Goal: Task Accomplishment & Management: Complete application form

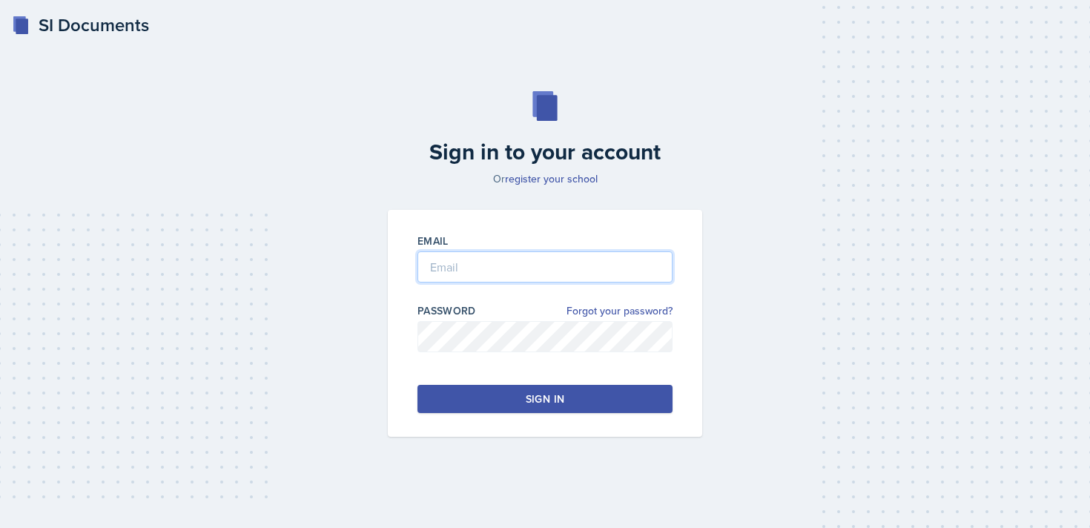
click at [524, 266] on input "email" at bounding box center [545, 266] width 255 height 31
type input "[EMAIL_ADDRESS][DOMAIN_NAME]"
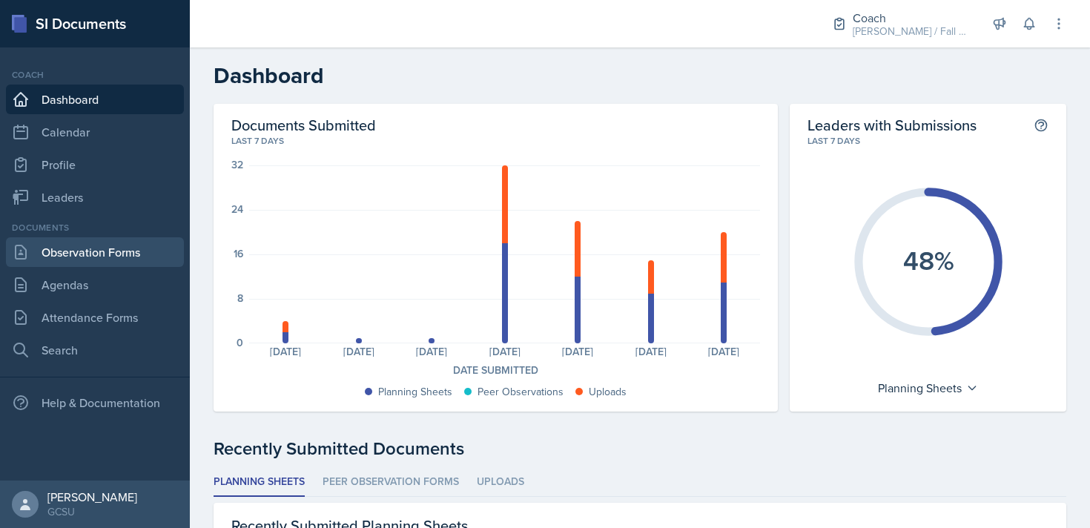
click at [110, 256] on link "Observation Forms" at bounding box center [95, 252] width 178 height 30
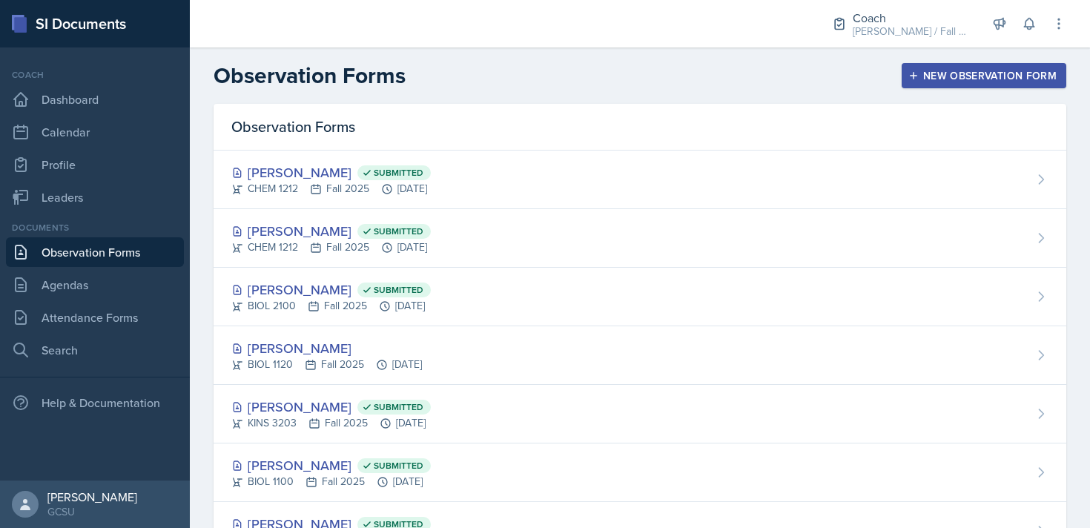
click at [940, 79] on div "New Observation Form" at bounding box center [984, 76] width 145 height 12
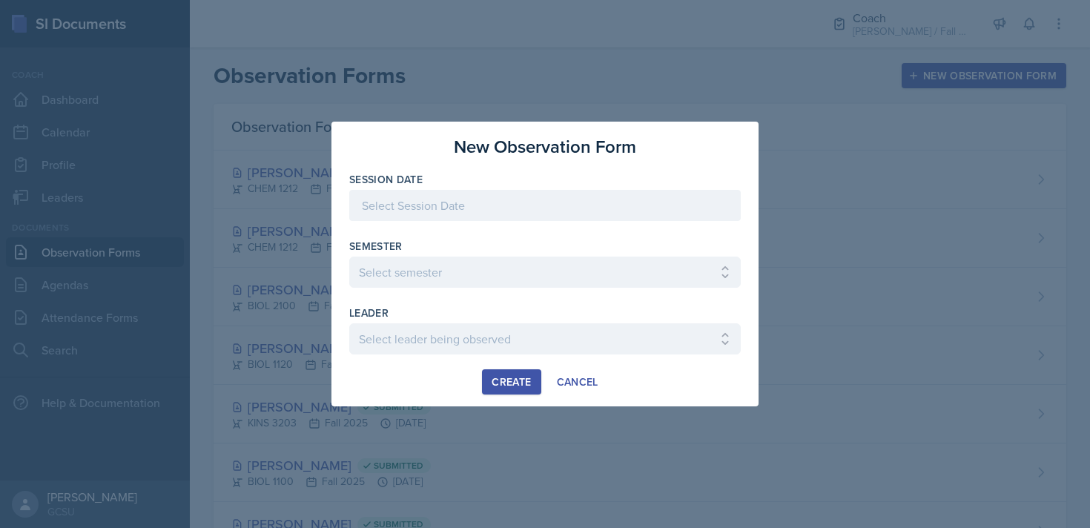
click at [476, 213] on div at bounding box center [545, 205] width 392 height 31
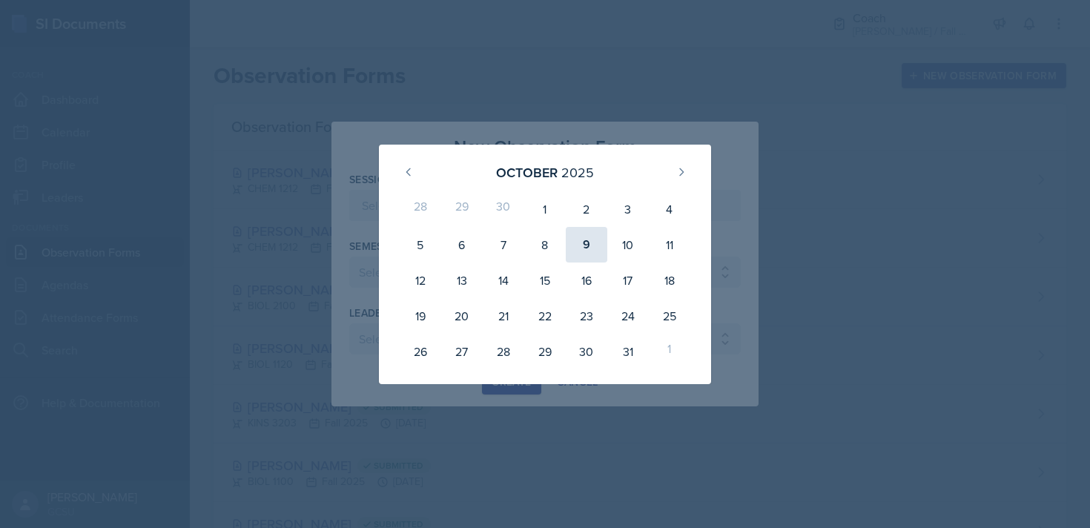
click at [591, 251] on div "9" at bounding box center [587, 245] width 42 height 36
type input "[DATE]"
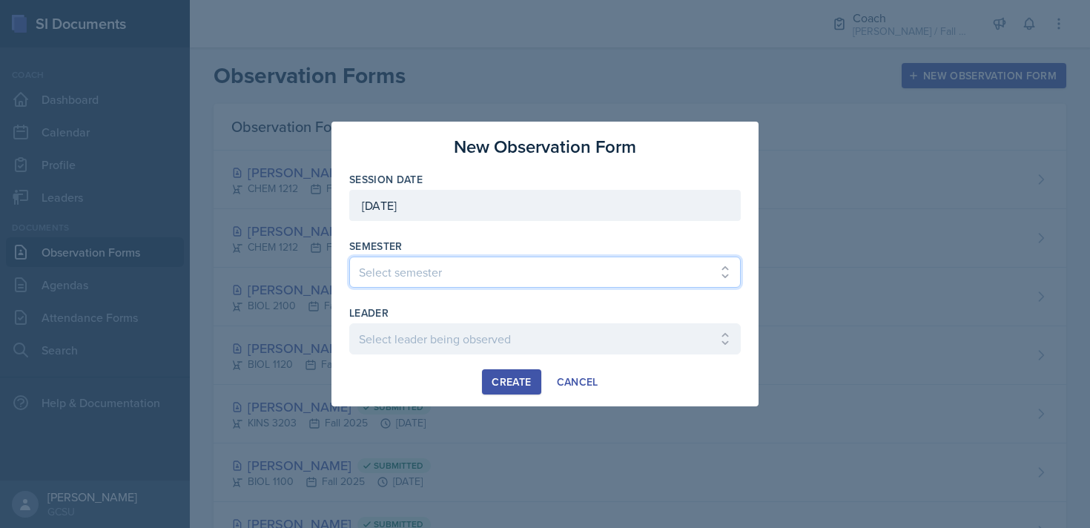
click at [478, 270] on select "Select semester All Spring 2020 Fall 2023 Spring 2019 Spring 2018 Fall 2017 Spr…" at bounding box center [545, 272] width 392 height 31
select select "986fdc3e-2246-4ffd-9cb8-78666de4ebed"
click at [349, 257] on select "Select semester All Spring 2020 Fall 2023 Spring 2019 Spring 2018 Fall 2017 Spr…" at bounding box center [545, 272] width 392 height 31
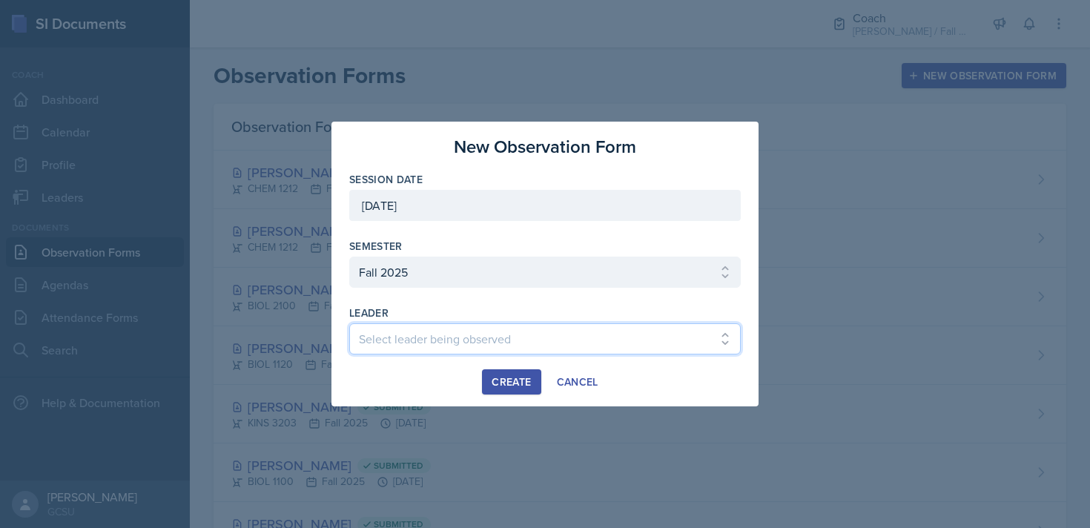
click at [452, 343] on select "Select leader being observed [PERSON_NAME] / MATH 1113 / [PERSON_NAME] [PERSON_…" at bounding box center [545, 338] width 392 height 31
select select "a45dfd71-b7cc-4bb7-a34b-38999ce8dab4"
click at [349, 323] on select "Select leader being observed [PERSON_NAME] / MATH 1113 / [PERSON_NAME] [PERSON_…" at bounding box center [545, 338] width 392 height 31
click at [520, 373] on button "Create" at bounding box center [511, 381] width 59 height 25
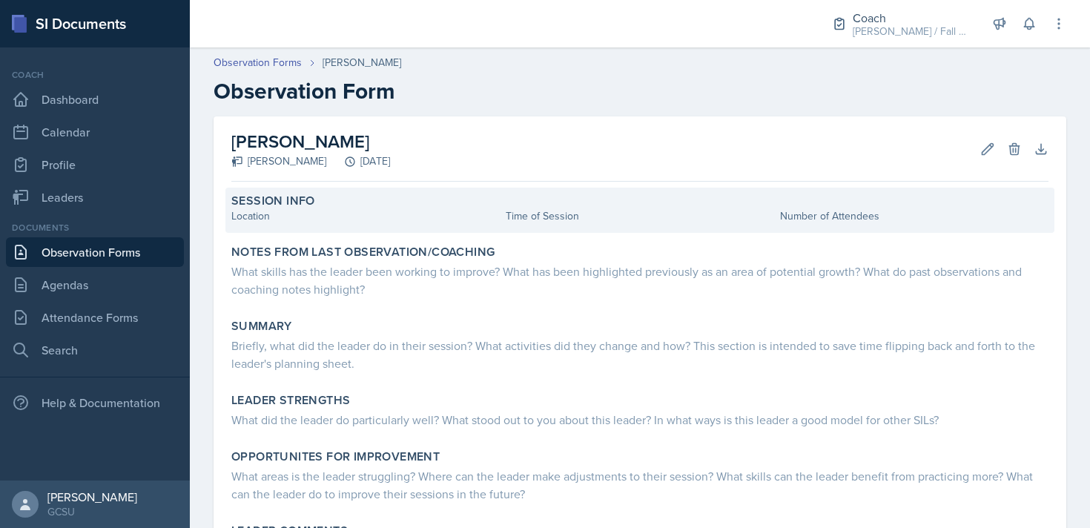
click at [316, 211] on div "Location" at bounding box center [365, 216] width 268 height 16
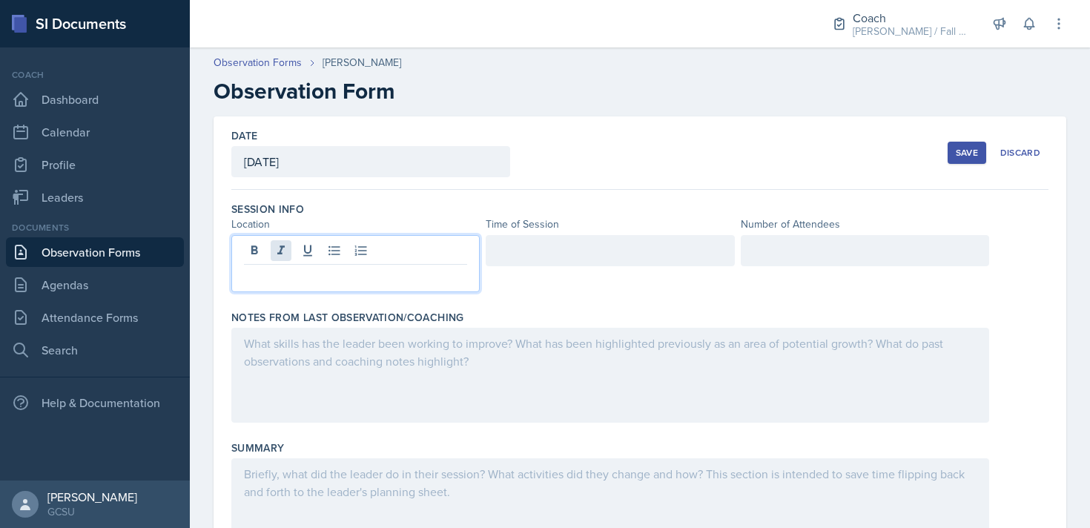
click at [283, 246] on div at bounding box center [355, 263] width 248 height 57
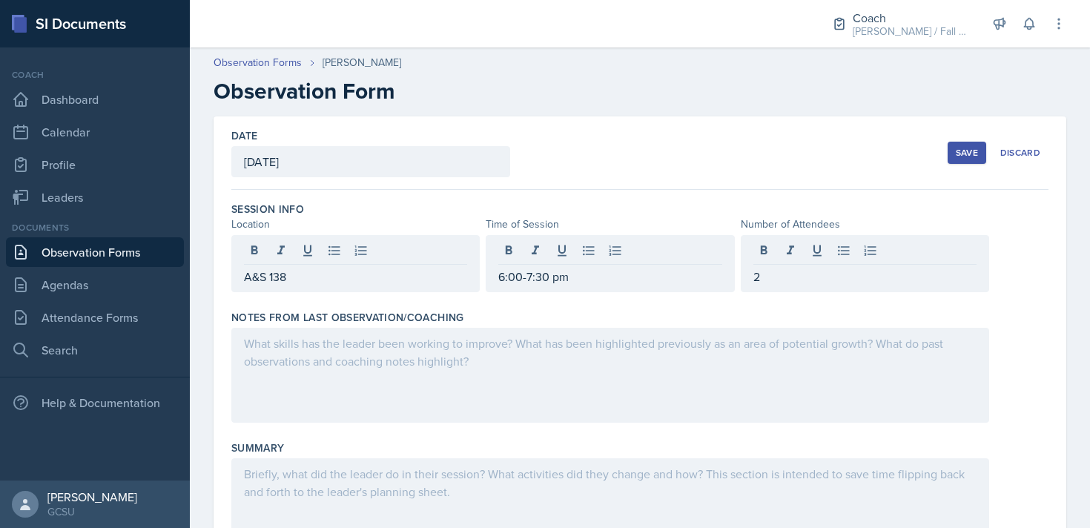
click at [324, 363] on div at bounding box center [610, 375] width 758 height 95
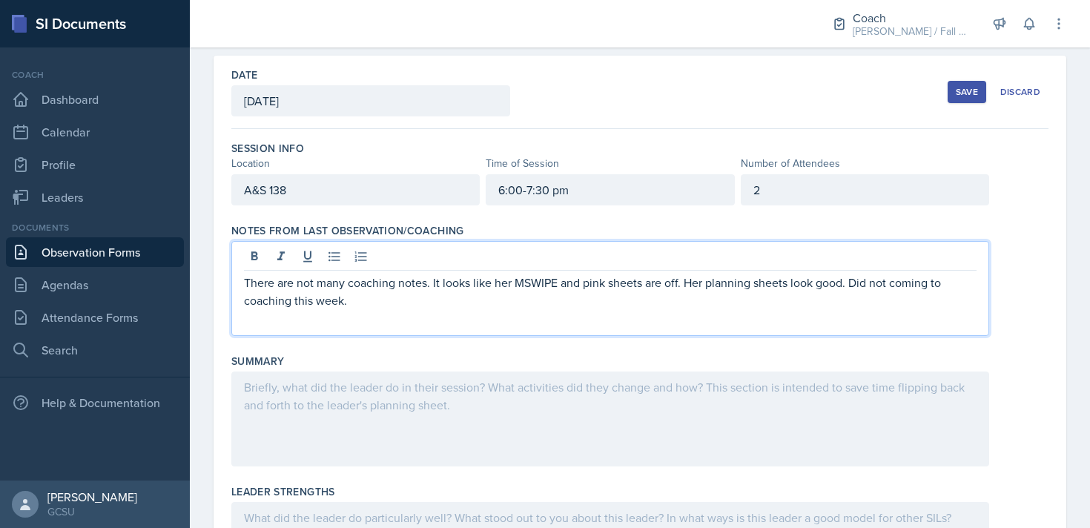
click at [315, 401] on div at bounding box center [610, 419] width 758 height 95
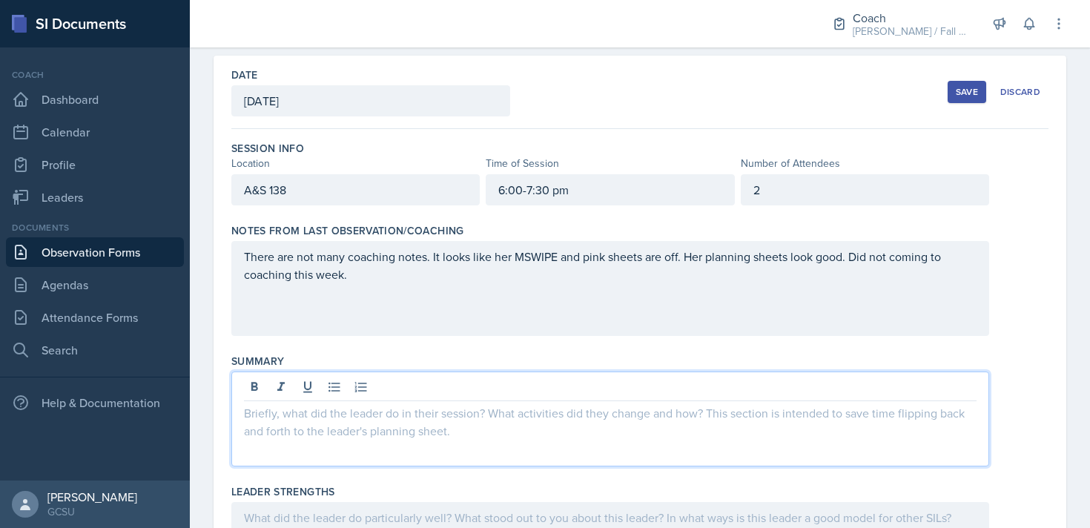
scroll to position [87, 0]
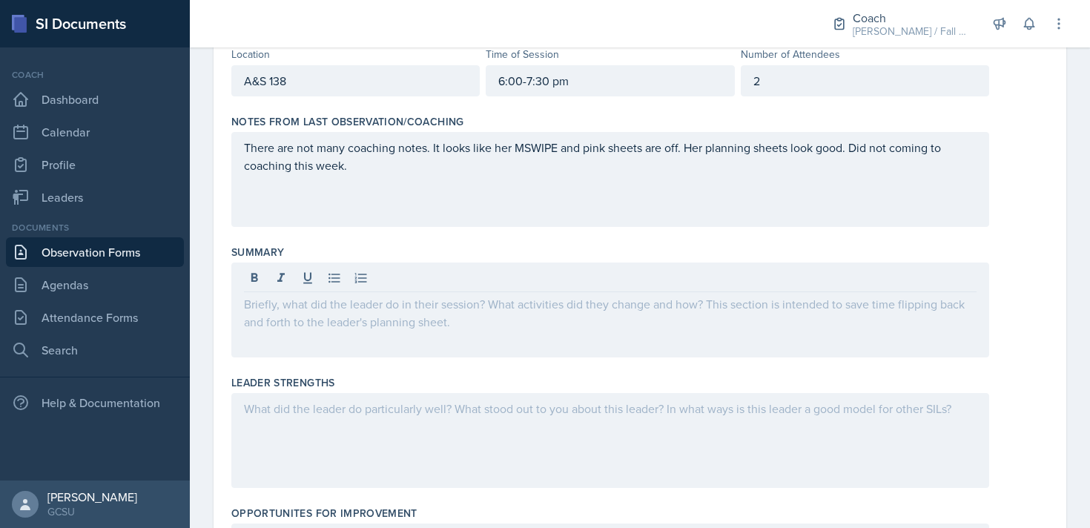
click at [329, 421] on div at bounding box center [610, 440] width 758 height 95
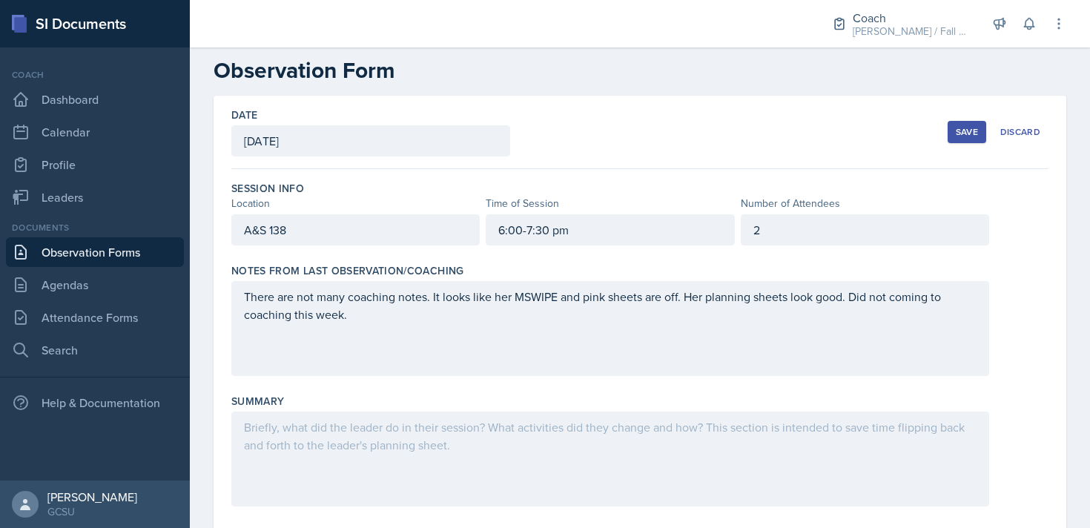
scroll to position [0, 0]
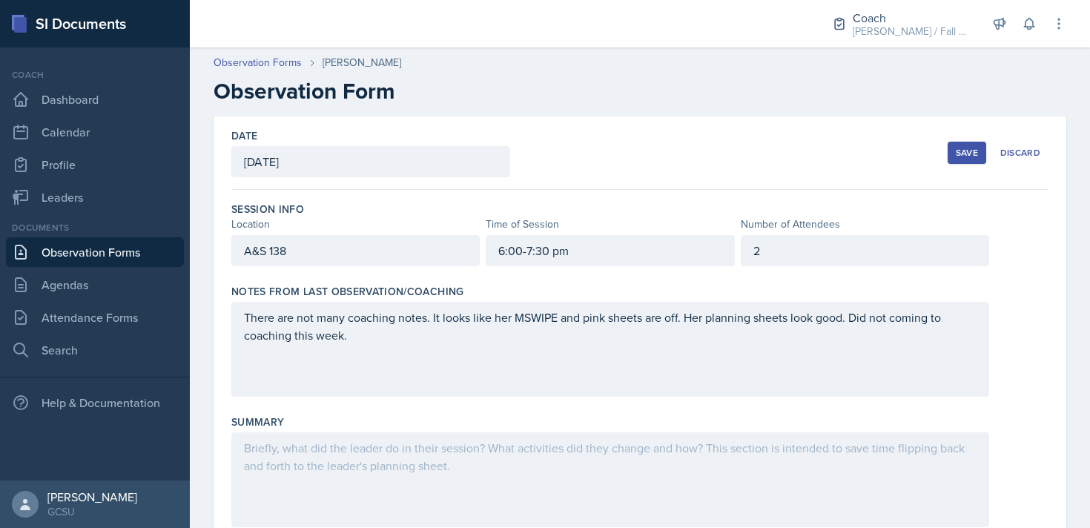
click at [763, 257] on div "2" at bounding box center [865, 250] width 248 height 31
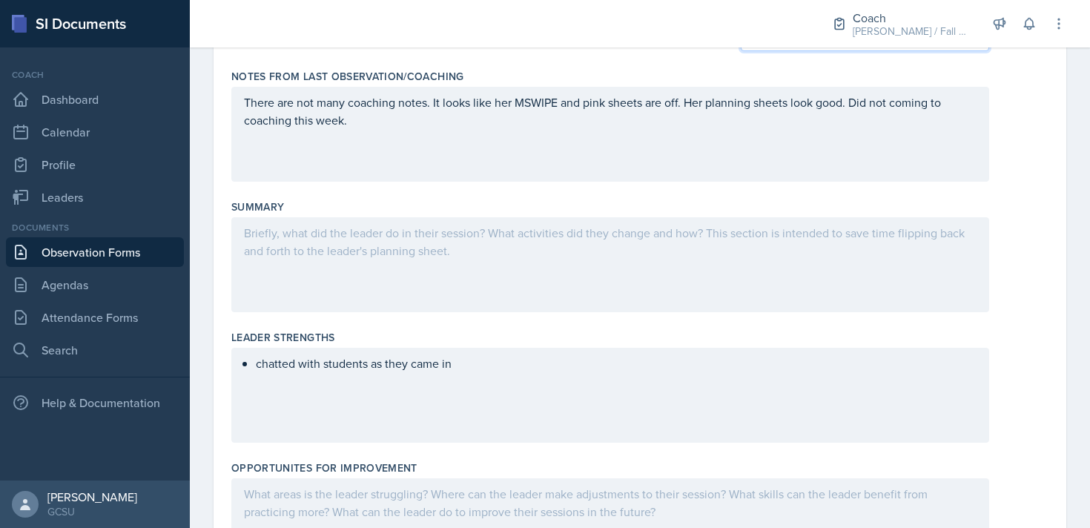
scroll to position [113, 0]
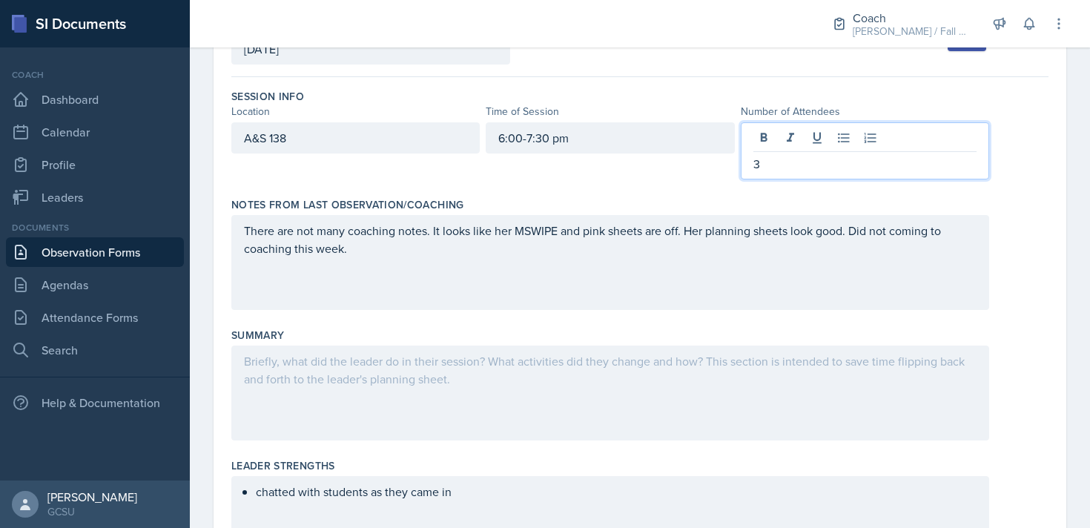
click at [861, 161] on p "3" at bounding box center [865, 164] width 223 height 18
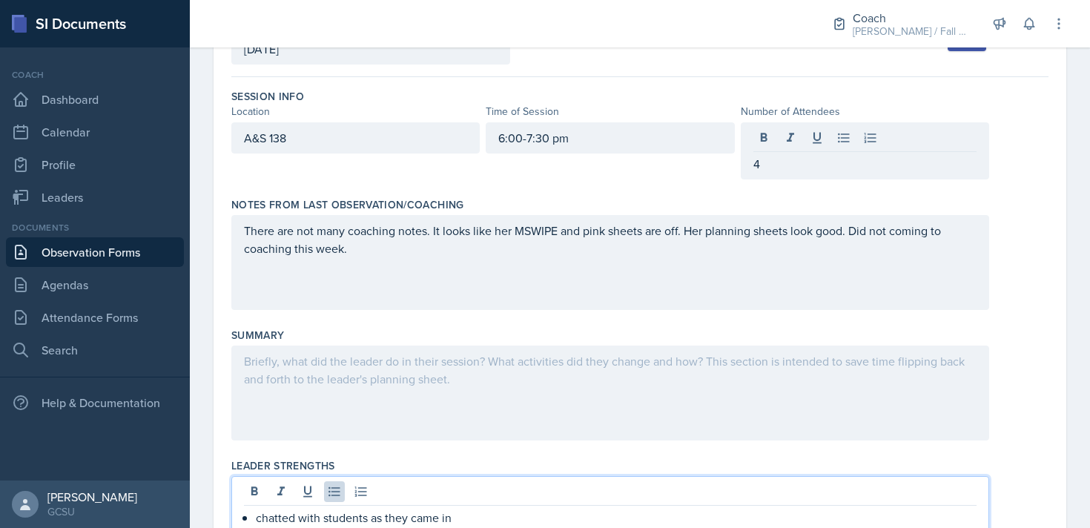
click at [464, 497] on div "chatted with students as they came in" at bounding box center [610, 523] width 758 height 95
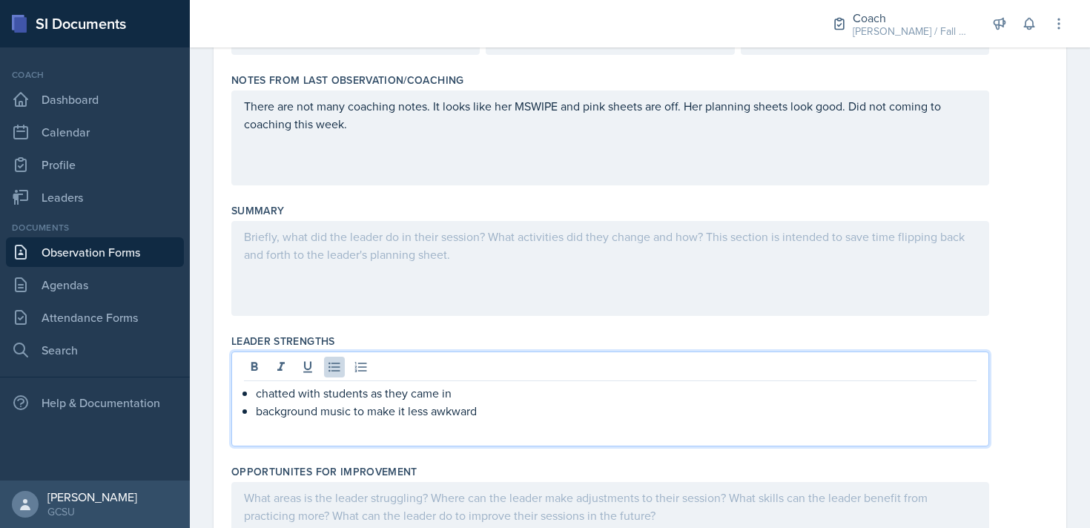
scroll to position [212, 0]
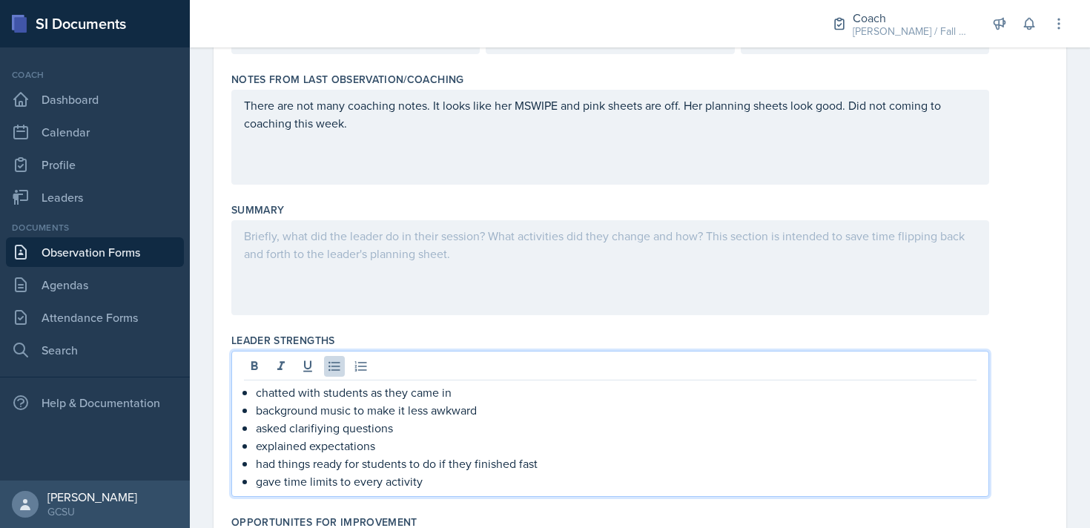
click at [305, 269] on div at bounding box center [610, 267] width 758 height 95
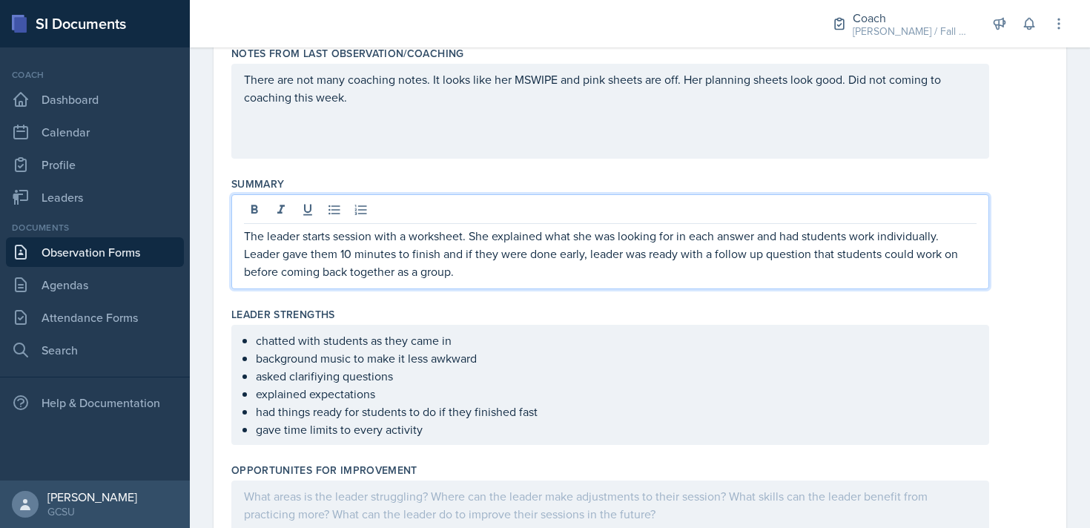
scroll to position [0, 0]
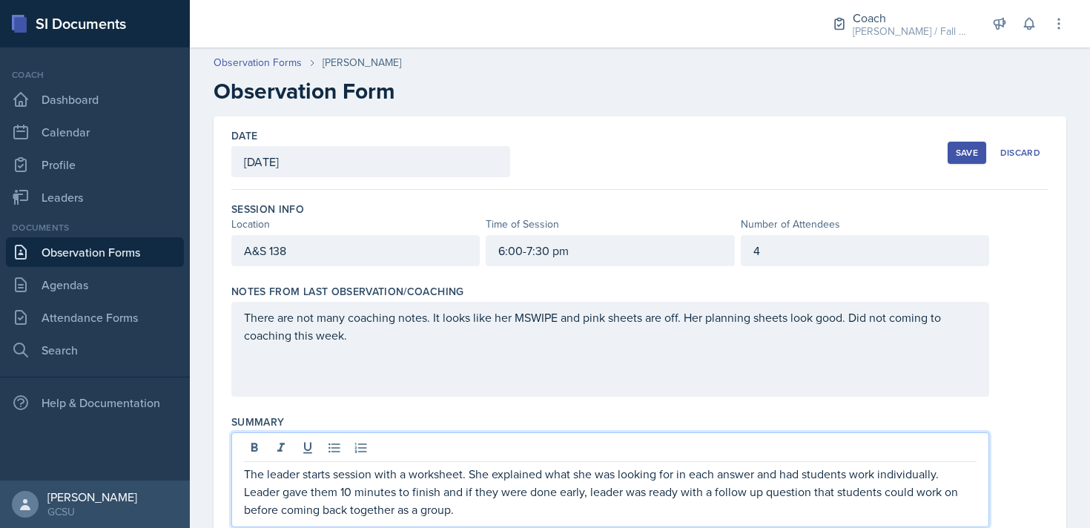
click at [849, 246] on div "4" at bounding box center [865, 250] width 248 height 31
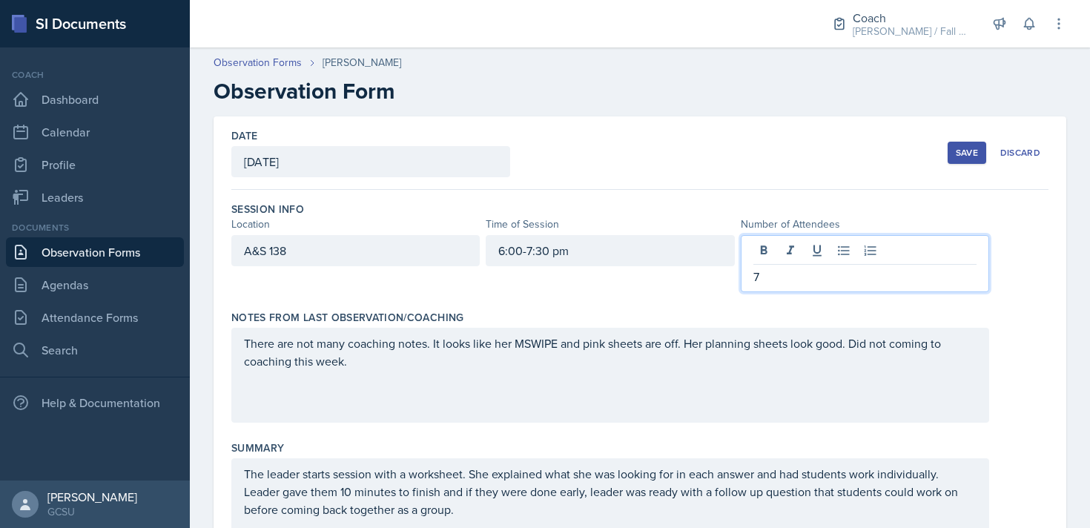
click at [601, 429] on div "Notes From Last Observation/Coaching There are not many coaching notes. It look…" at bounding box center [639, 369] width 817 height 131
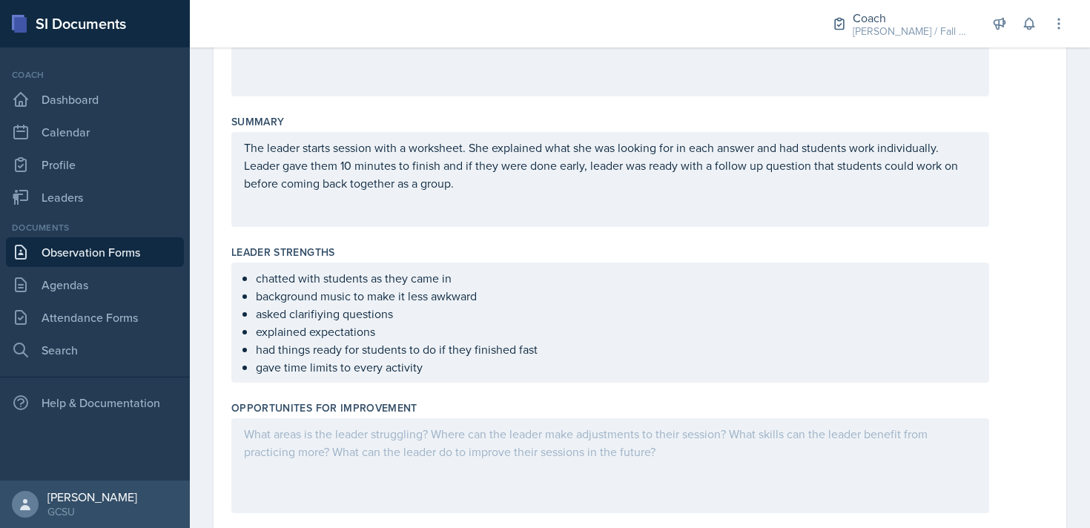
scroll to position [301, 0]
click at [442, 375] on div "chatted with students as they came in background music to make it less awkward …" at bounding box center [610, 322] width 758 height 120
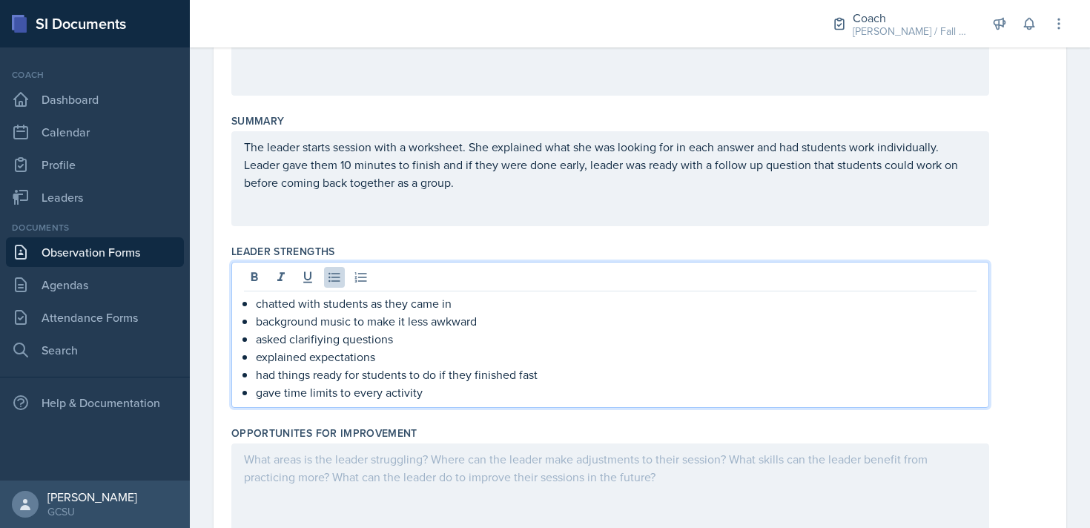
scroll to position [327, 0]
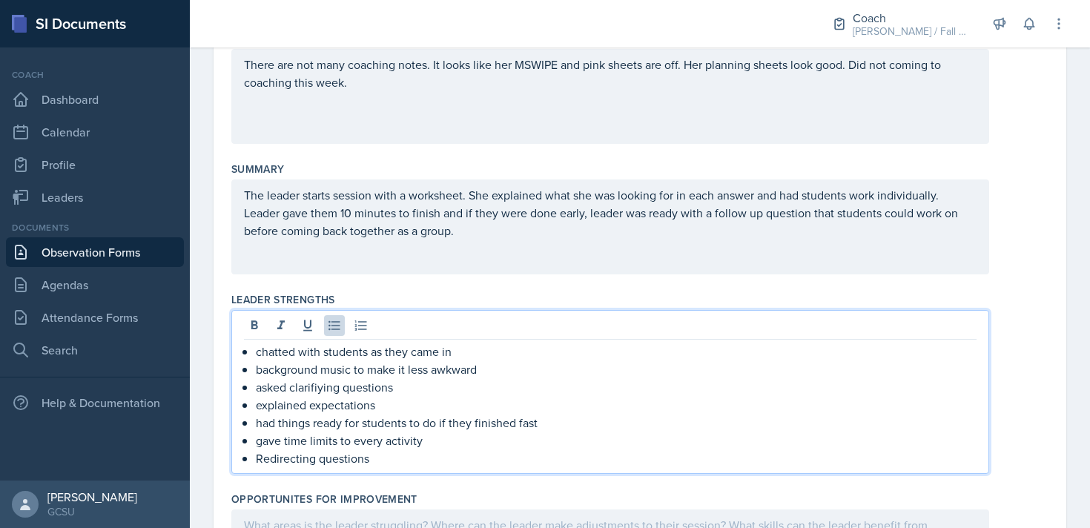
click at [499, 242] on div "The leader starts session with a worksheet. She explained what she was looking …" at bounding box center [610, 226] width 758 height 95
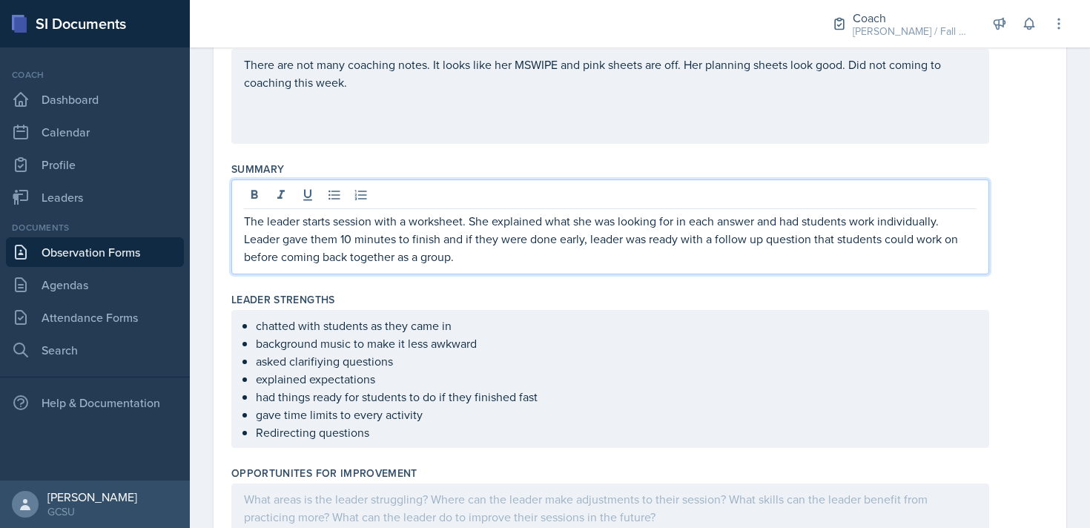
scroll to position [279, 0]
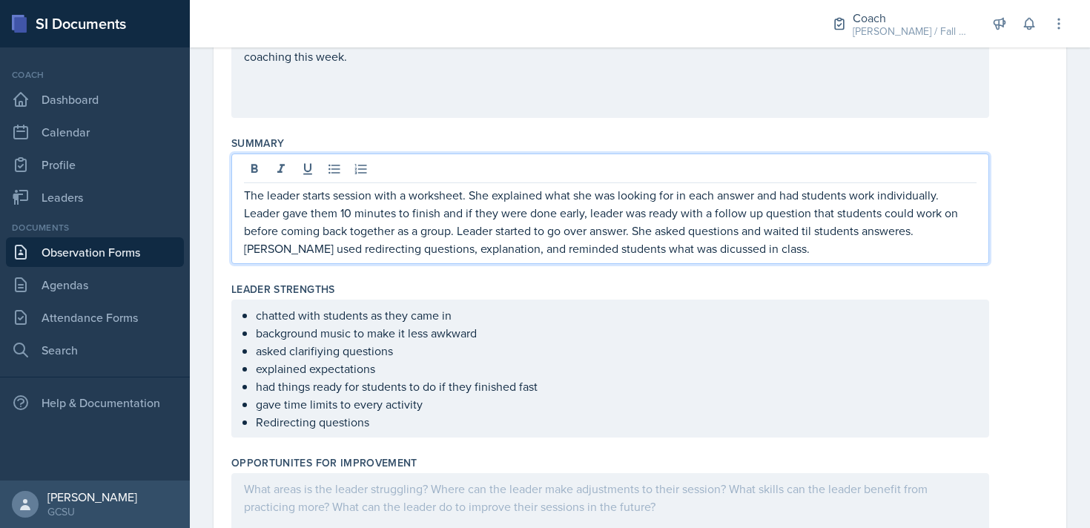
click at [937, 231] on p "The leader starts session with a worksheet. She explained what she was looking …" at bounding box center [610, 221] width 733 height 71
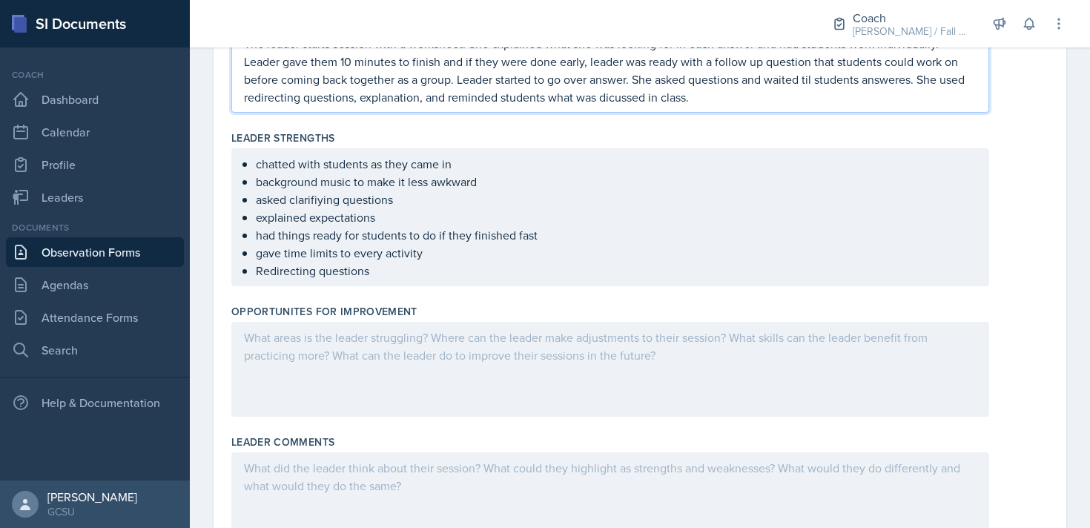
click at [563, 363] on div at bounding box center [610, 369] width 758 height 95
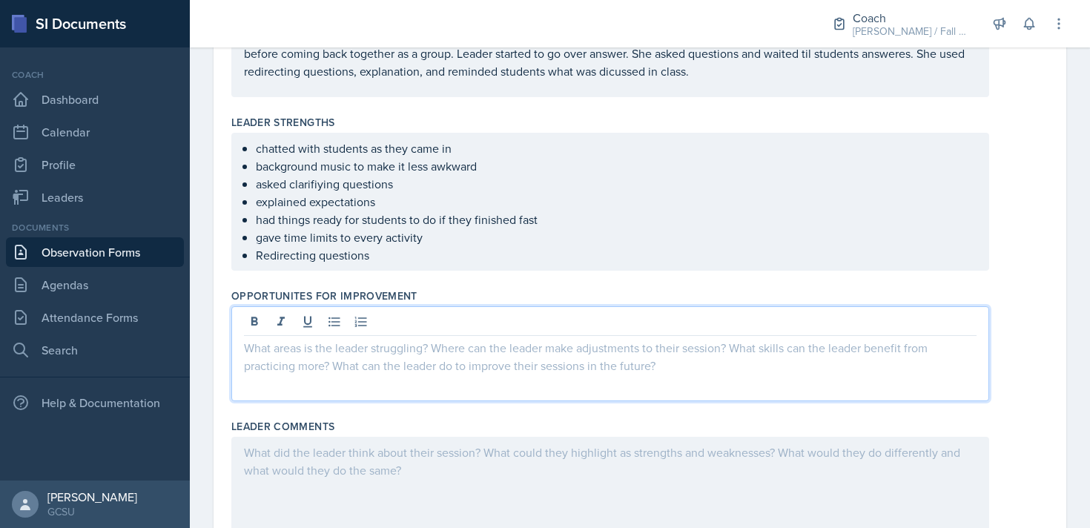
scroll to position [430, 0]
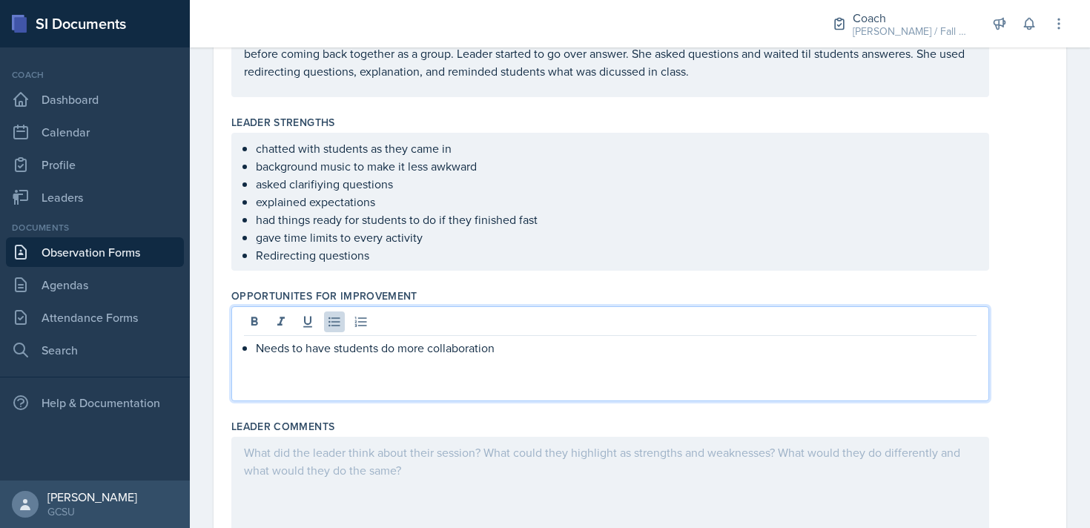
click at [391, 256] on p "Redirecting questions" at bounding box center [616, 255] width 721 height 18
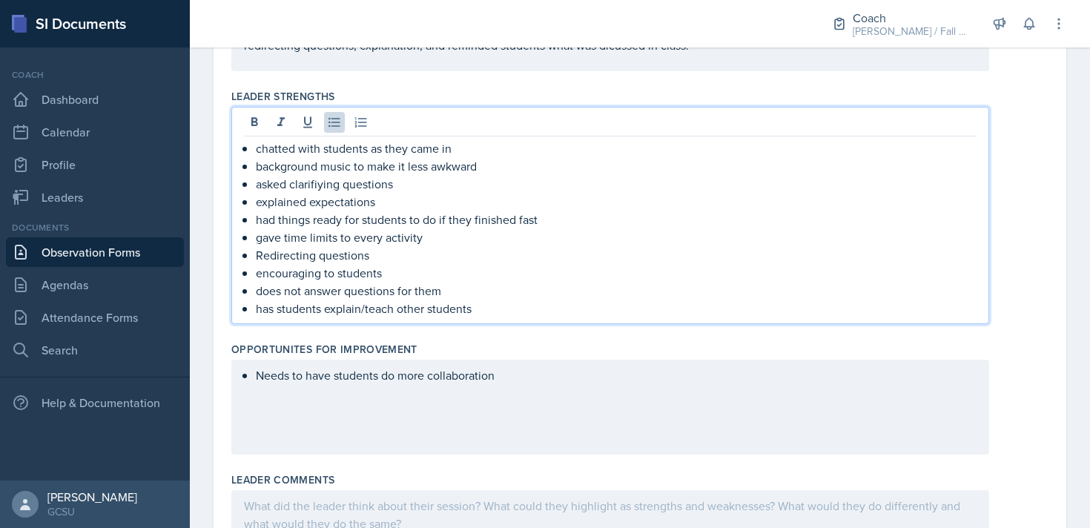
click at [521, 370] on div "Needs to have students do more collaboration" at bounding box center [610, 407] width 758 height 95
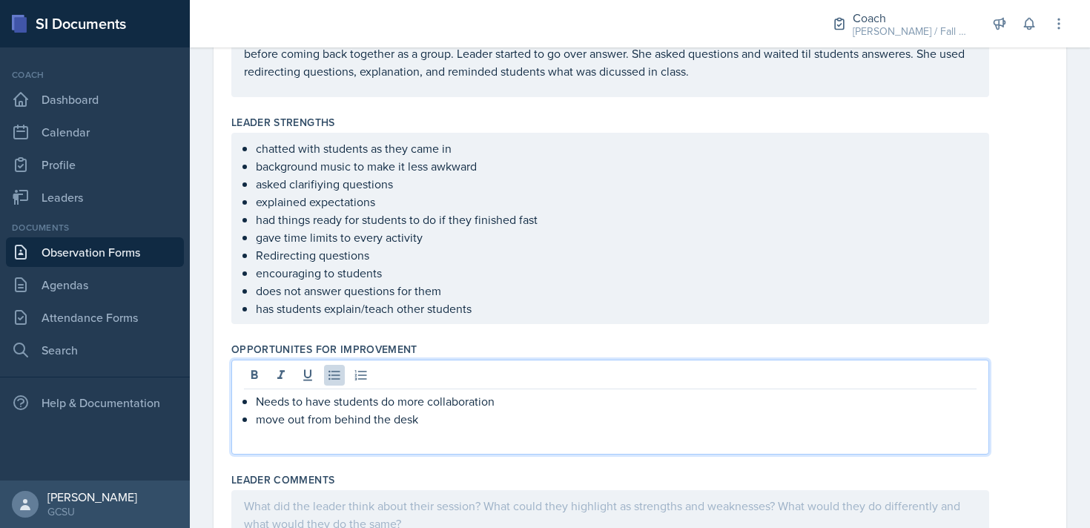
click at [372, 254] on p "Redirecting questions" at bounding box center [616, 255] width 721 height 18
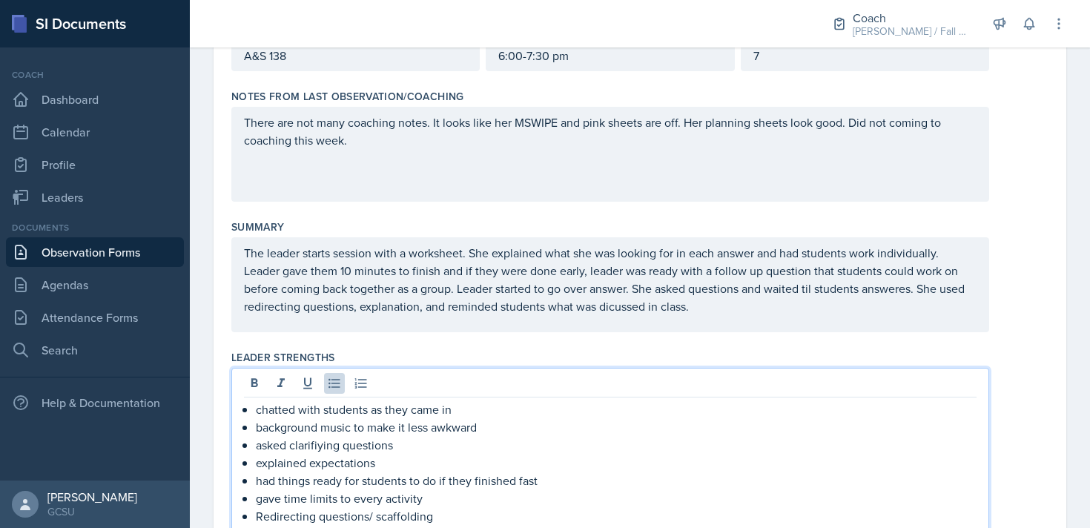
scroll to position [221, 0]
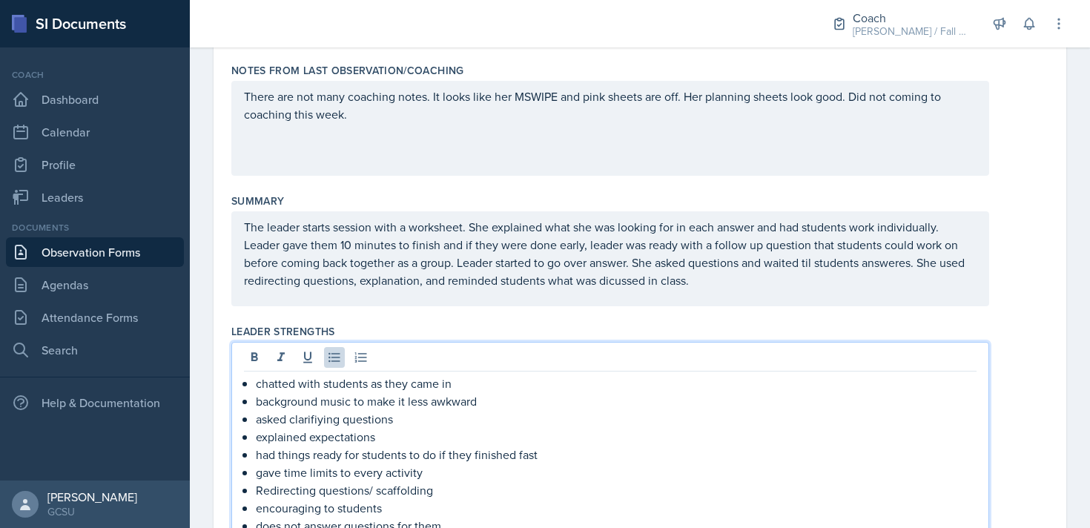
click at [708, 289] on p "The leader starts session with a worksheet. She explained what she was looking …" at bounding box center [610, 253] width 733 height 71
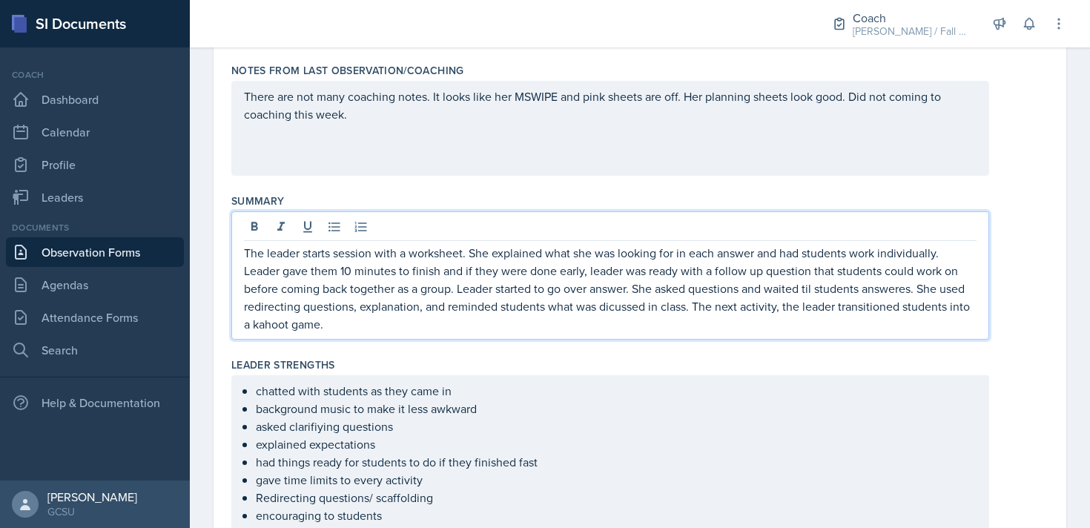
scroll to position [0, 0]
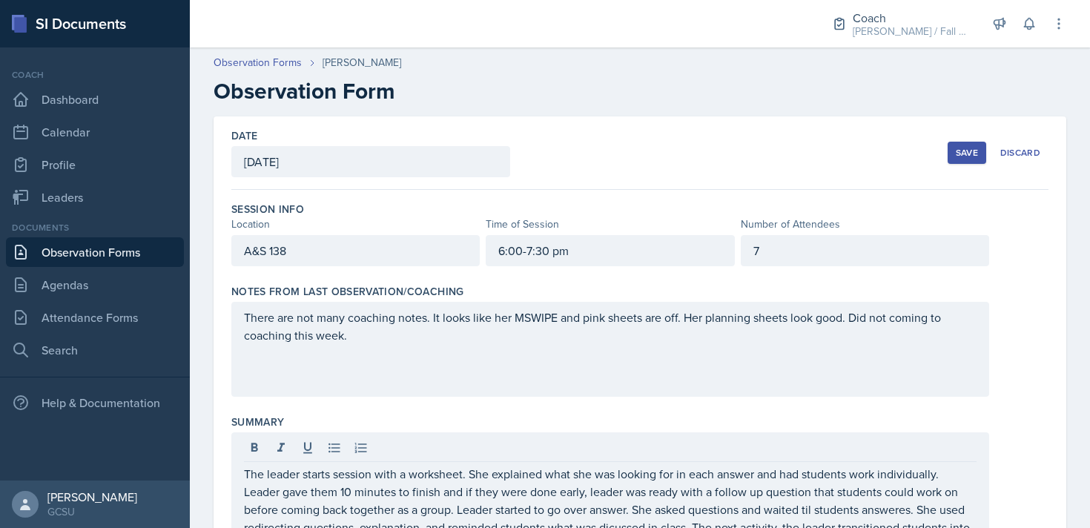
click at [860, 239] on div "7" at bounding box center [865, 250] width 248 height 31
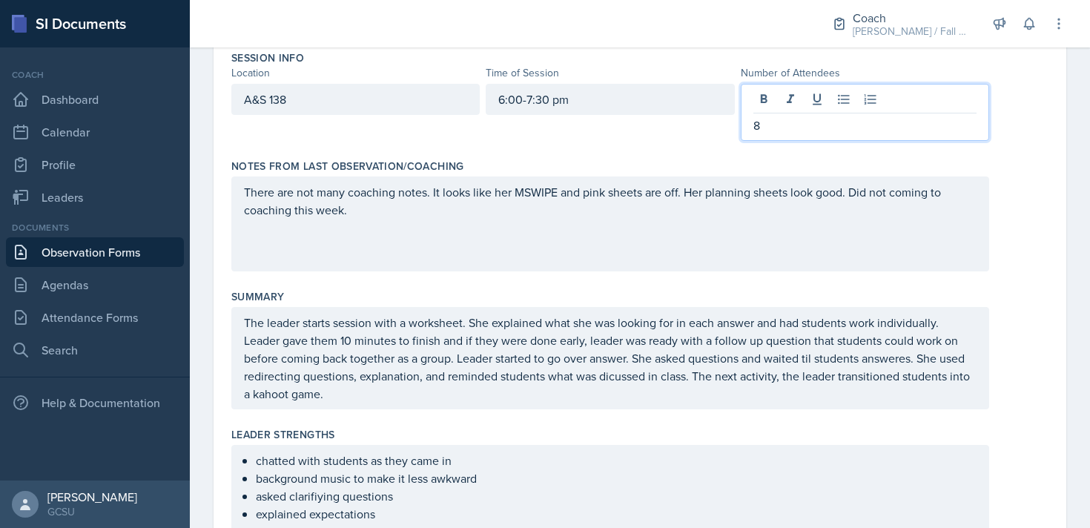
scroll to position [183, 0]
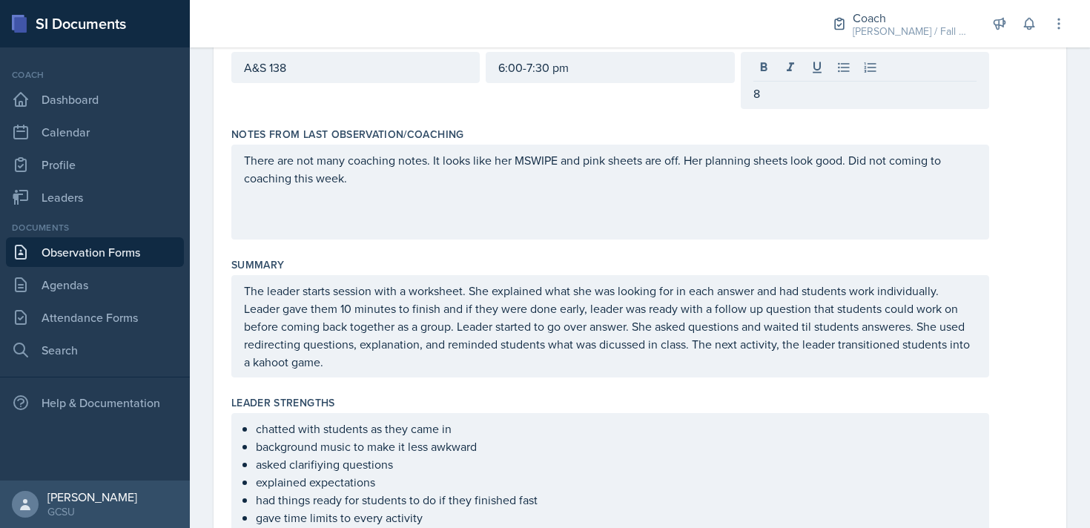
click at [524, 379] on div "Summary The leader starts session with a worksheet. She explained what she was …" at bounding box center [639, 320] width 817 height 138
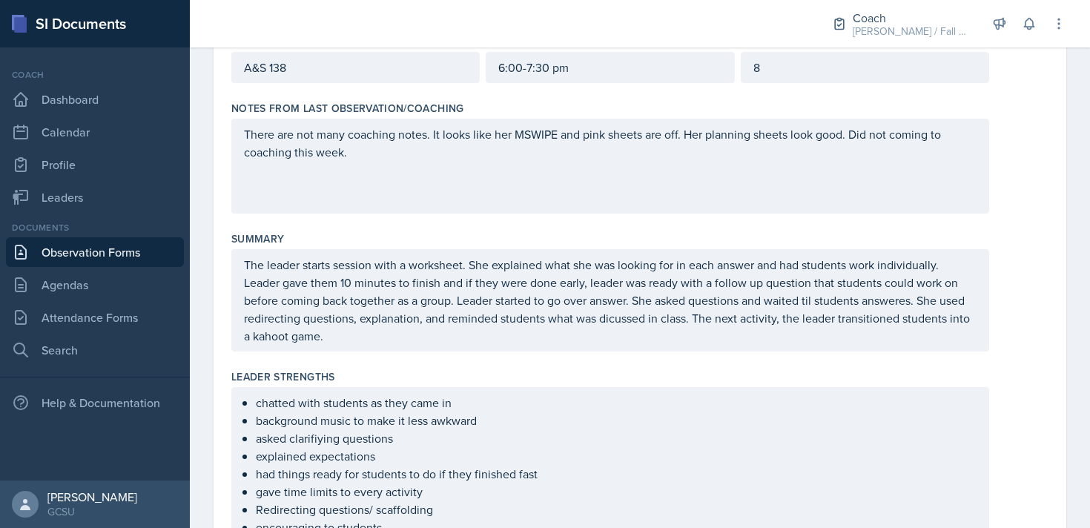
click at [478, 346] on div "The leader starts session with a worksheet. She explained what she was looking …" at bounding box center [610, 300] width 758 height 102
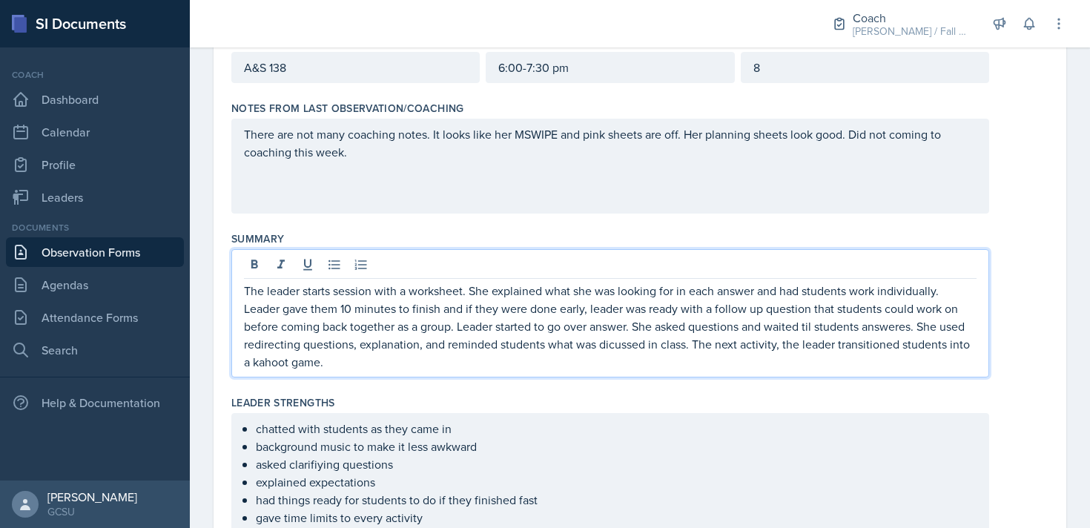
scroll to position [209, 0]
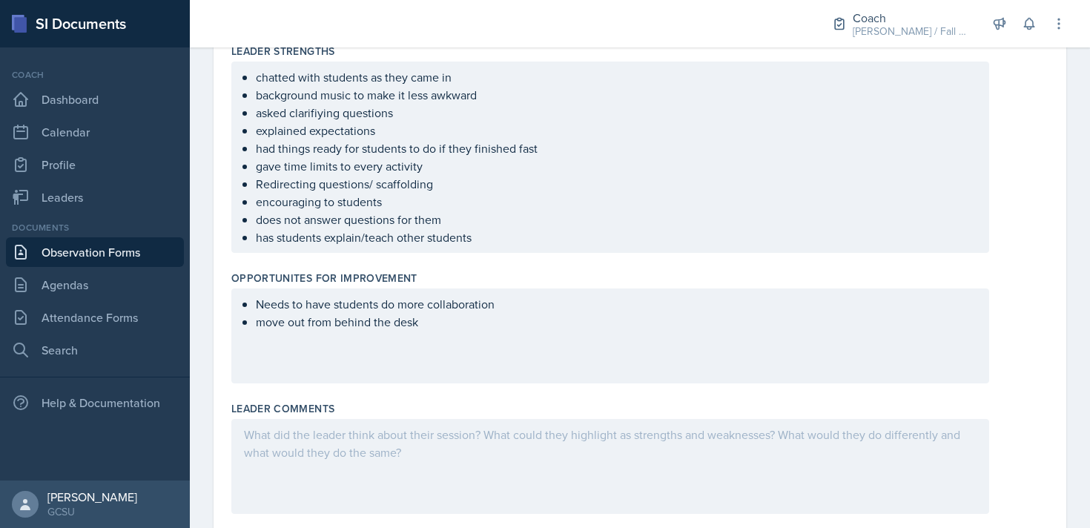
click at [439, 323] on p "move out from behind the desk" at bounding box center [616, 322] width 721 height 18
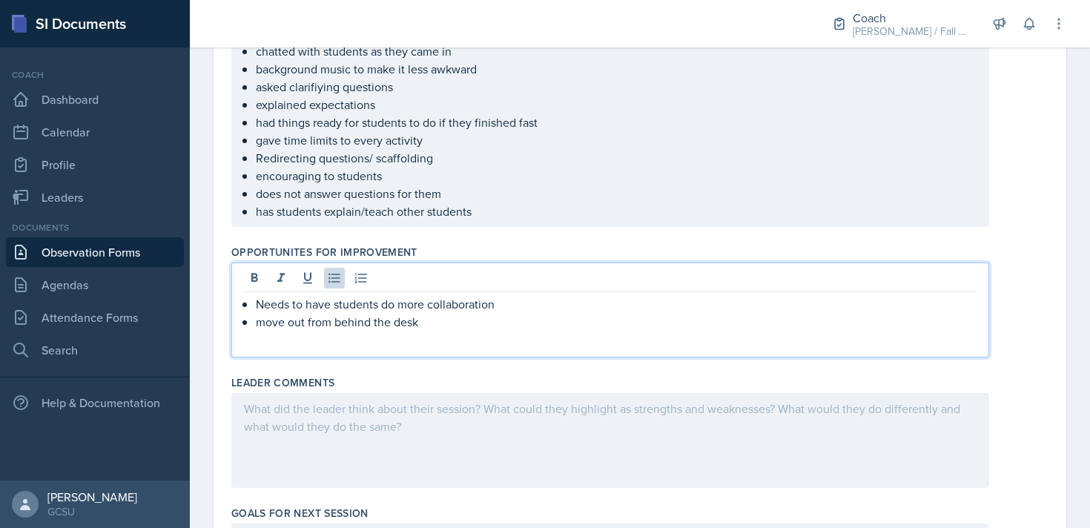
click at [501, 306] on p "Needs to have students do more collaboration" at bounding box center [616, 304] width 721 height 18
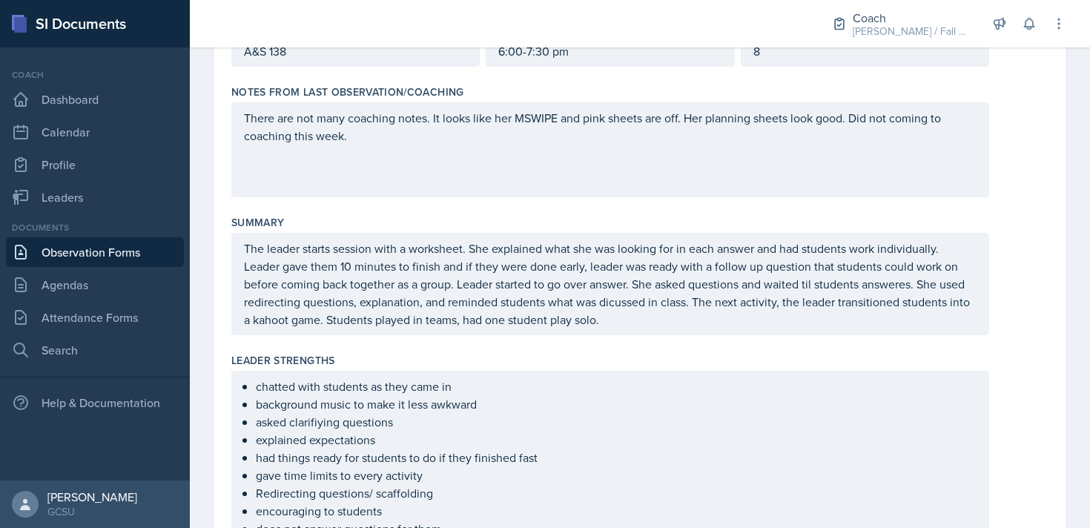
scroll to position [0, 0]
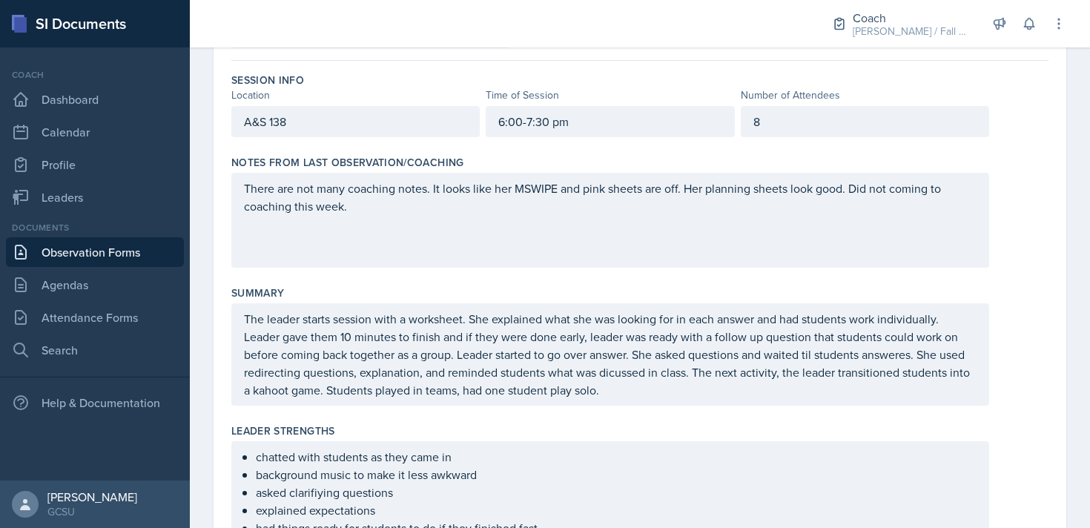
click at [668, 401] on div "The leader starts session with a worksheet. She explained what she was looking …" at bounding box center [610, 354] width 758 height 102
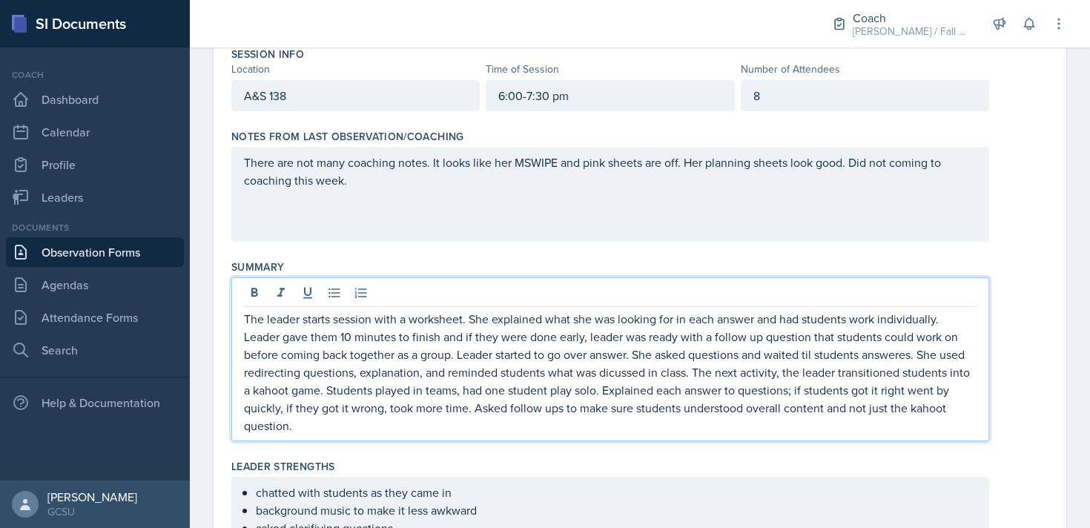
click at [771, 405] on p "The leader starts session with a worksheet. She explained what she was looking …" at bounding box center [610, 372] width 733 height 125
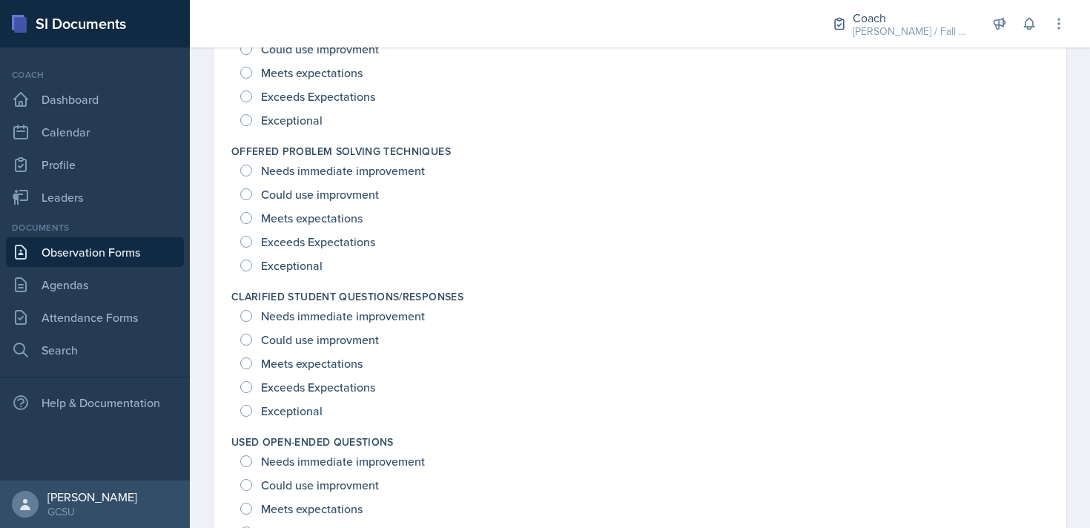
click at [283, 263] on span "Exceptional" at bounding box center [292, 265] width 62 height 15
click at [252, 263] on input "Exceptional" at bounding box center [246, 266] width 12 height 12
radio input "true"
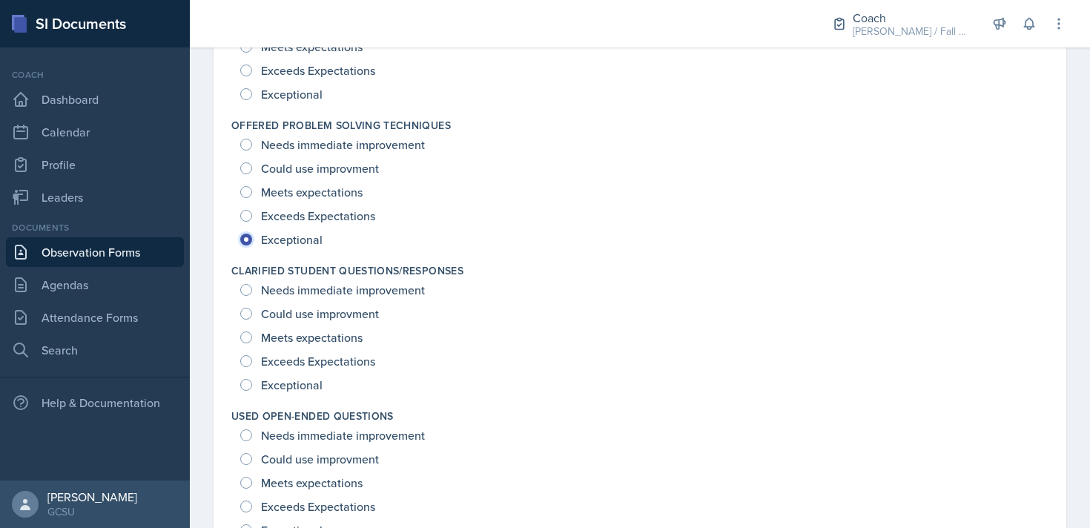
scroll to position [1208, 0]
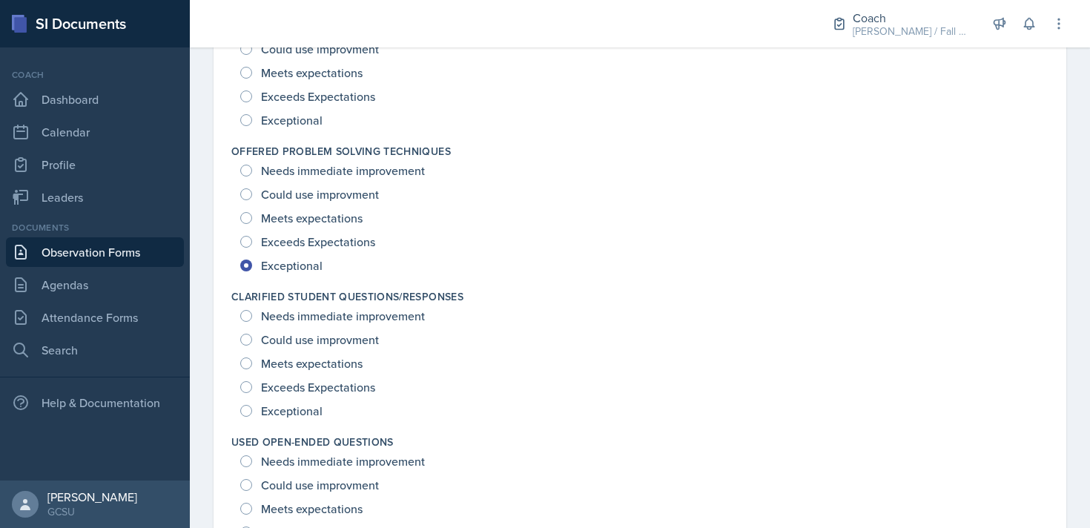
click at [291, 416] on span "Exceptional" at bounding box center [292, 410] width 62 height 15
click at [252, 416] on input "Exceptional" at bounding box center [246, 411] width 12 height 12
radio input "true"
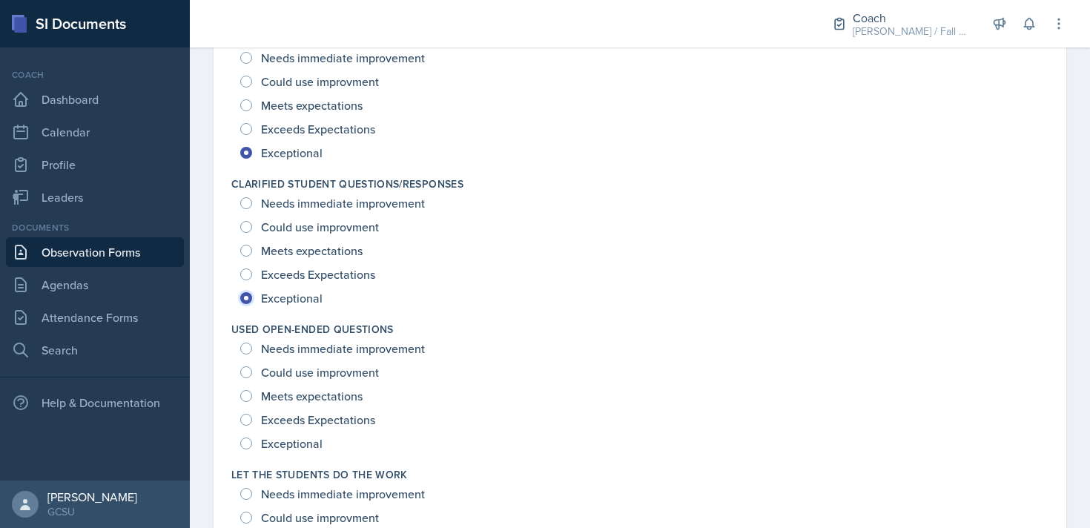
scroll to position [1334, 0]
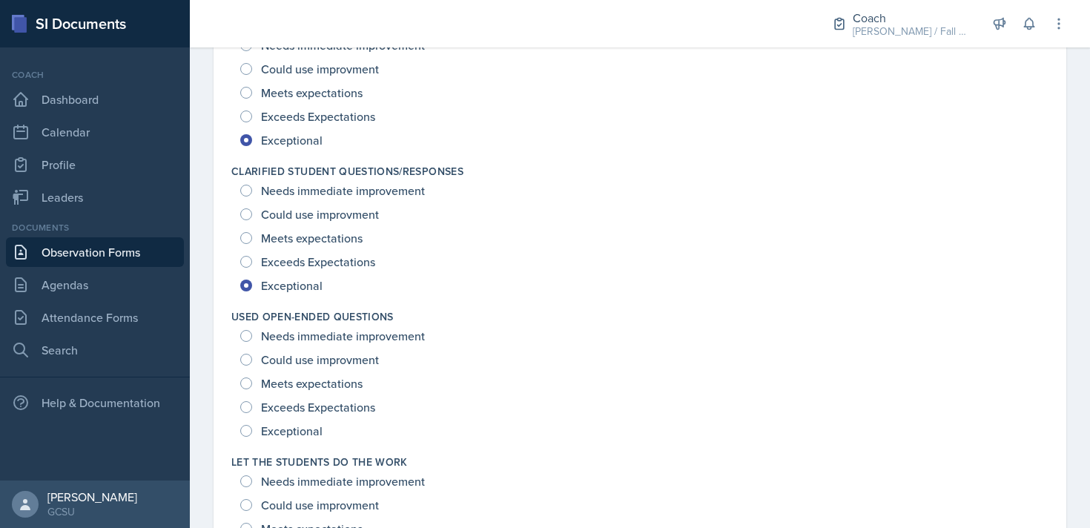
click at [303, 434] on span "Exceptional" at bounding box center [292, 430] width 62 height 15
click at [252, 434] on input "Exceptional" at bounding box center [246, 431] width 12 height 12
radio input "true"
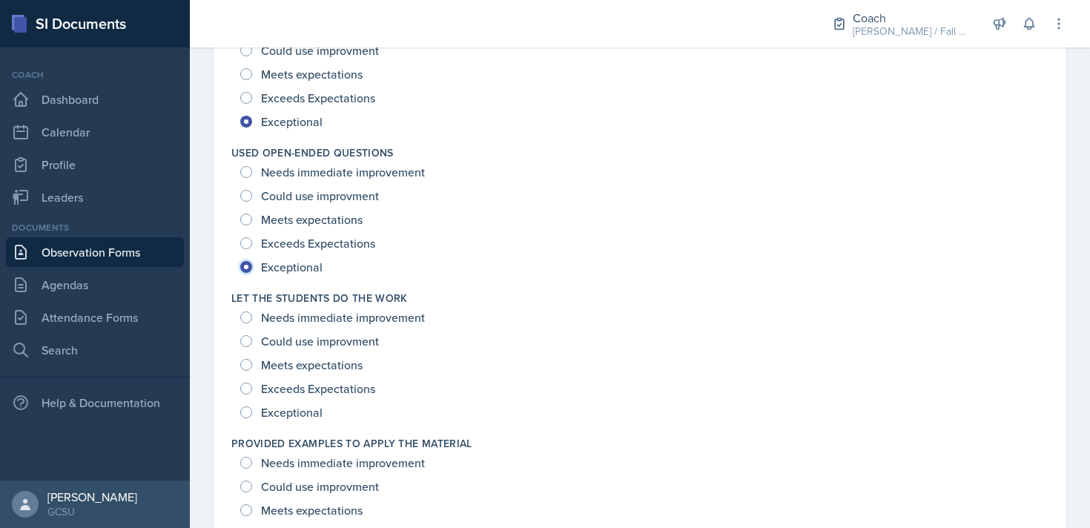
scroll to position [1500, 0]
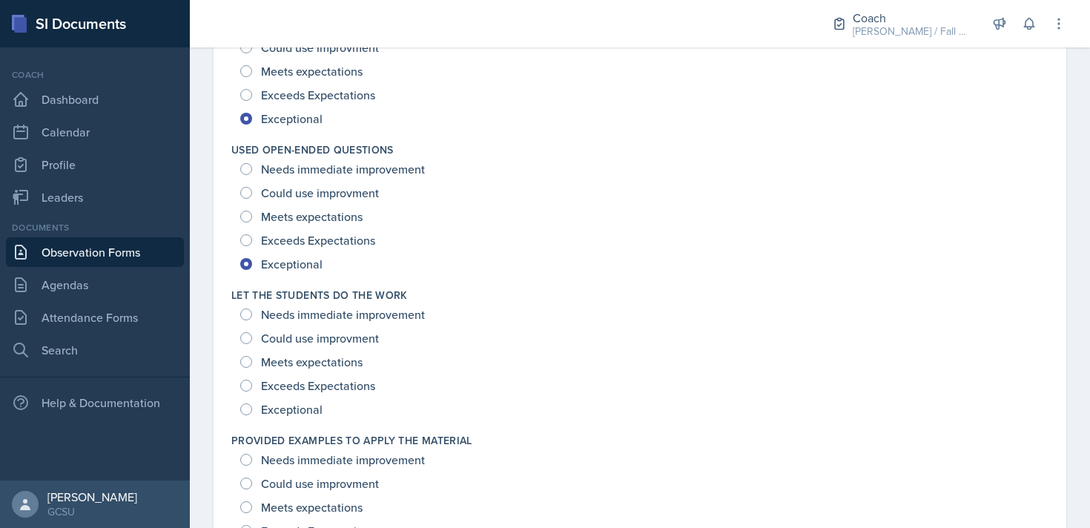
click at [300, 413] on span "Exceptional" at bounding box center [292, 409] width 62 height 15
click at [252, 413] on input "Exceptional" at bounding box center [246, 409] width 12 height 12
radio input "true"
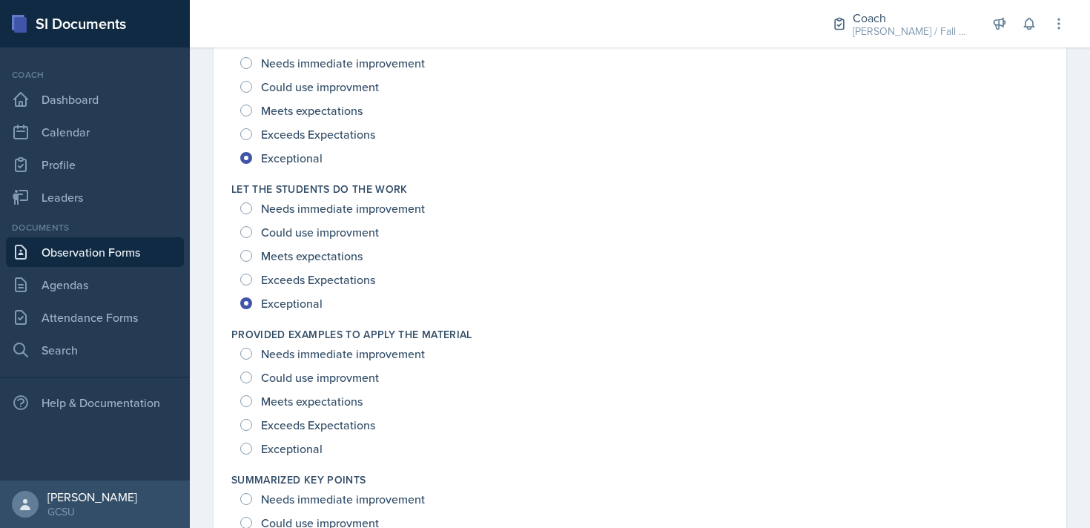
click at [299, 444] on span "Exceptional" at bounding box center [292, 448] width 62 height 15
click at [252, 444] on input "Exceptional" at bounding box center [246, 449] width 12 height 12
radio input "true"
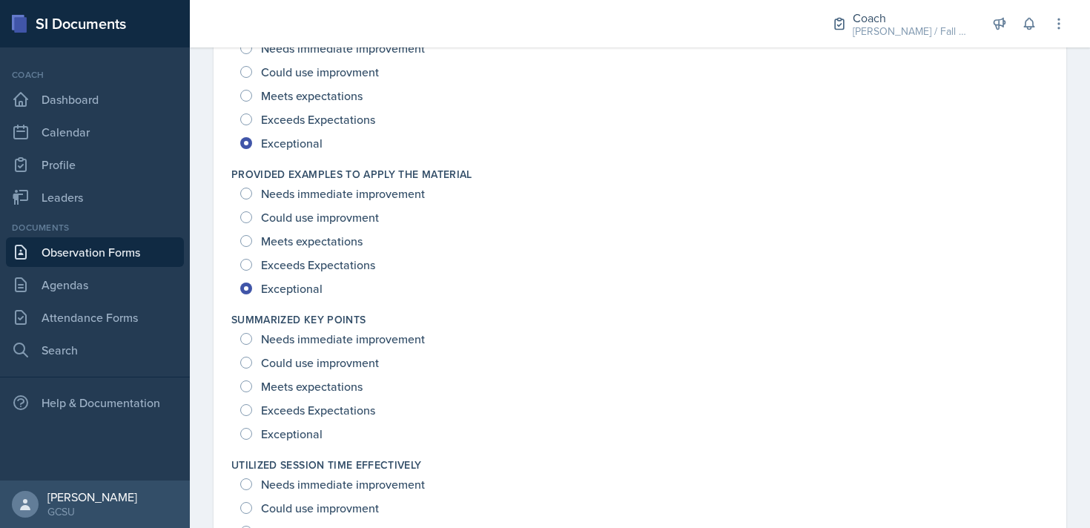
click at [298, 432] on span "Exceptional" at bounding box center [292, 433] width 62 height 15
click at [252, 432] on input "Exceptional" at bounding box center [246, 434] width 12 height 12
radio input "true"
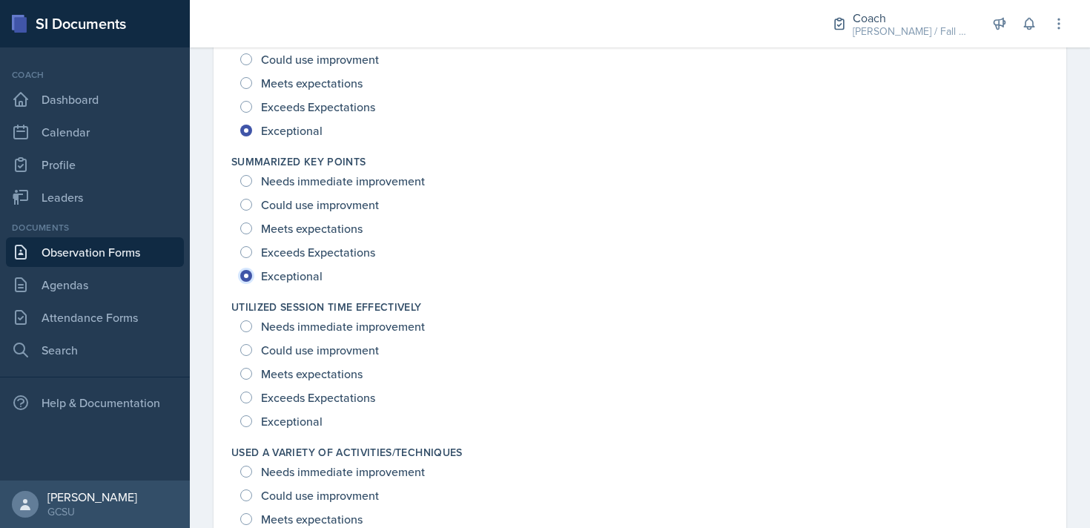
scroll to position [1928, 0]
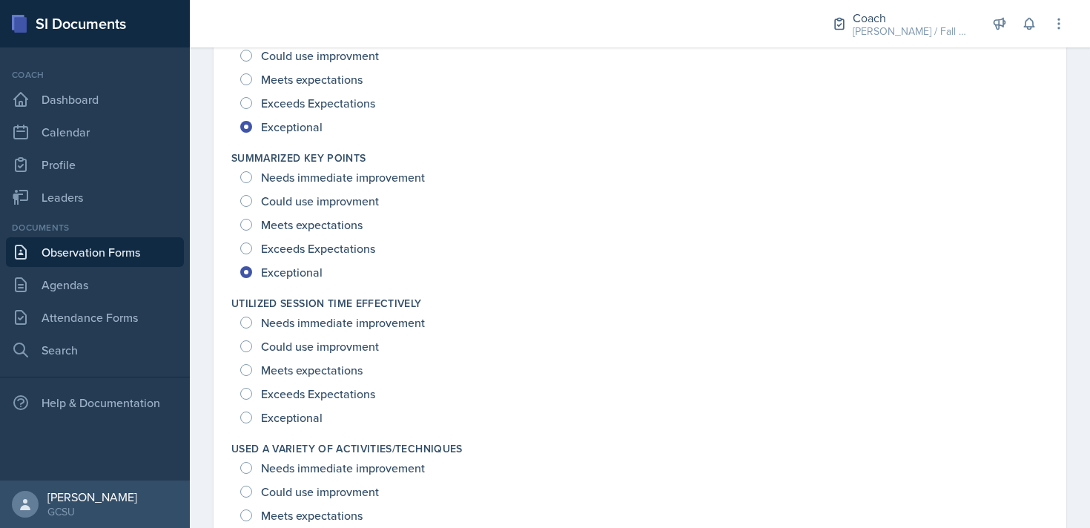
click at [297, 418] on span "Exceptional" at bounding box center [292, 417] width 62 height 15
click at [252, 418] on input "Exceptional" at bounding box center [246, 418] width 12 height 12
radio input "true"
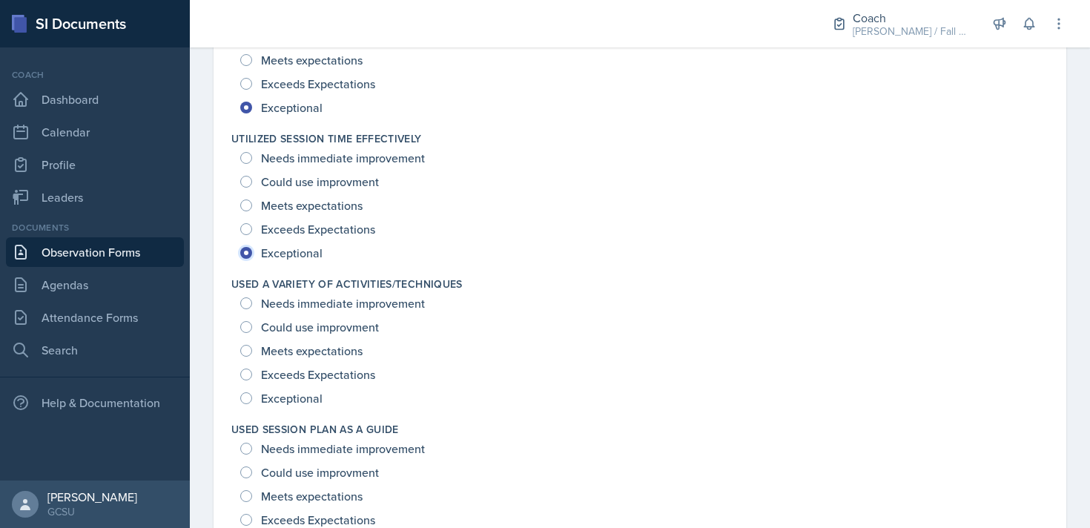
scroll to position [2123, 0]
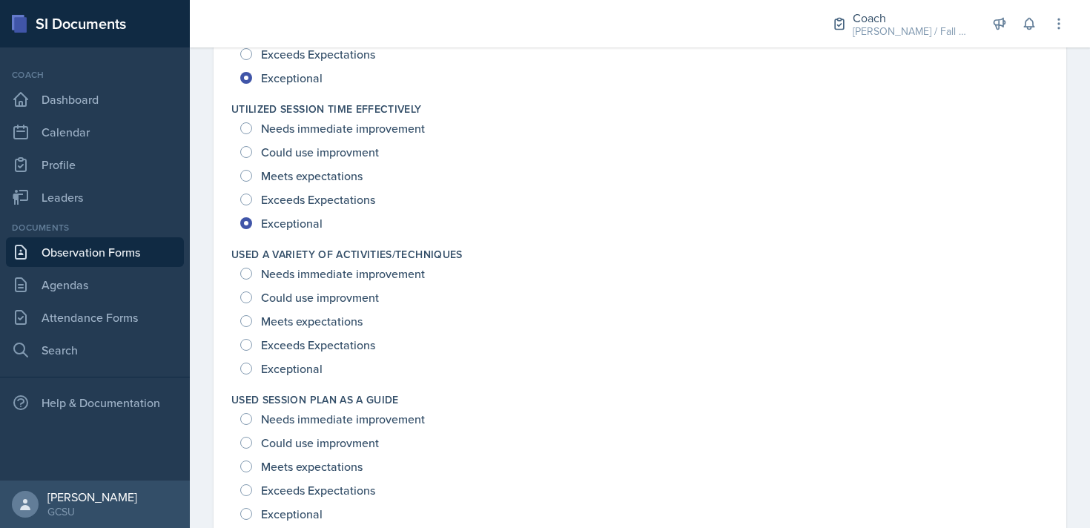
click at [281, 361] on span "Exceptional" at bounding box center [292, 368] width 62 height 15
click at [252, 363] on input "Exceptional" at bounding box center [246, 369] width 12 height 12
radio input "true"
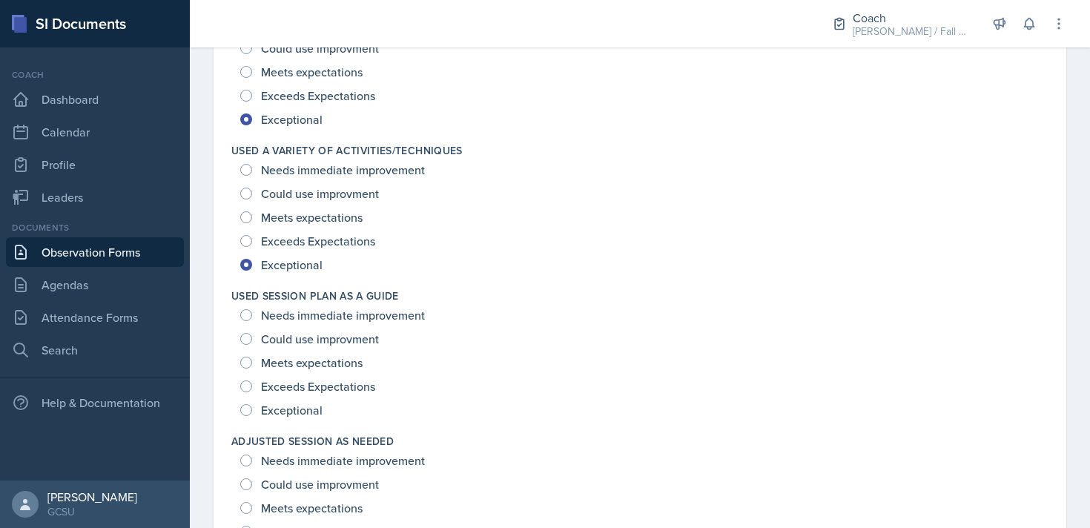
click at [295, 403] on span "Exceptional" at bounding box center [292, 410] width 62 height 15
click at [252, 404] on input "Exceptional" at bounding box center [246, 410] width 12 height 12
radio input "true"
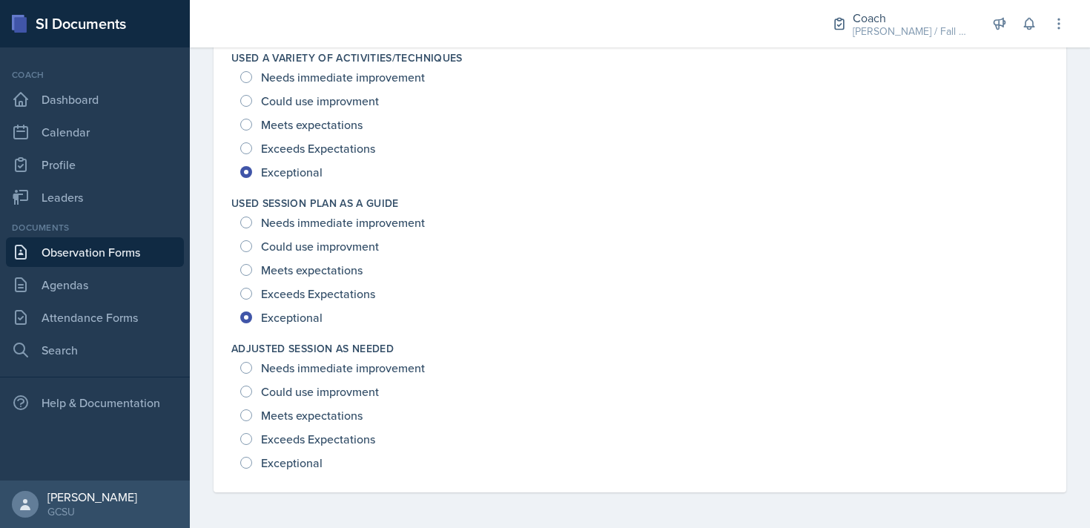
click at [295, 464] on span "Exceptional" at bounding box center [292, 462] width 62 height 15
click at [252, 464] on input "Exceptional" at bounding box center [246, 463] width 12 height 12
radio input "true"
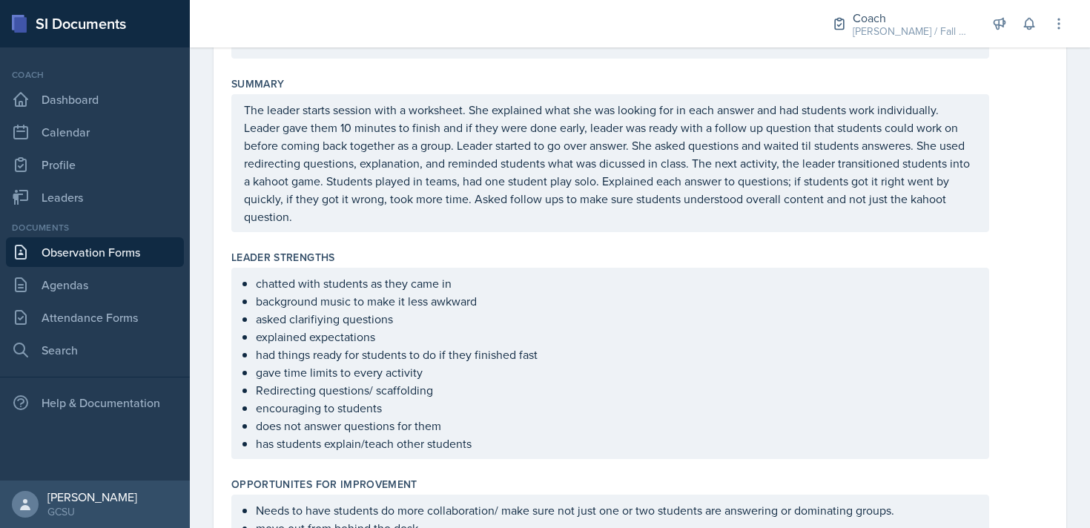
scroll to position [0, 0]
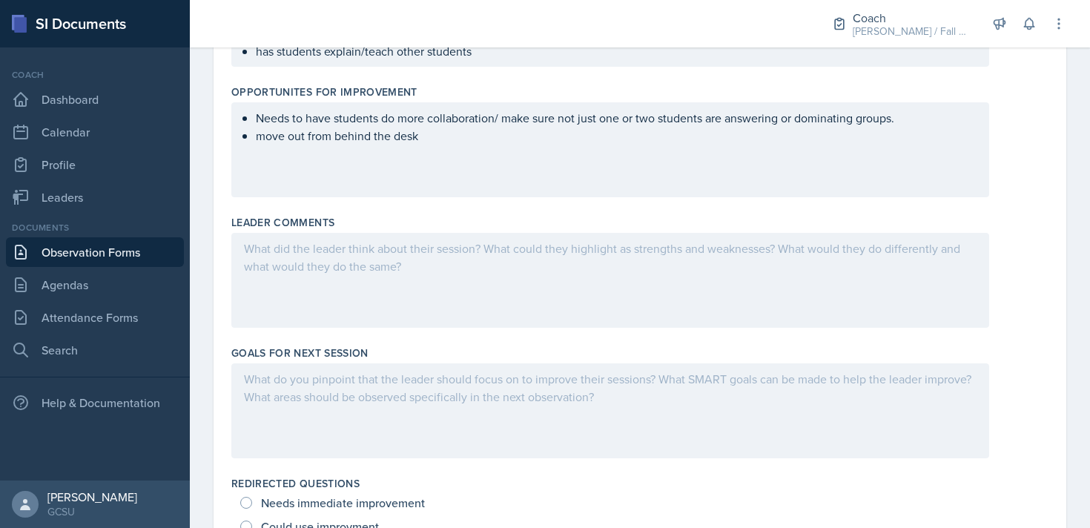
click at [447, 145] on div "Needs to have students do more collaboration/ make sure not just one or two stu…" at bounding box center [610, 149] width 758 height 95
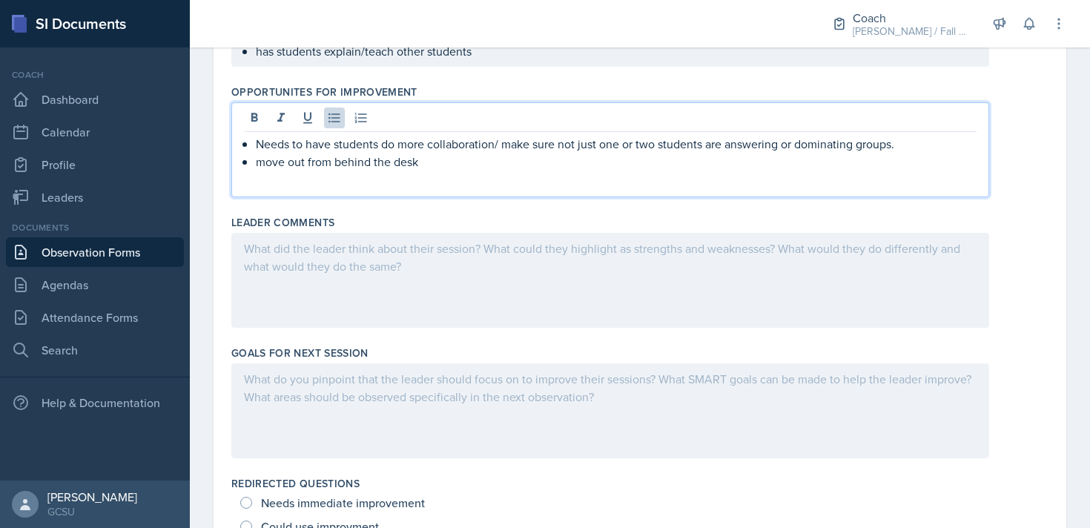
scroll to position [757, 0]
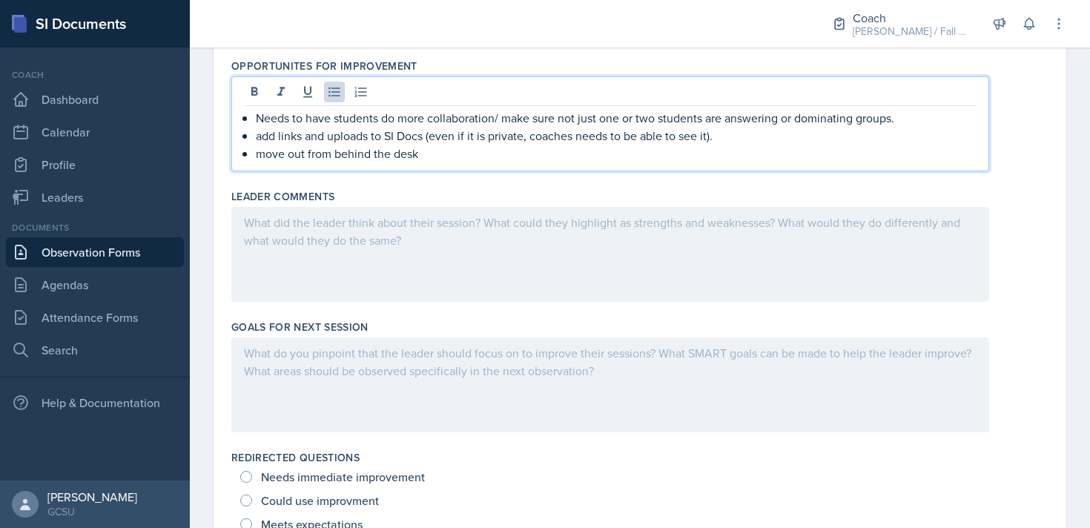
click at [321, 368] on div at bounding box center [610, 384] width 758 height 95
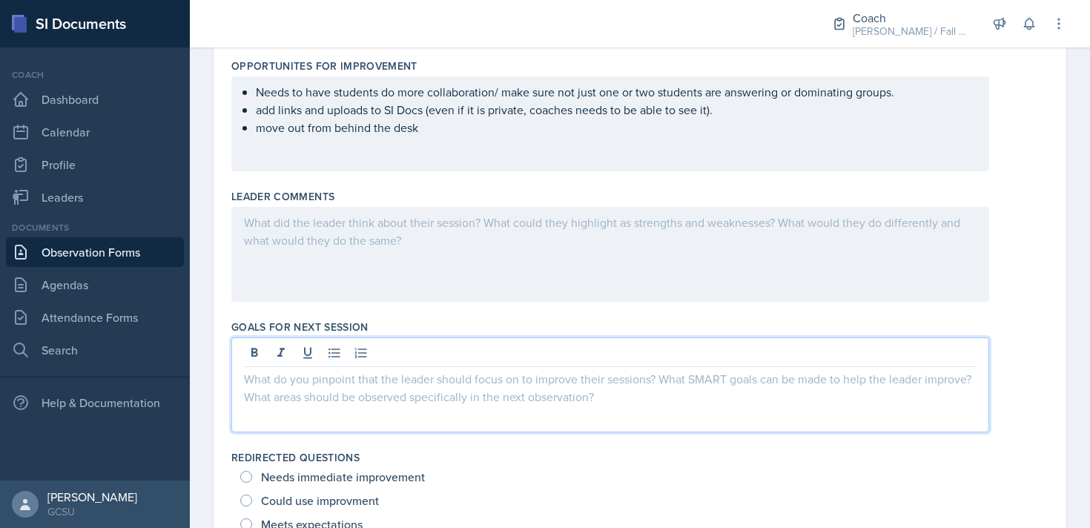
scroll to position [782, 0]
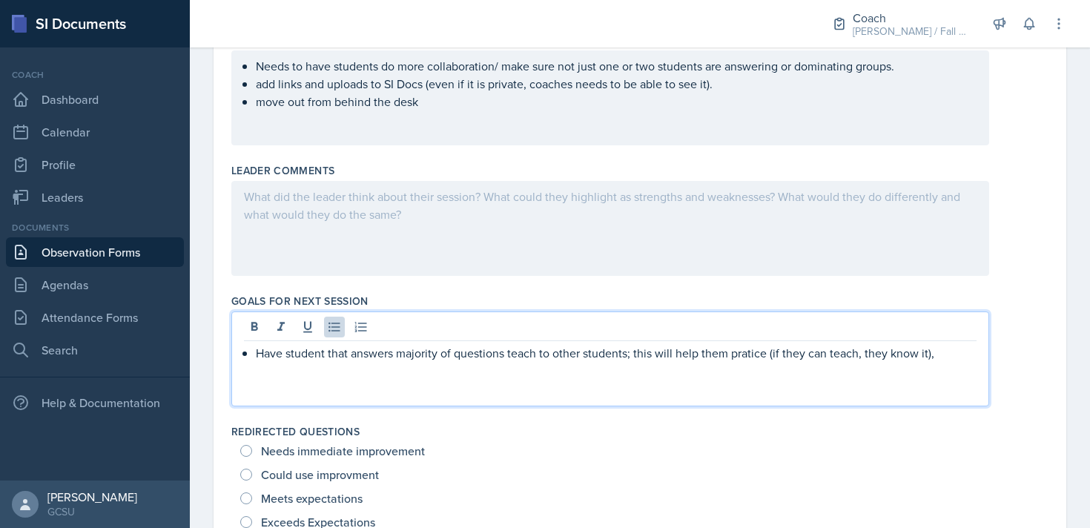
click at [747, 356] on p "Have student that answers majority of questions teach to other students; this w…" at bounding box center [616, 353] width 721 height 18
click at [774, 352] on p "Have student that answers majority of questions teach to other students; this w…" at bounding box center [616, 353] width 721 height 18
click at [819, 366] on p "Have student that answers majority of questions teach to other students; this w…" at bounding box center [616, 362] width 721 height 36
click at [447, 372] on p "Have student that answers majority of questions teach to other students; this w…" at bounding box center [616, 362] width 721 height 36
click at [446, 375] on p "Have student that answers majority of questions teach to other students; this w…" at bounding box center [616, 362] width 721 height 36
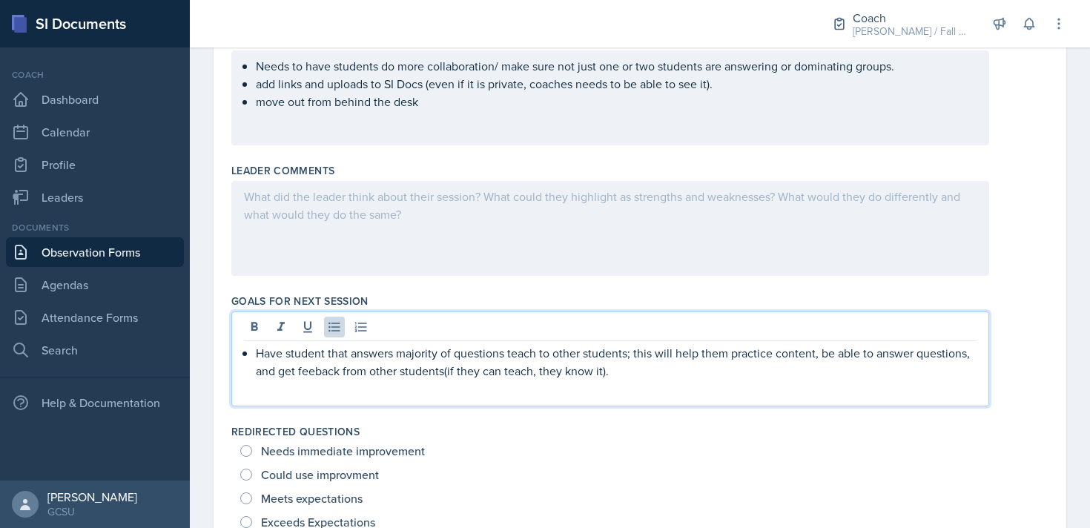
click at [446, 375] on p "Have student that answers majority of questions teach to other students; this w…" at bounding box center [616, 362] width 721 height 36
click at [618, 370] on p "Have student that answers majority of questions teach to other students; this w…" at bounding box center [616, 362] width 721 height 36
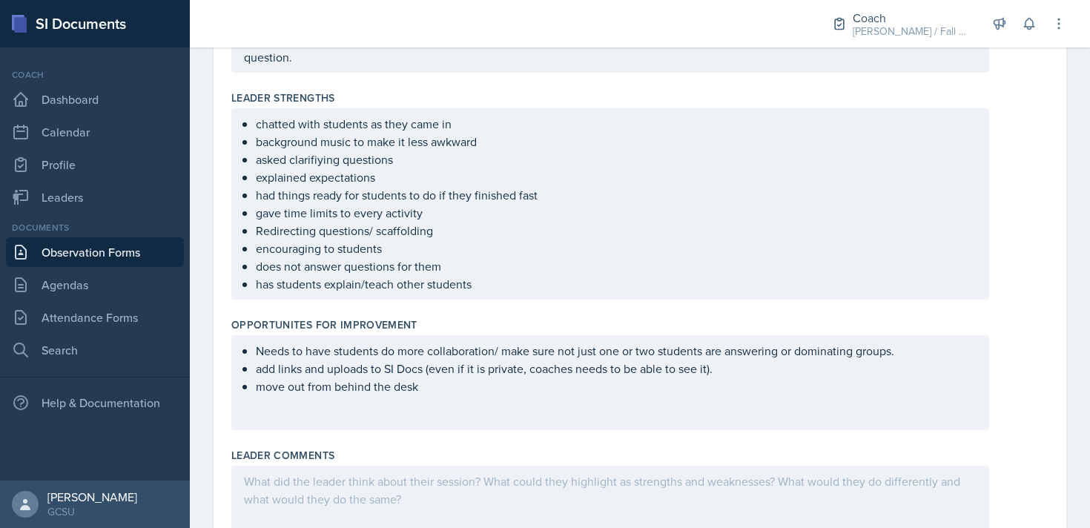
click at [521, 282] on p "has students explain/teach other students" at bounding box center [616, 284] width 721 height 18
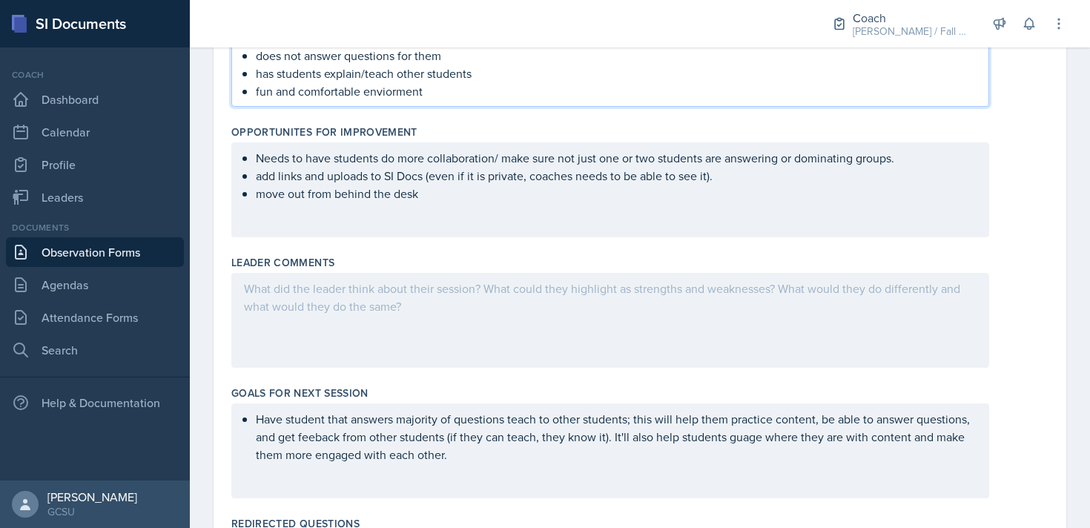
scroll to position [736, 0]
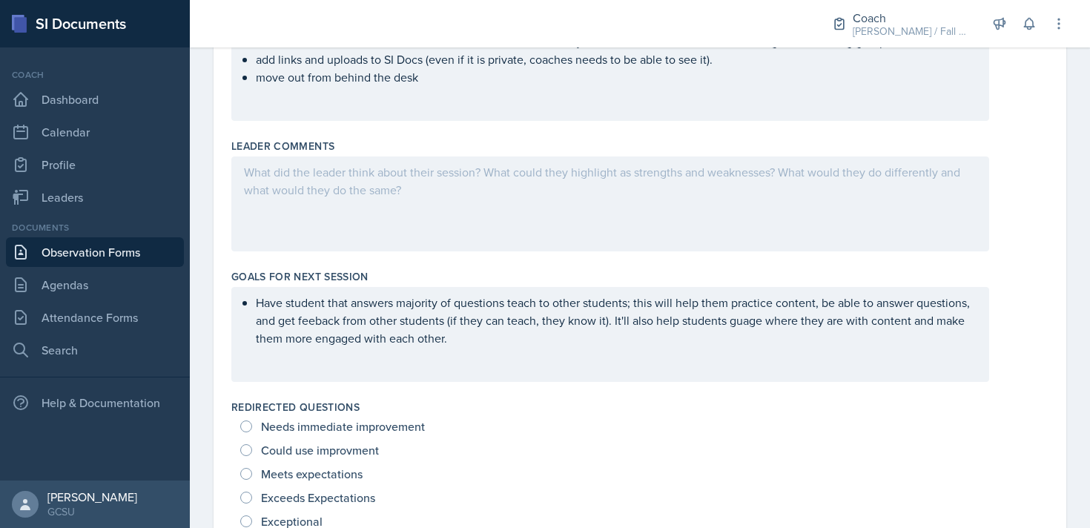
click at [504, 340] on p "Have student that answers majority of questions teach to other students; this w…" at bounding box center [616, 320] width 721 height 53
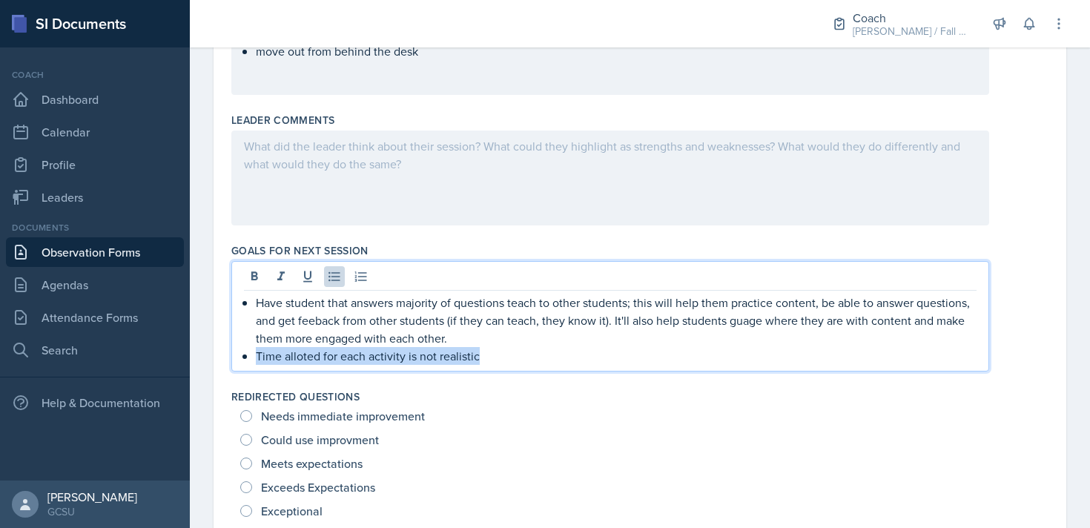
drag, startPoint x: 481, startPoint y: 357, endPoint x: 234, endPoint y: 359, distance: 246.2
click at [234, 359] on div "Have student that answers majority of questions teach to other students; this w…" at bounding box center [610, 316] width 758 height 111
copy p "Time alloted for each activity is not realistic"
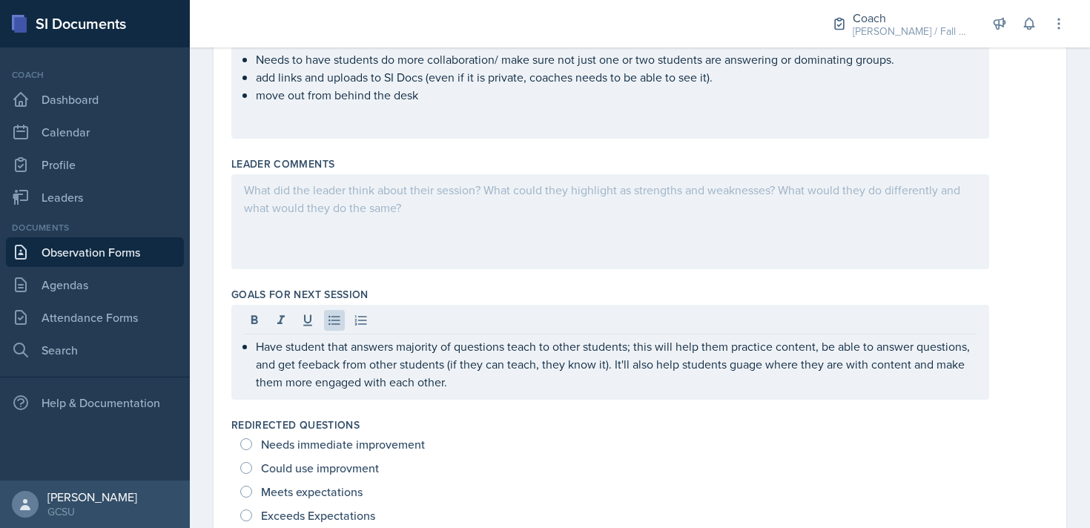
click at [389, 122] on div "Needs to have students do more collaboration/ make sure not just one or two stu…" at bounding box center [610, 91] width 758 height 95
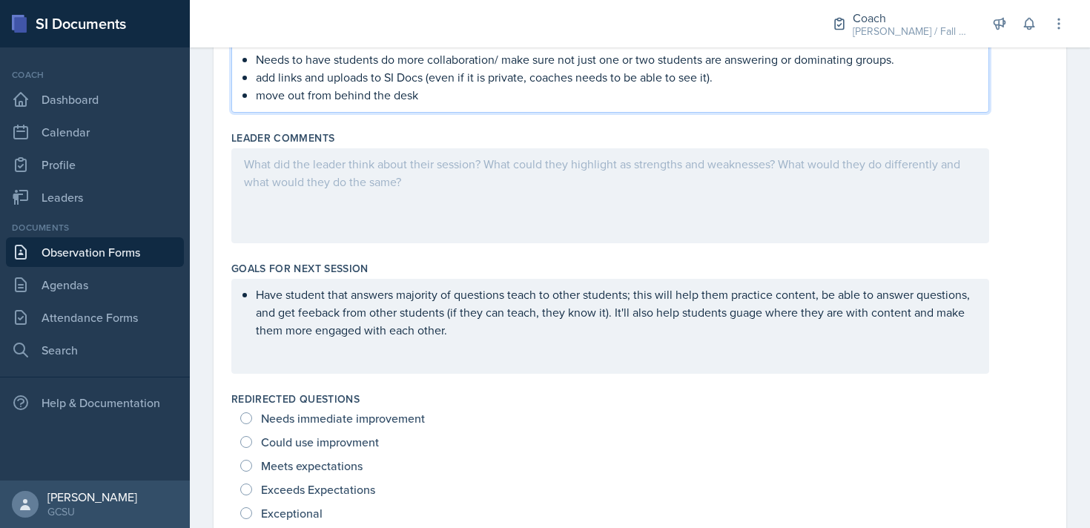
click at [431, 92] on p "move out from behind the desk" at bounding box center [616, 95] width 721 height 18
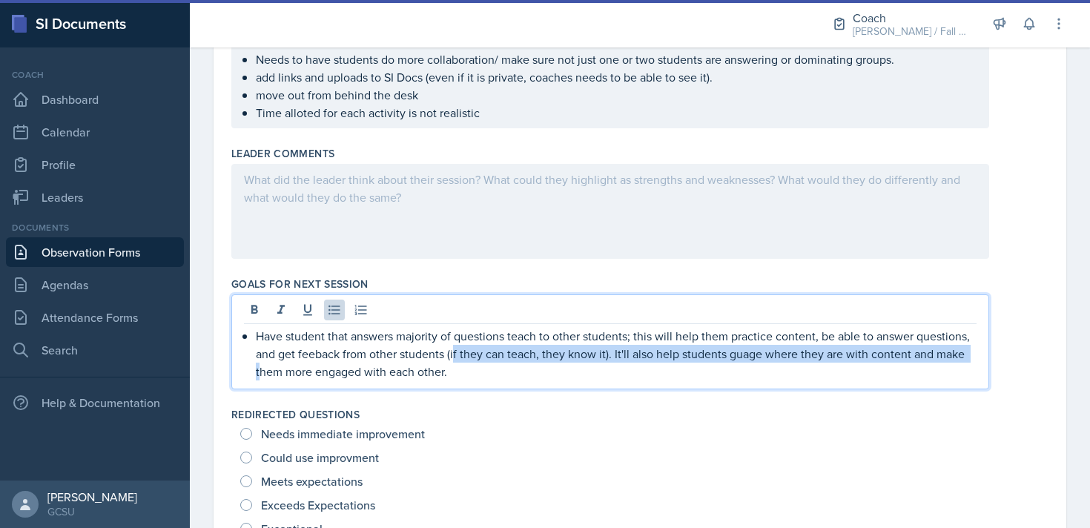
drag, startPoint x: 454, startPoint y: 350, endPoint x: 264, endPoint y: 364, distance: 190.4
click at [264, 364] on p "Have student that answers majority of questions teach to other students; this w…" at bounding box center [616, 353] width 721 height 53
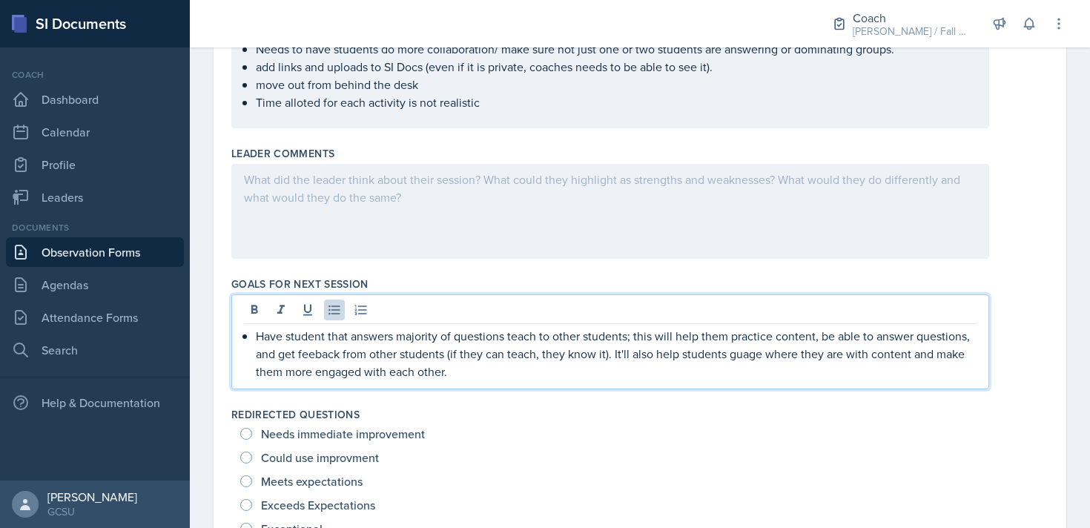
click at [768, 374] on p "Have student that answers majority of questions teach to other students; this w…" at bounding box center [616, 353] width 721 height 53
drag, startPoint x: 916, startPoint y: 355, endPoint x: 931, endPoint y: 366, distance: 18.5
click at [931, 366] on p "Have student that answers majority of questions teach to other students; this w…" at bounding box center [616, 353] width 721 height 53
drag, startPoint x: 914, startPoint y: 354, endPoint x: 928, endPoint y: 371, distance: 22.1
click at [928, 371] on p "Have student that answers majority of questions teach to other students; this w…" at bounding box center [616, 353] width 721 height 53
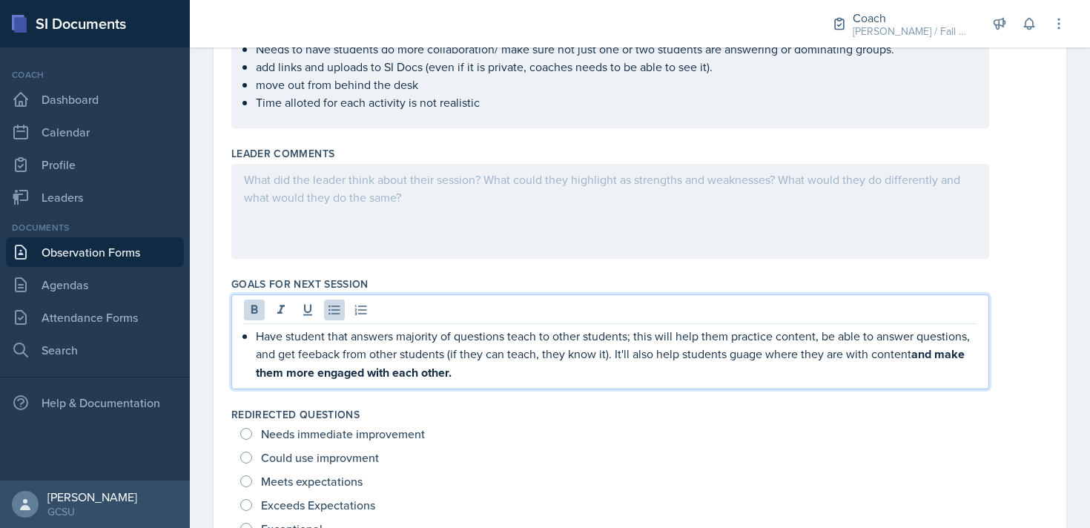
click at [663, 381] on div "Have student that answers majority of questions teach to other students; this w…" at bounding box center [610, 341] width 758 height 95
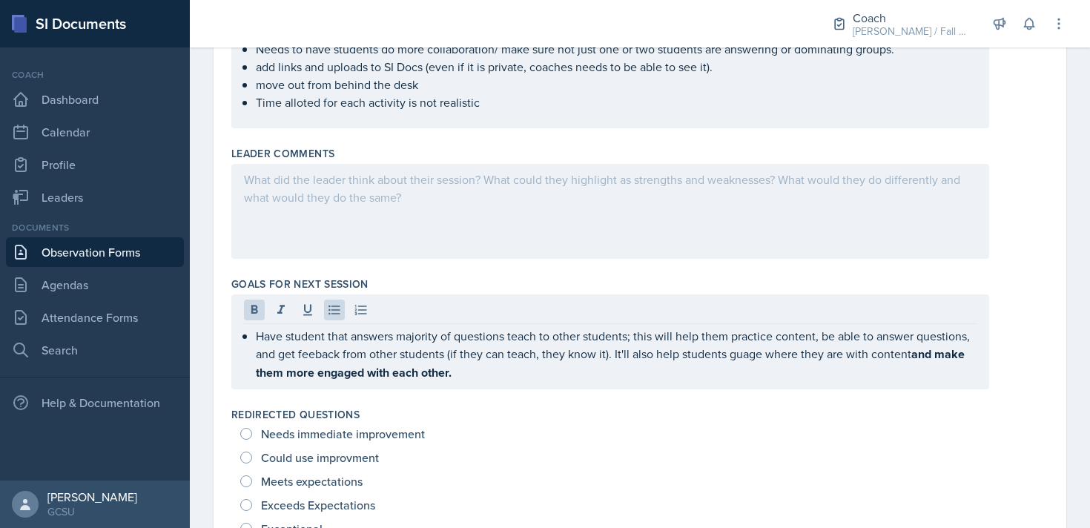
click at [659, 405] on div "Redirected Questions Needs immediate improvement Could use improvment Meets exp…" at bounding box center [639, 473] width 817 height 145
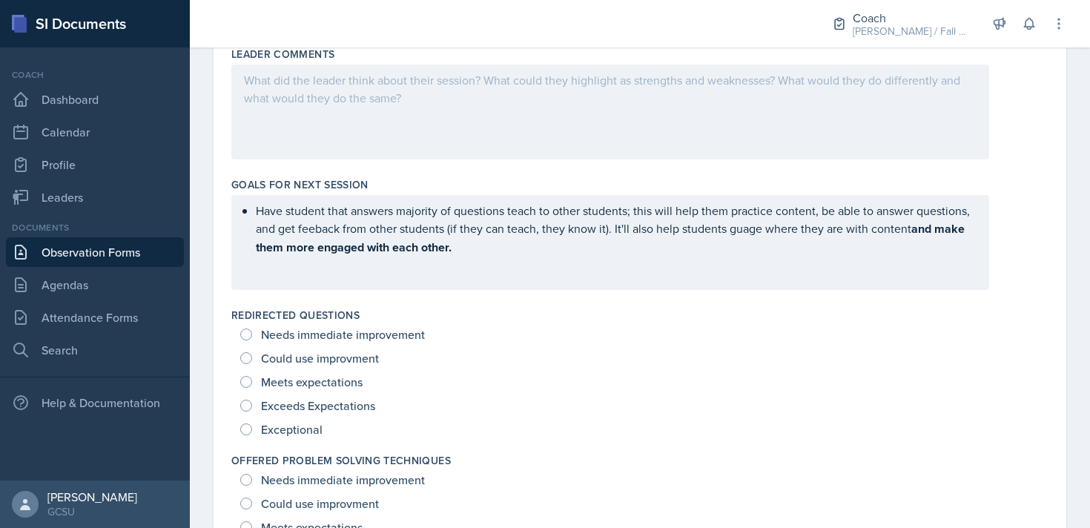
scroll to position [917, 0]
click at [329, 429] on div "Exceptional" at bounding box center [640, 429] width 800 height 24
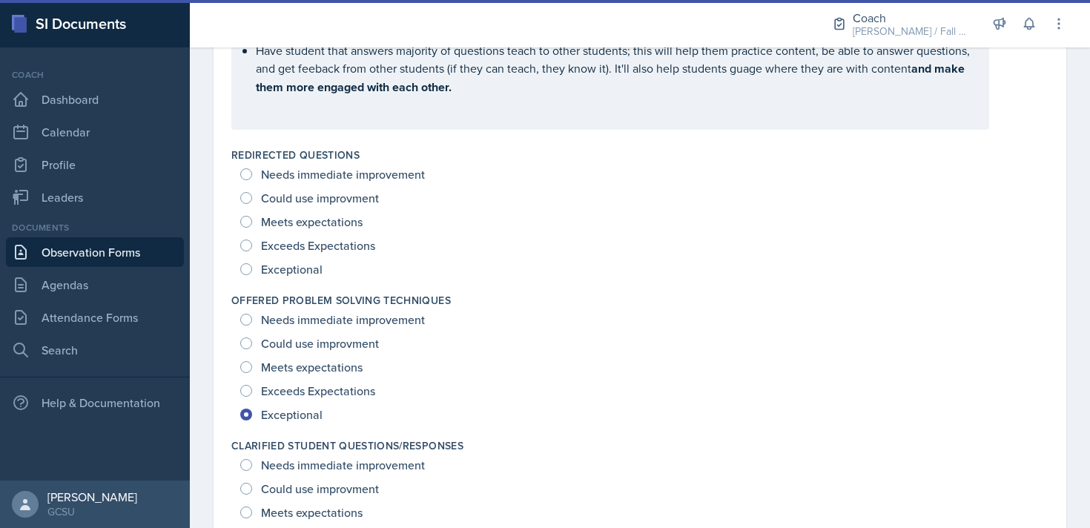
click at [284, 266] on span "Exceptional" at bounding box center [292, 269] width 62 height 15
click at [252, 266] on input "Exceptional" at bounding box center [246, 269] width 12 height 12
radio input "true"
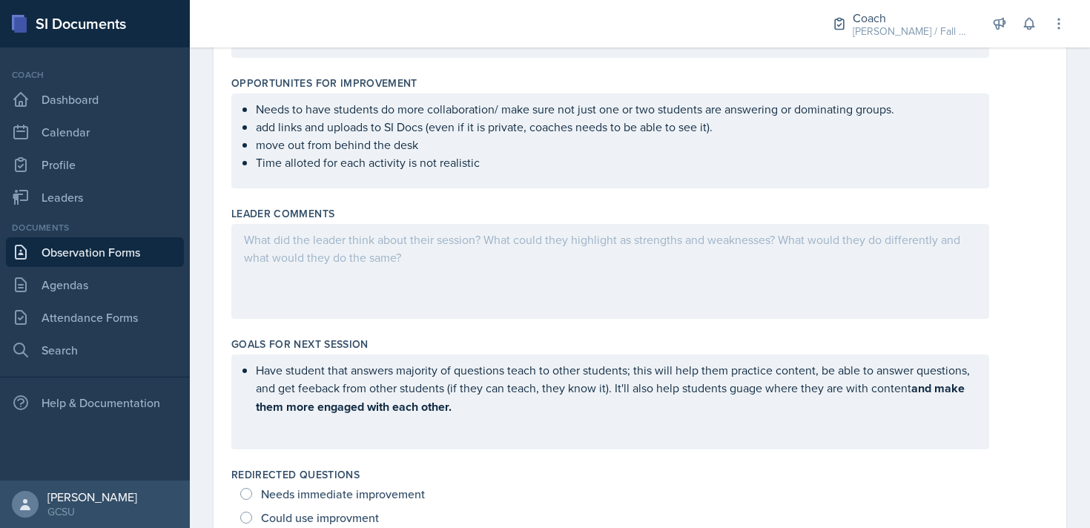
scroll to position [0, 0]
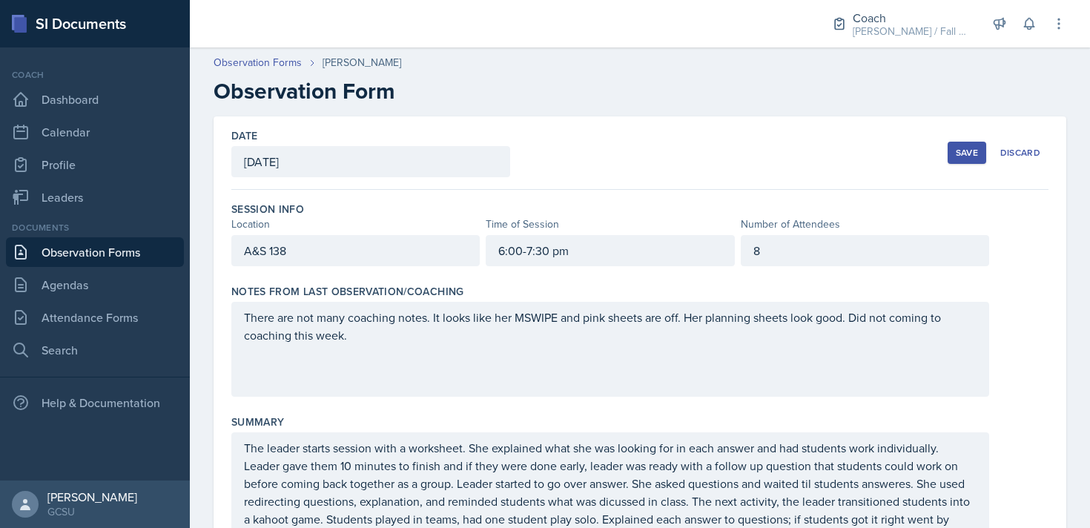
click at [957, 149] on div "Save" at bounding box center [967, 153] width 22 height 12
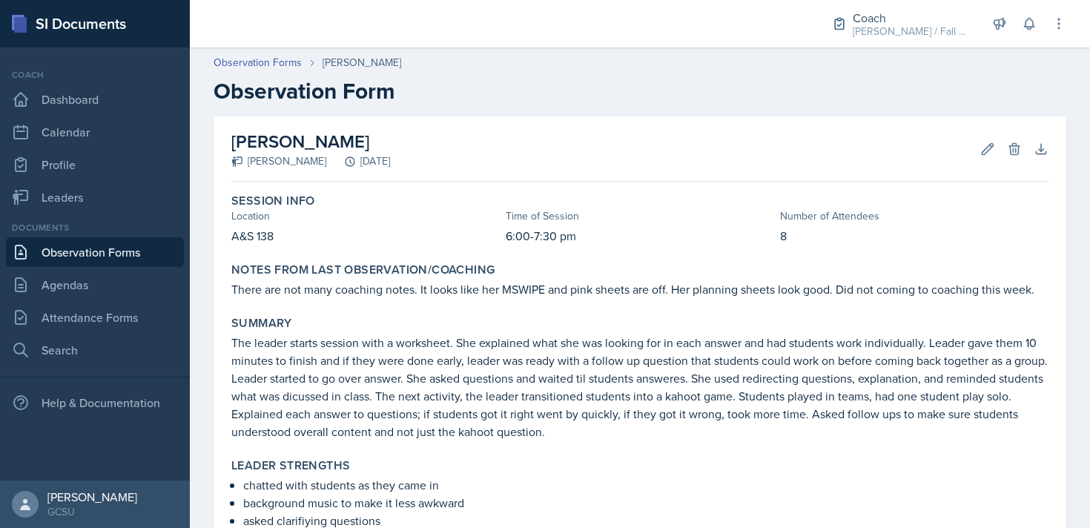
click at [991, 133] on div "[PERSON_NAME] Ren Peribonio [DATE] Edit Delete Download Autosaving" at bounding box center [639, 148] width 817 height 65
click at [984, 144] on icon at bounding box center [987, 149] width 15 height 15
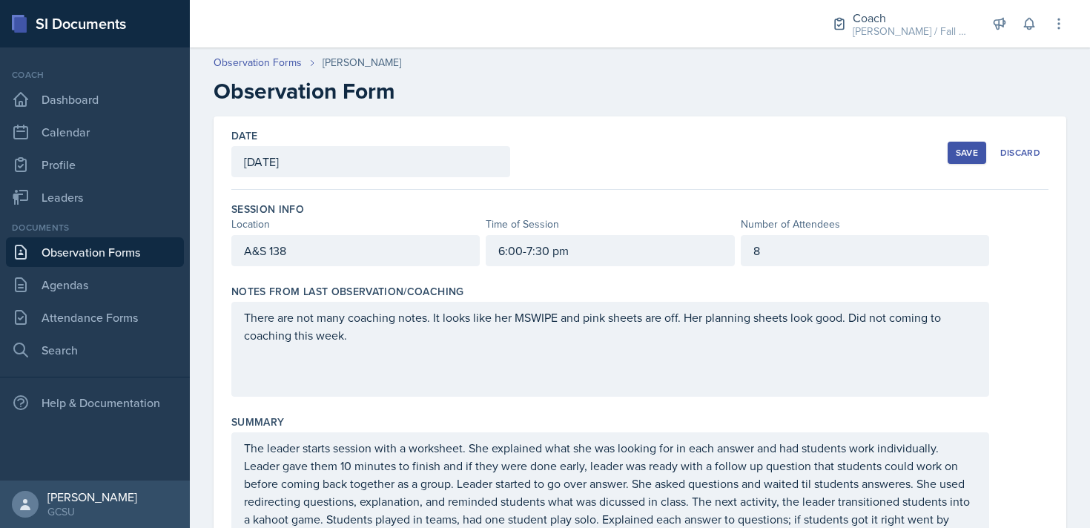
click at [828, 71] on div "Observation Forms [PERSON_NAME] Observation Form" at bounding box center [640, 80] width 900 height 50
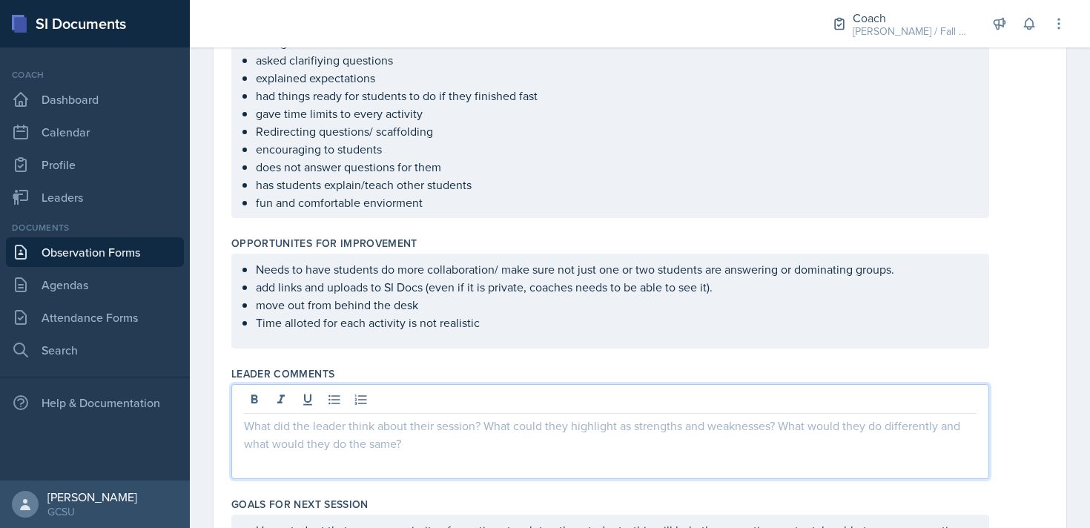
click at [411, 417] on p at bounding box center [610, 426] width 733 height 18
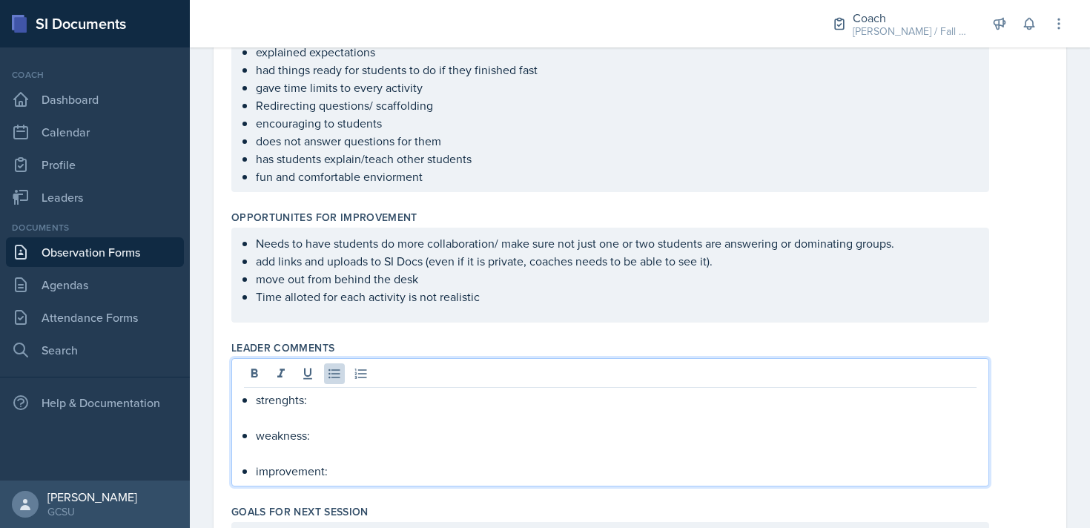
click at [490, 303] on p "Time alloted for each activity is not realistic" at bounding box center [616, 297] width 721 height 18
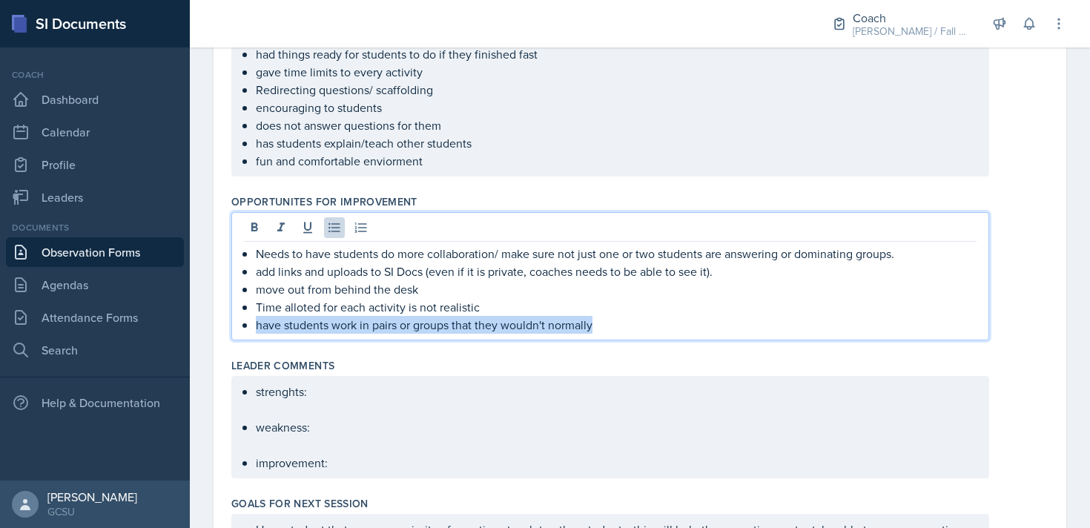
drag, startPoint x: 596, startPoint y: 325, endPoint x: 231, endPoint y: 323, distance: 364.9
click at [231, 323] on div "Needs to have students do more collaboration/ make sure not just one or two stu…" at bounding box center [610, 276] width 758 height 128
copy p "have students work in pairs or groups that they wouldn't normally"
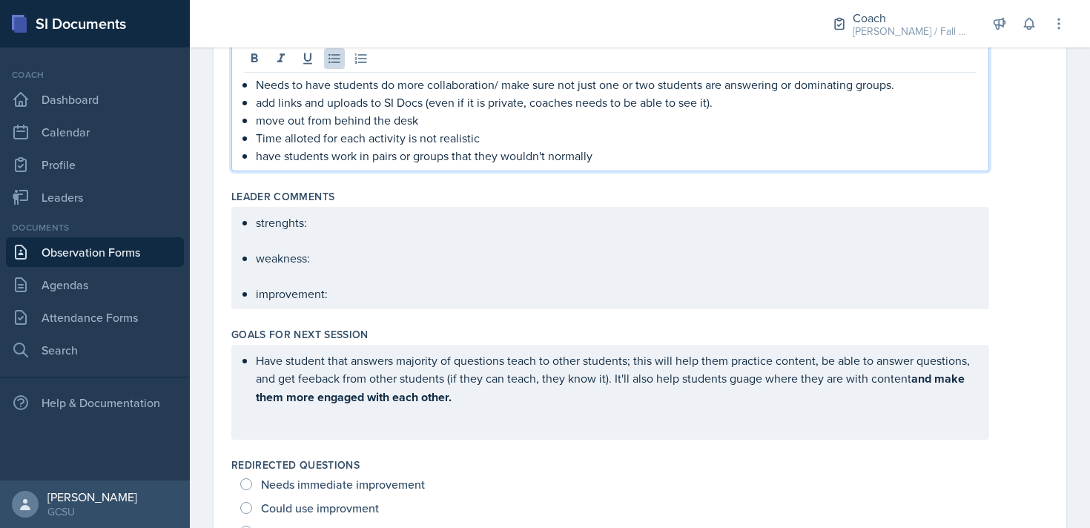
click at [470, 395] on p "Have student that answers majority of questions teach to other students; this w…" at bounding box center [616, 379] width 721 height 55
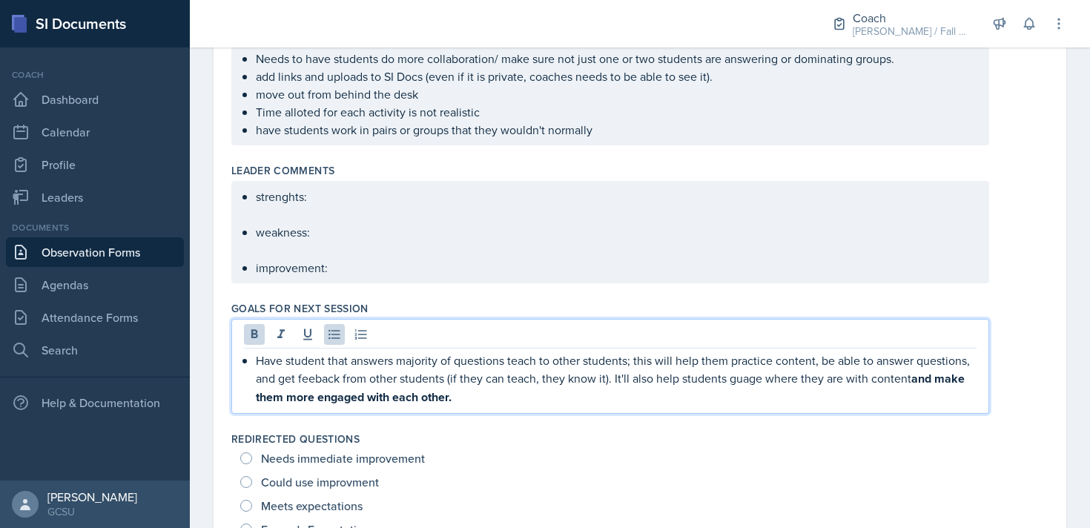
scroll to position [808, 0]
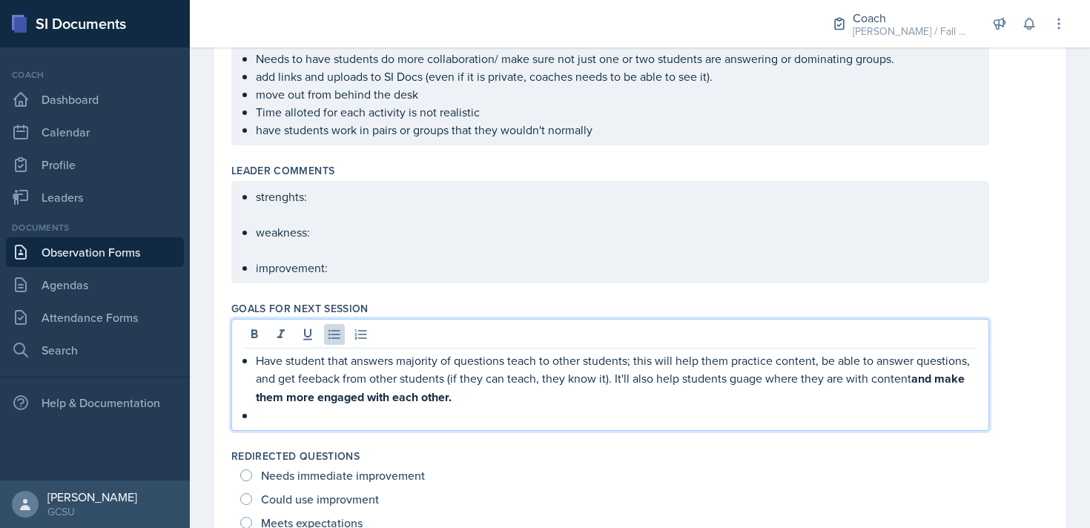
paste div
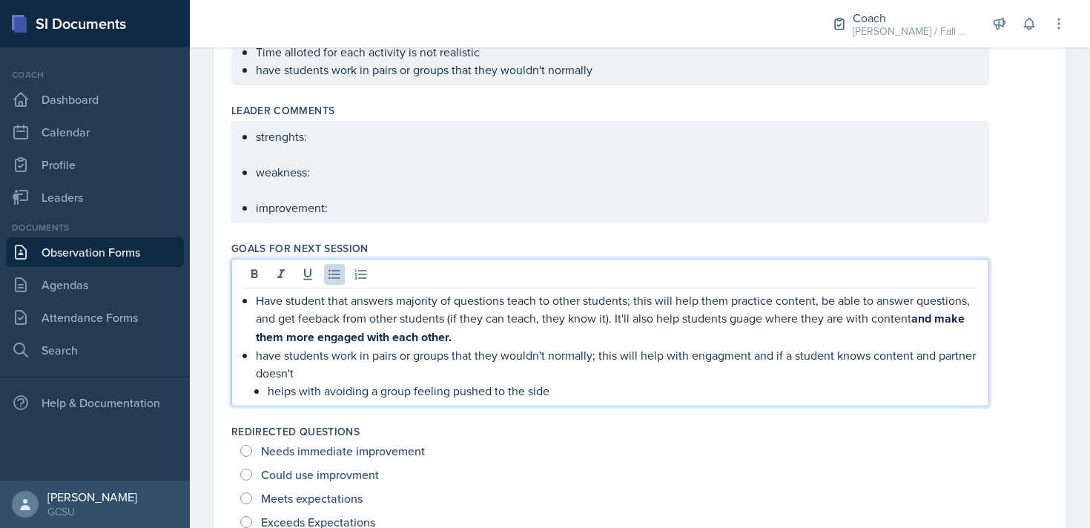
scroll to position [0, 0]
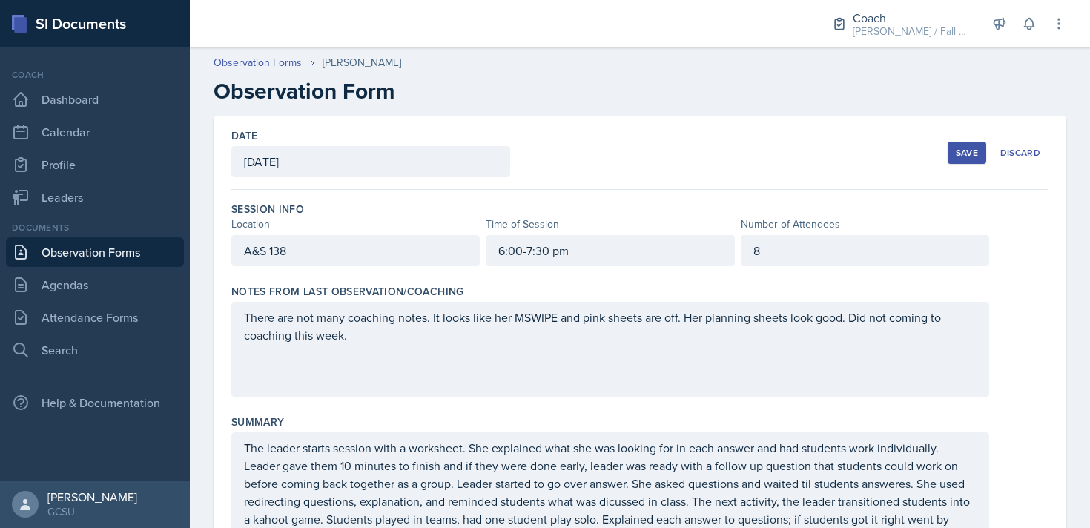
click at [971, 154] on div "Save" at bounding box center [967, 153] width 22 height 12
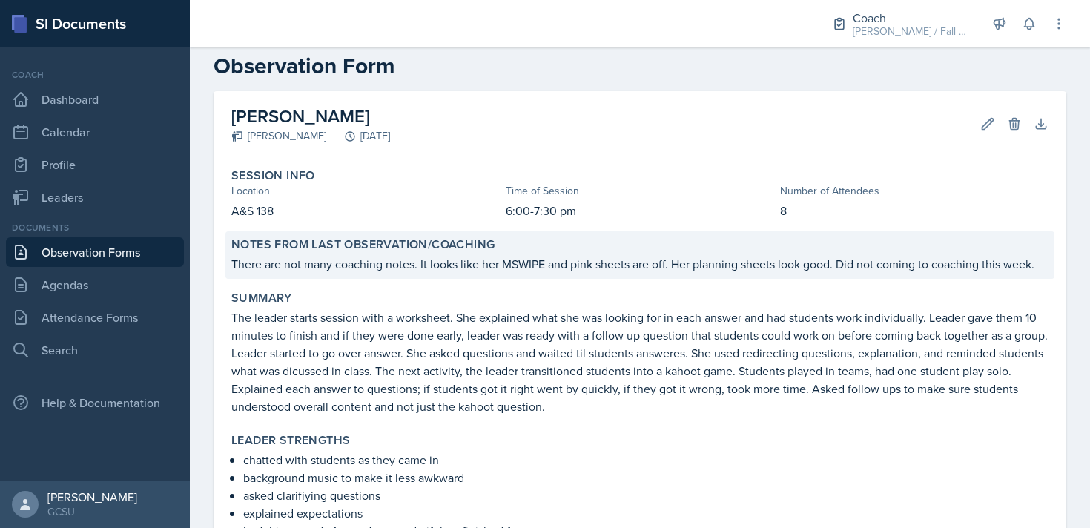
scroll to position [30, 0]
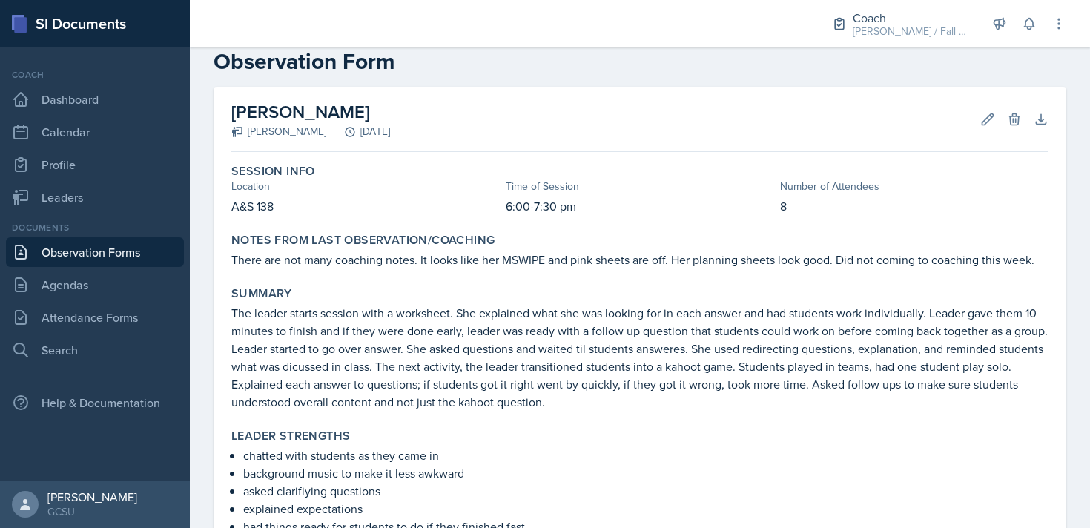
click at [972, 125] on div "Edit Delete" at bounding box center [995, 119] width 53 height 15
click at [980, 124] on icon at bounding box center [987, 119] width 15 height 15
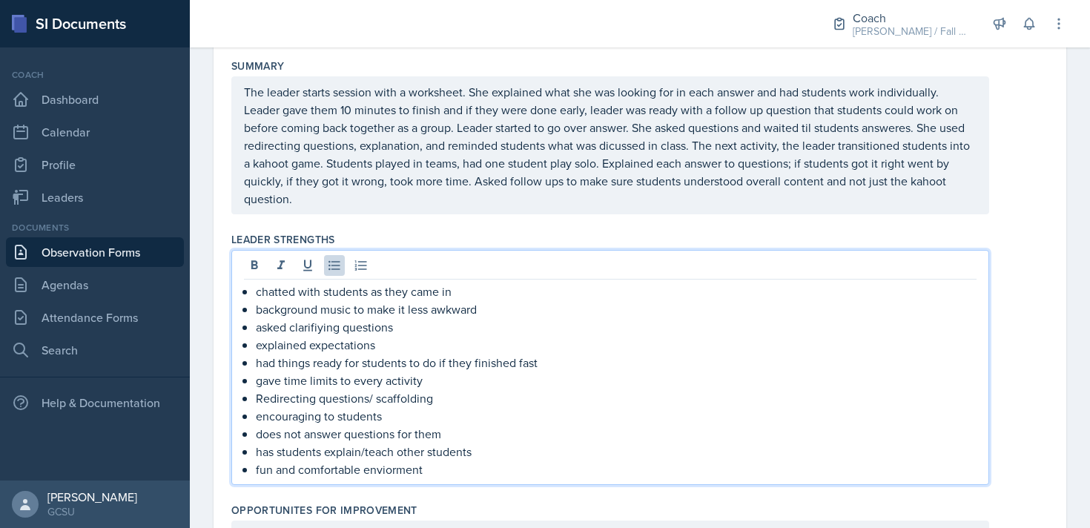
click at [455, 461] on p "fun and comfortable enviorment" at bounding box center [616, 470] width 721 height 18
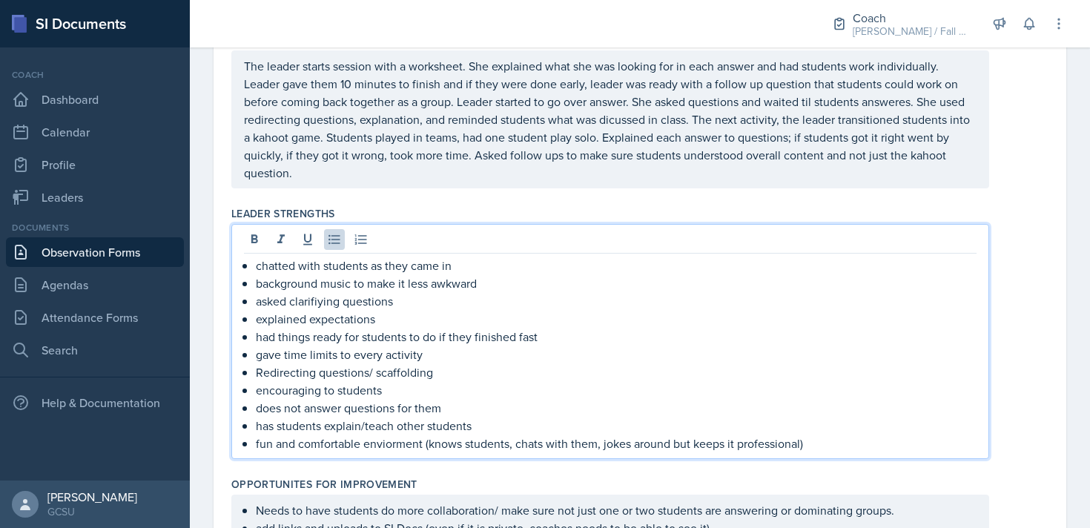
click at [406, 185] on div "The leader starts session with a worksheet. She explained what she was looking …" at bounding box center [610, 119] width 758 height 138
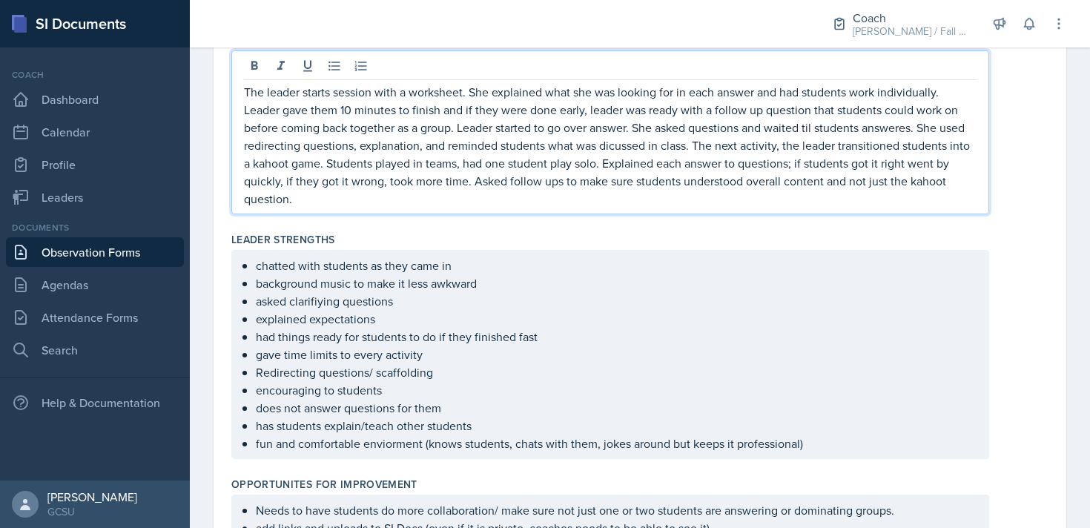
scroll to position [408, 0]
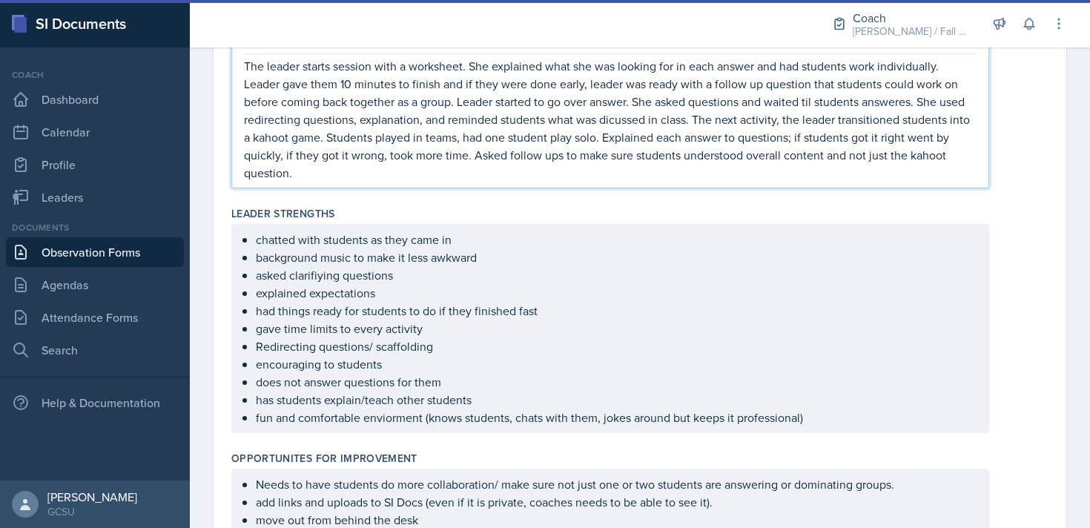
click at [401, 179] on p "The leader starts session with a worksheet. She explained what she was looking …" at bounding box center [610, 119] width 733 height 125
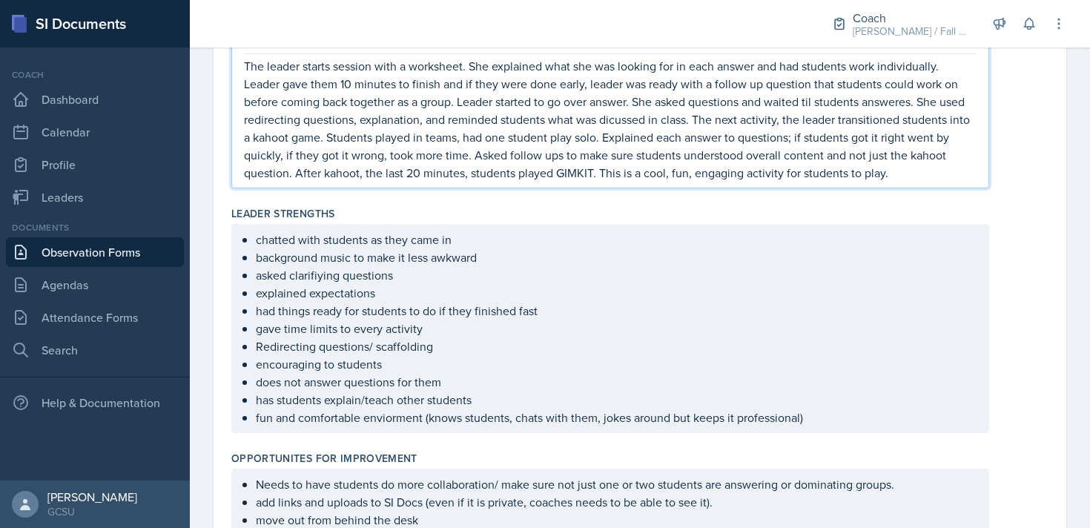
click at [831, 421] on ul "chatted with students as they came in background music to make it less awkward …" at bounding box center [616, 329] width 721 height 196
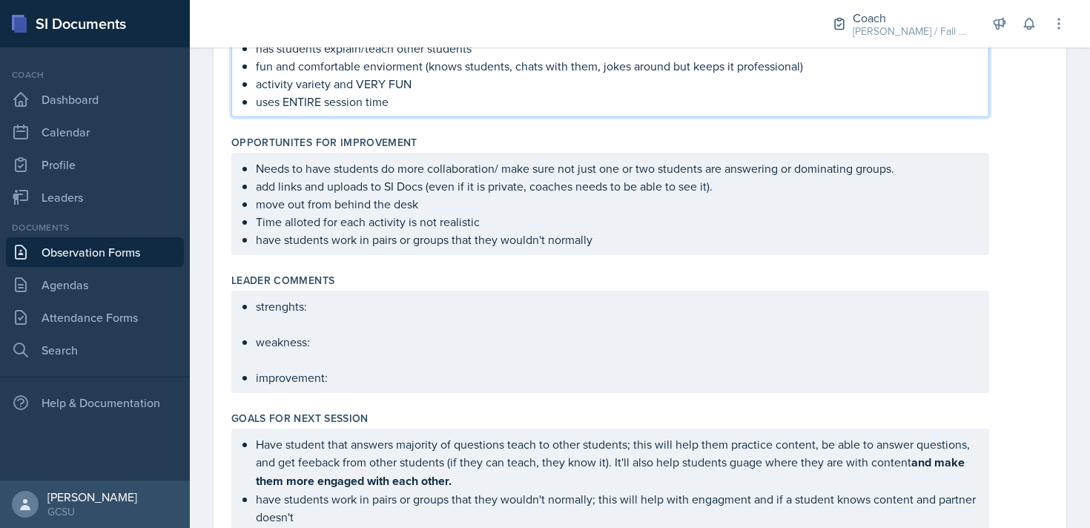
scroll to position [832, 0]
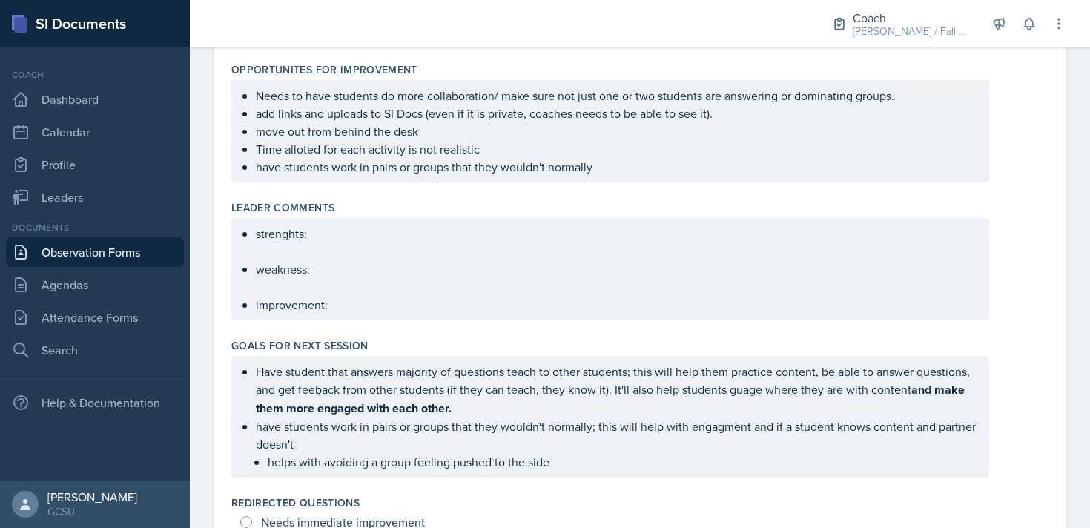
click at [619, 461] on p "helps with avoiding a group feeling pushed to the side" at bounding box center [622, 462] width 709 height 18
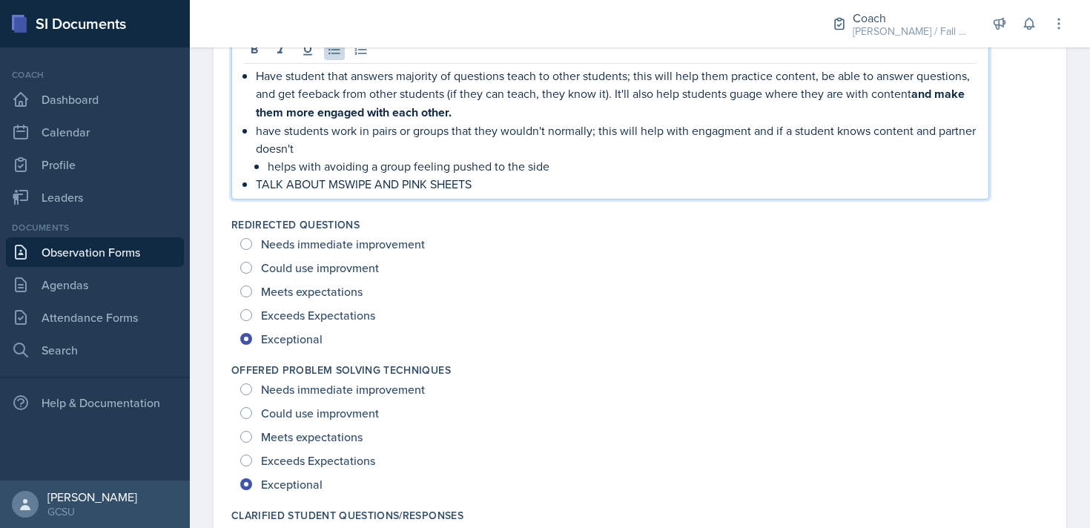
scroll to position [1130, 0]
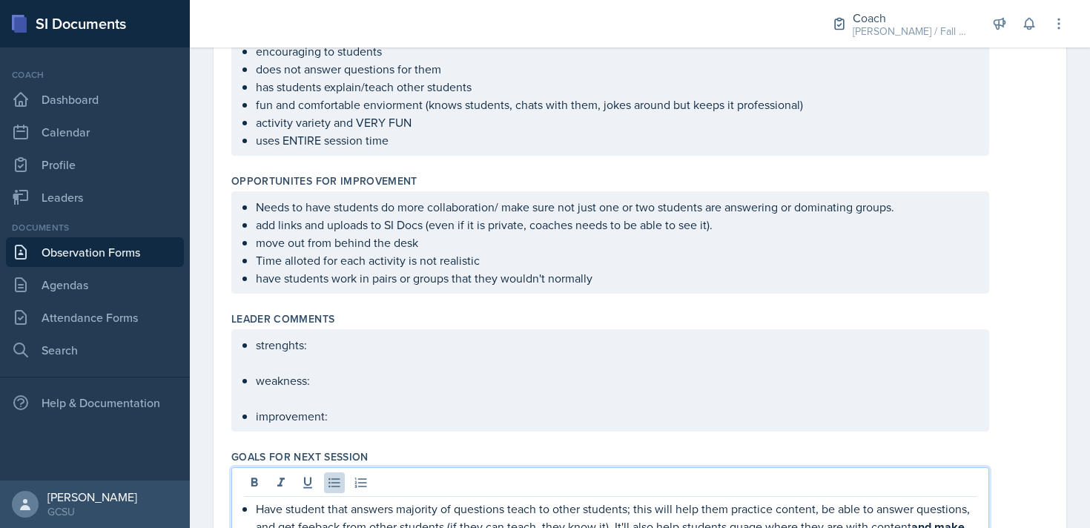
click at [396, 345] on p "strenghts:" at bounding box center [616, 345] width 721 height 18
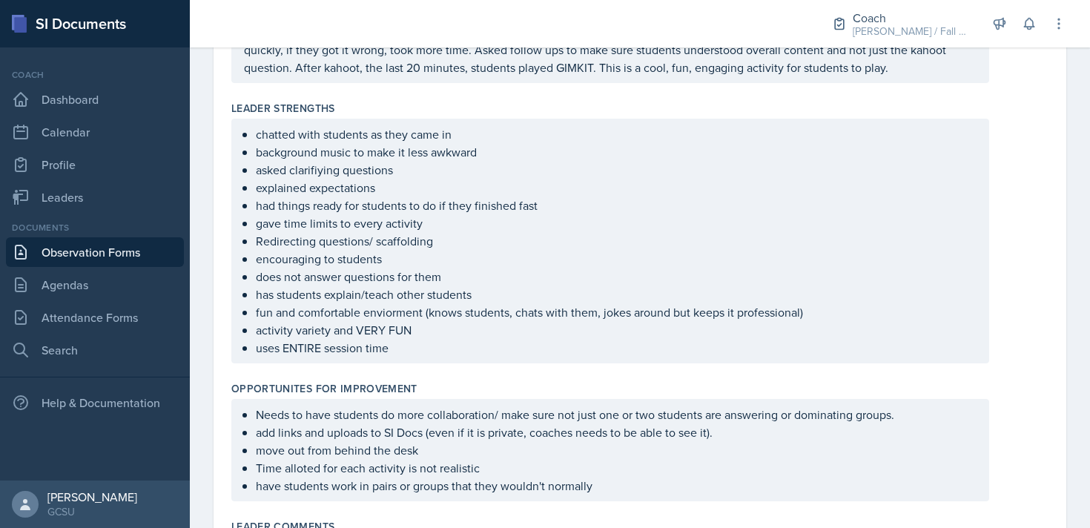
scroll to position [441, 0]
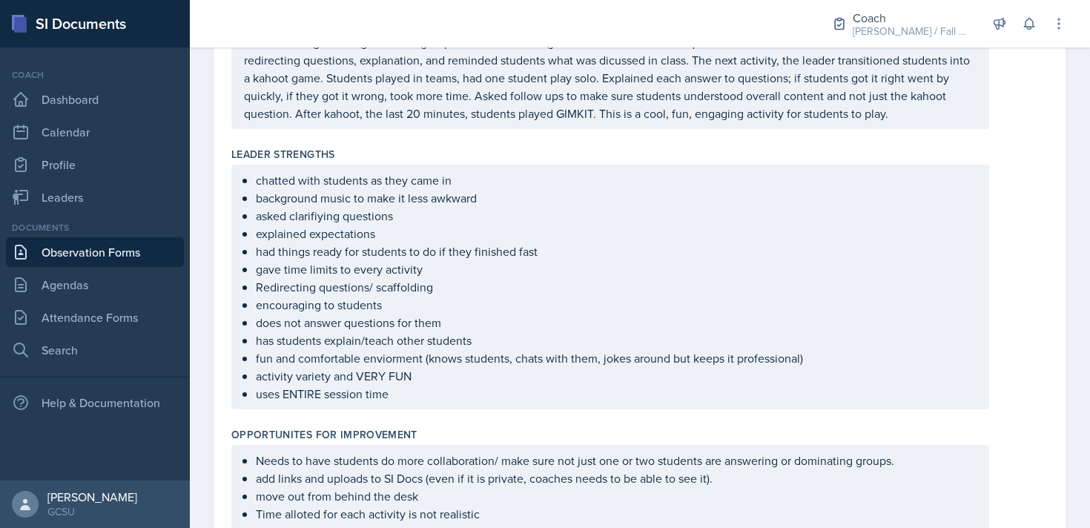
click at [908, 116] on p "The leader starts session with a worksheet. She explained what she was looking …" at bounding box center [610, 60] width 733 height 125
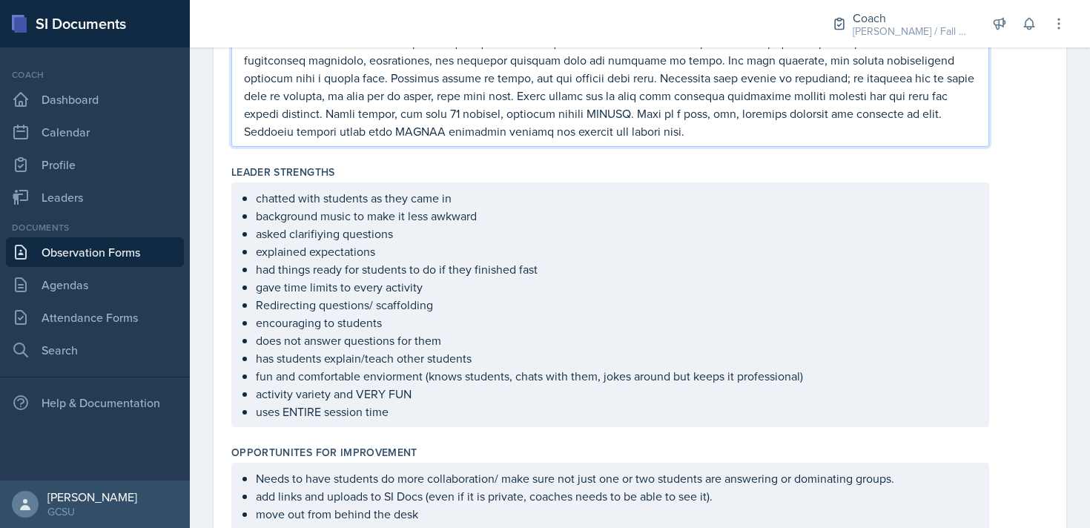
scroll to position [0, 0]
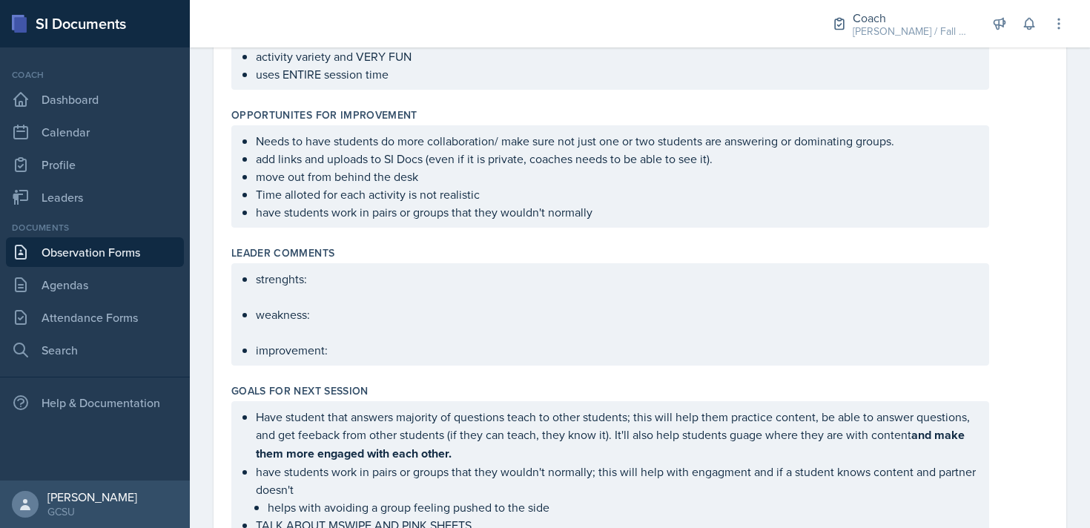
click at [378, 275] on p "strenghts:" at bounding box center [616, 279] width 721 height 18
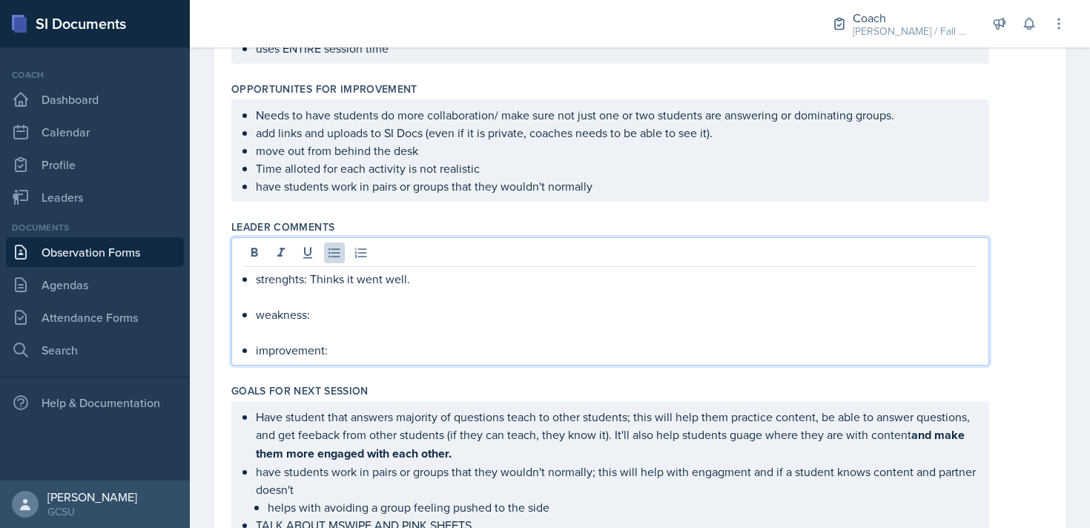
click at [350, 316] on p "weakness:" at bounding box center [616, 315] width 721 height 18
click at [437, 276] on p "strenghts: Thinks it went well." at bounding box center [616, 279] width 721 height 18
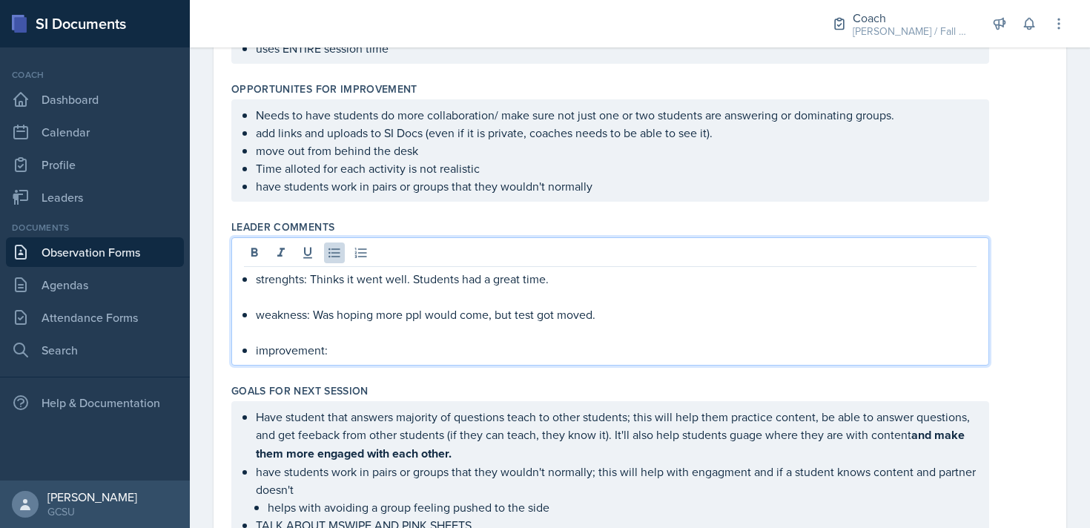
click at [640, 315] on p "weakness: Was hoping more ppl would come, but test got moved." at bounding box center [616, 315] width 721 height 18
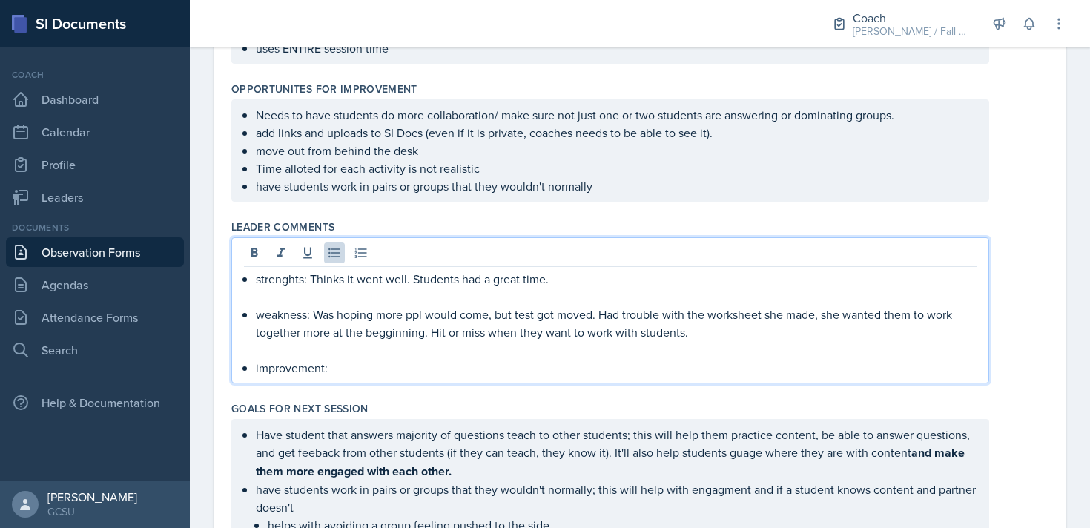
click at [627, 280] on p "strenghts: Thinks it went well. Students had a great time." at bounding box center [616, 279] width 721 height 18
click at [702, 336] on p "weakness: Was hoping more ppl would come, but test got moved. Had trouble with …" at bounding box center [616, 324] width 721 height 36
click at [580, 291] on p at bounding box center [610, 297] width 733 height 18
click at [572, 278] on p "strenghts: Thinks it went well. Students had a great time." at bounding box center [616, 279] width 721 height 18
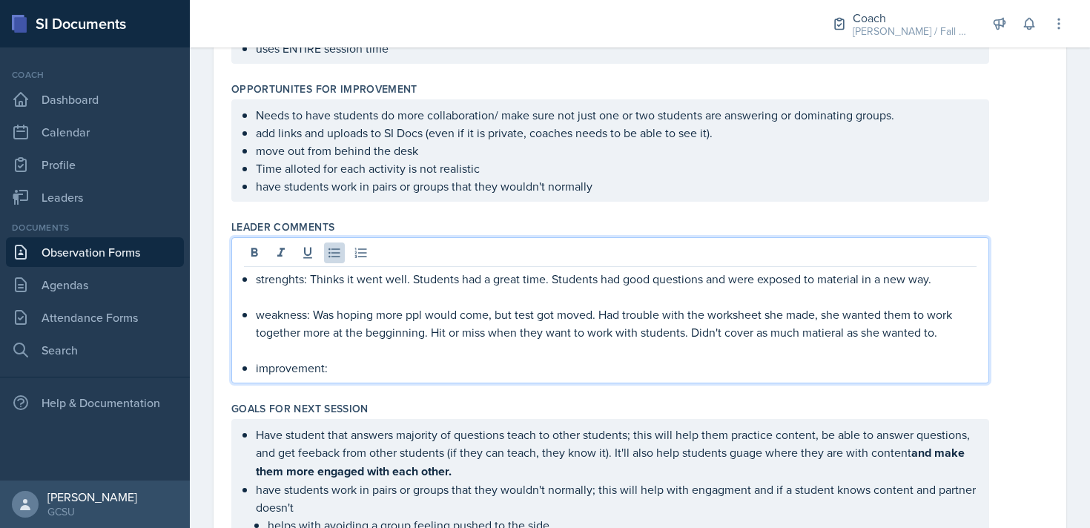
click at [360, 368] on p "improvement:" at bounding box center [616, 368] width 721 height 18
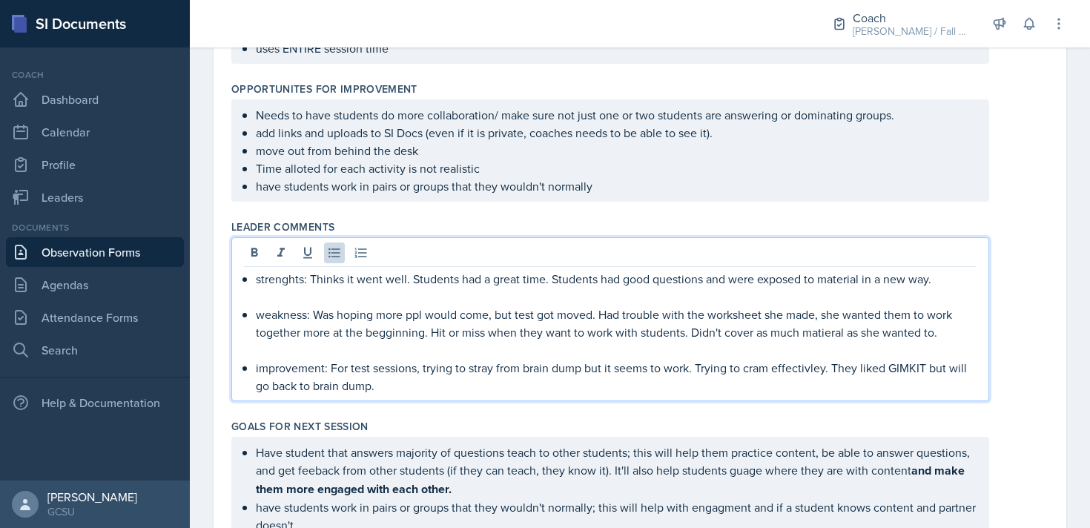
click at [427, 426] on div "Goals for Next Session" at bounding box center [639, 426] width 817 height 15
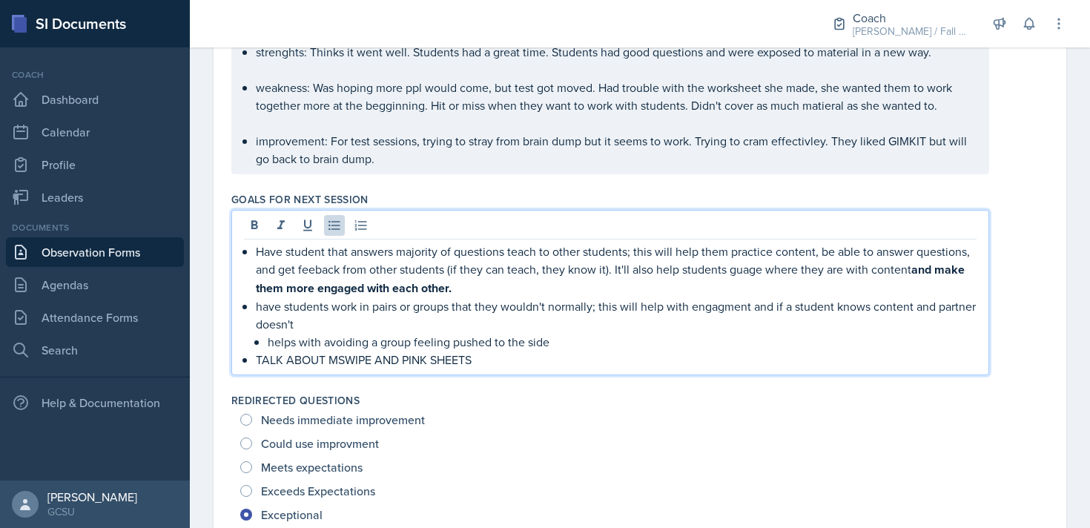
scroll to position [1032, 0]
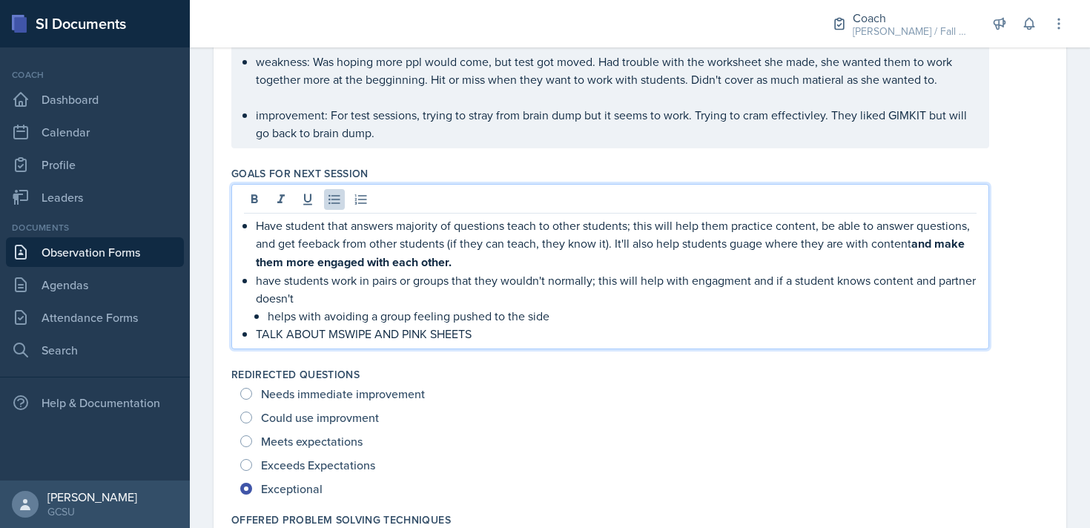
click at [487, 331] on p "TALK ABOUT MSWIPE AND PINK SHEETS" at bounding box center [616, 334] width 721 height 18
click at [498, 363] on div "Redirected Questions Needs immediate improvement Could use improvment Meets exp…" at bounding box center [639, 433] width 817 height 145
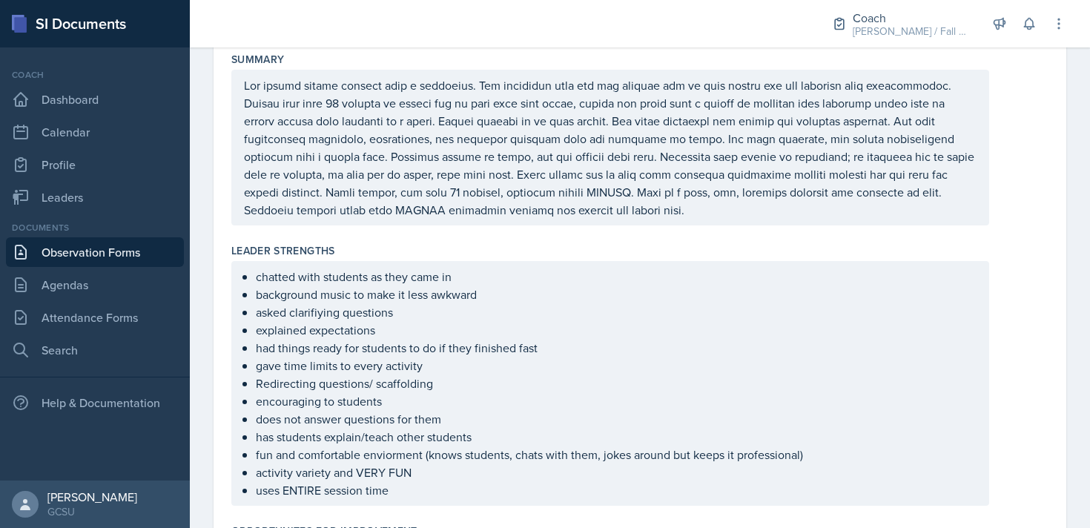
scroll to position [0, 0]
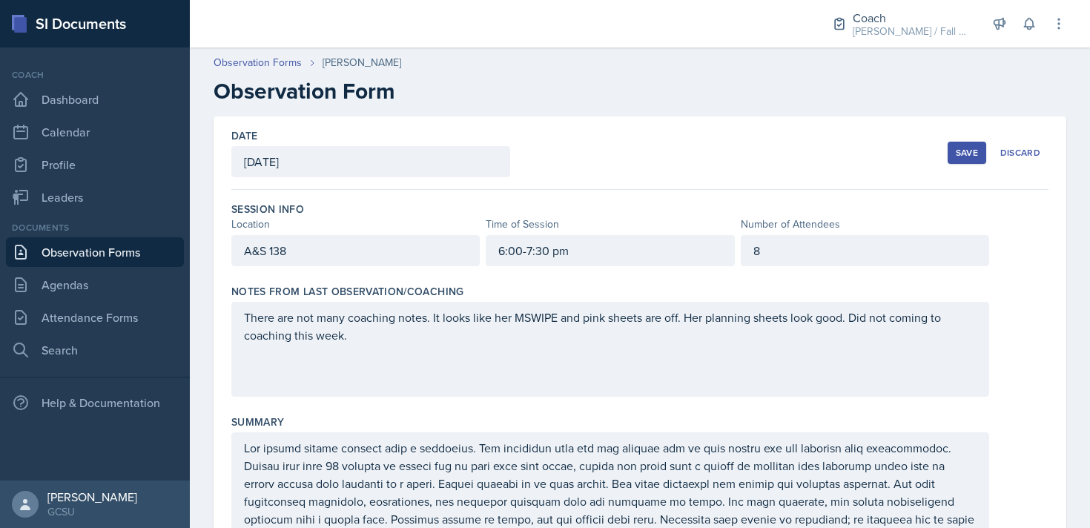
click at [957, 173] on div "Date [DATE] [DATE] 28 29 30 1 2 3 4 5 6 7 8 9 10 11 12 13 14 15 16 17 18 19 20 …" at bounding box center [639, 152] width 817 height 73
click at [958, 148] on div "Save" at bounding box center [967, 153] width 22 height 12
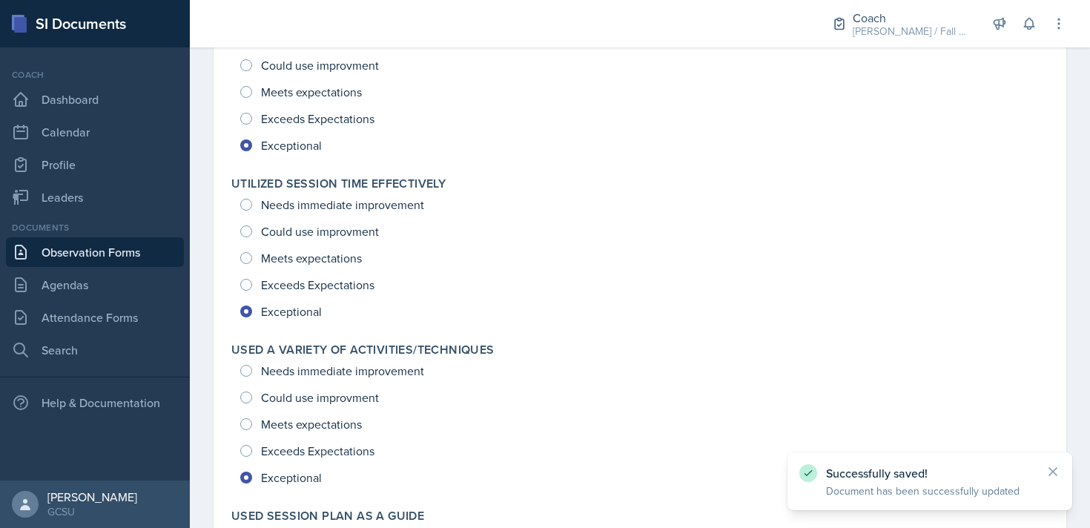
scroll to position [2549, 0]
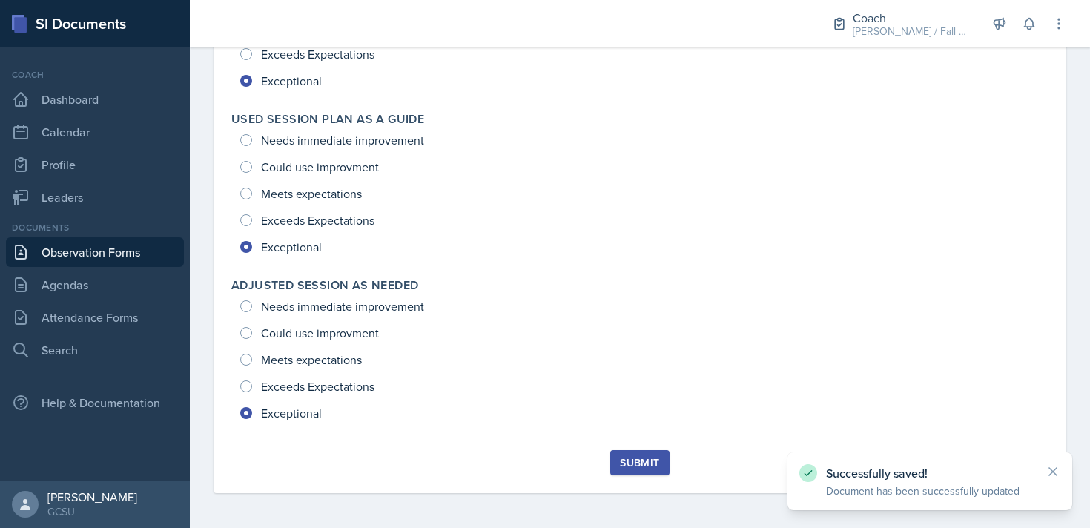
click at [625, 457] on div "Submit" at bounding box center [639, 463] width 39 height 12
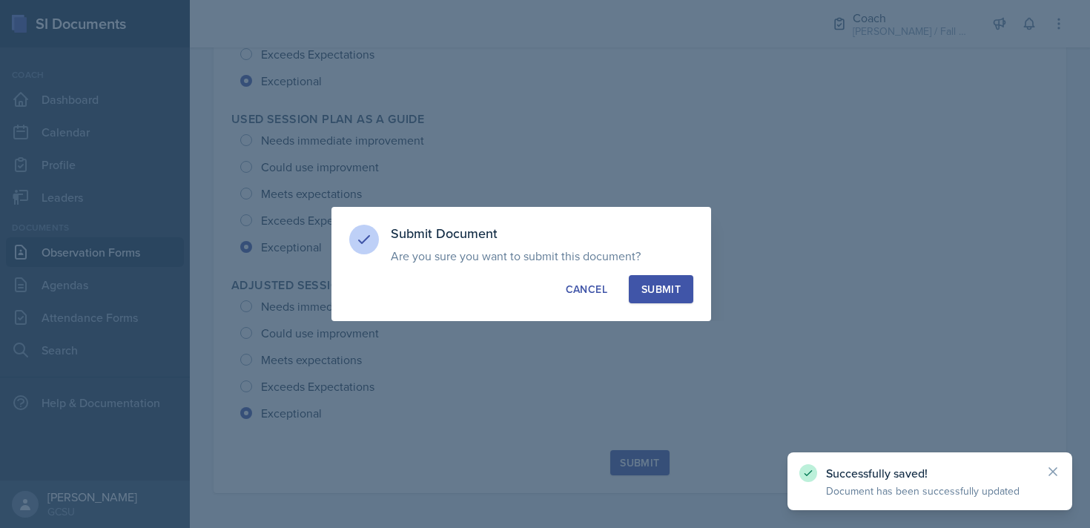
click at [675, 282] on div "Submit" at bounding box center [661, 289] width 39 height 15
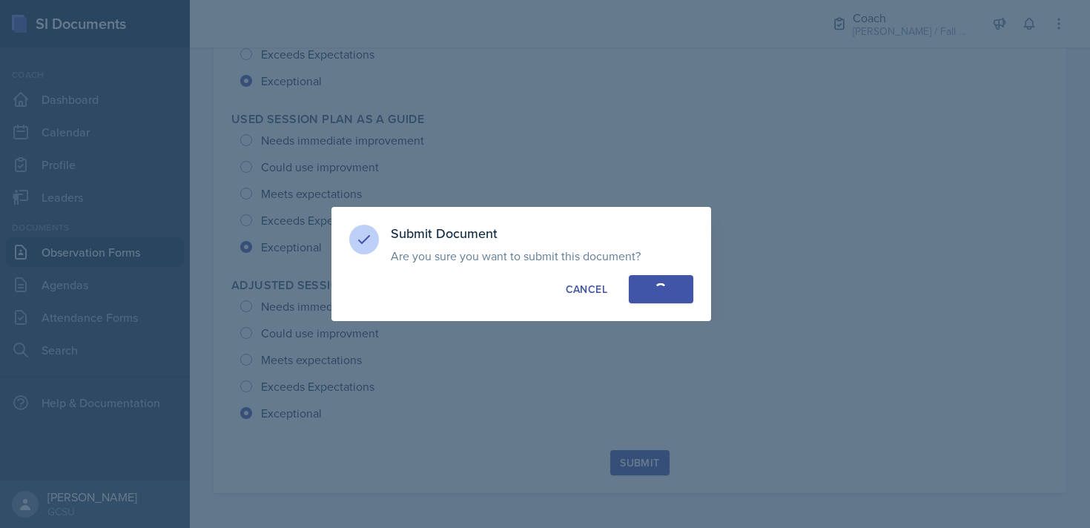
radio input "true"
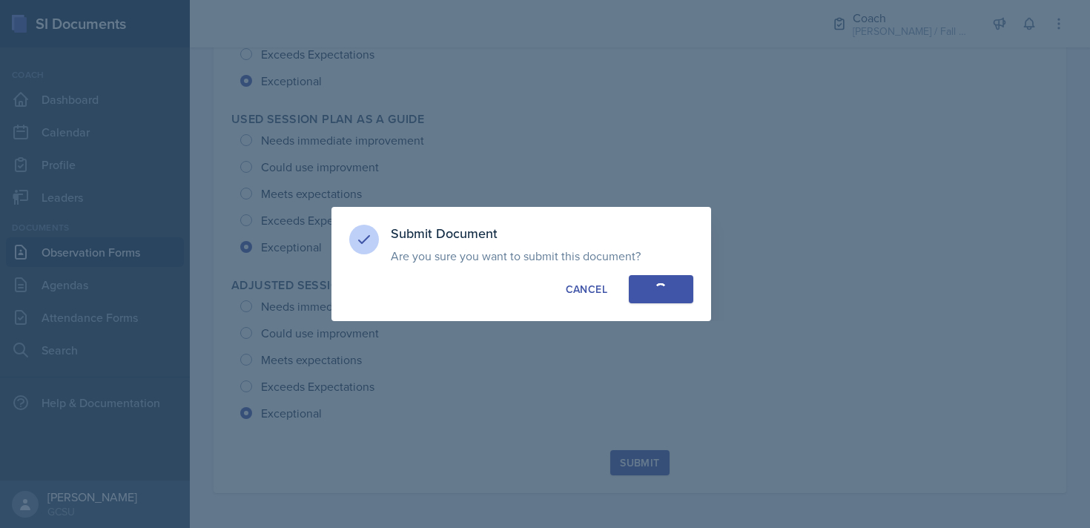
radio input "true"
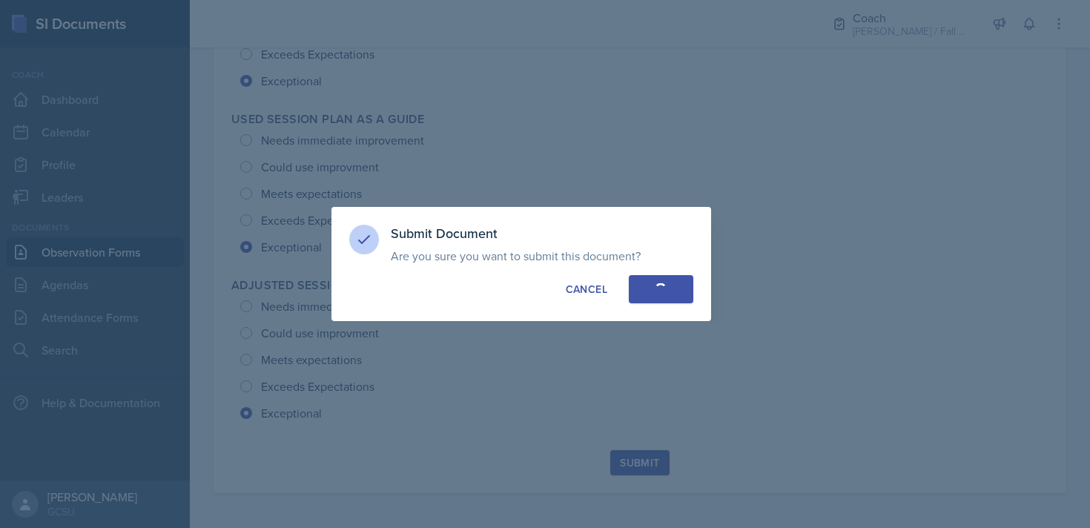
radio input "true"
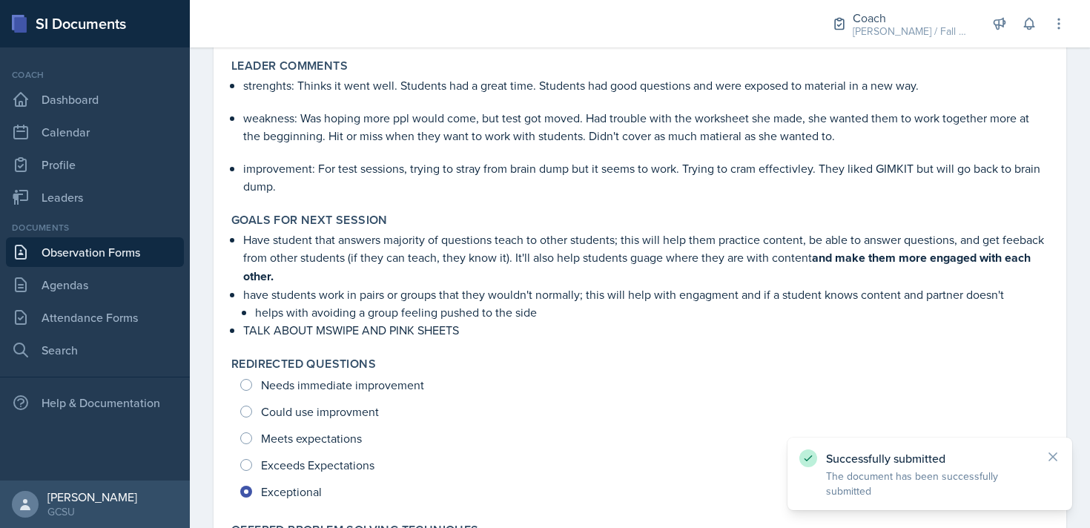
scroll to position [0, 0]
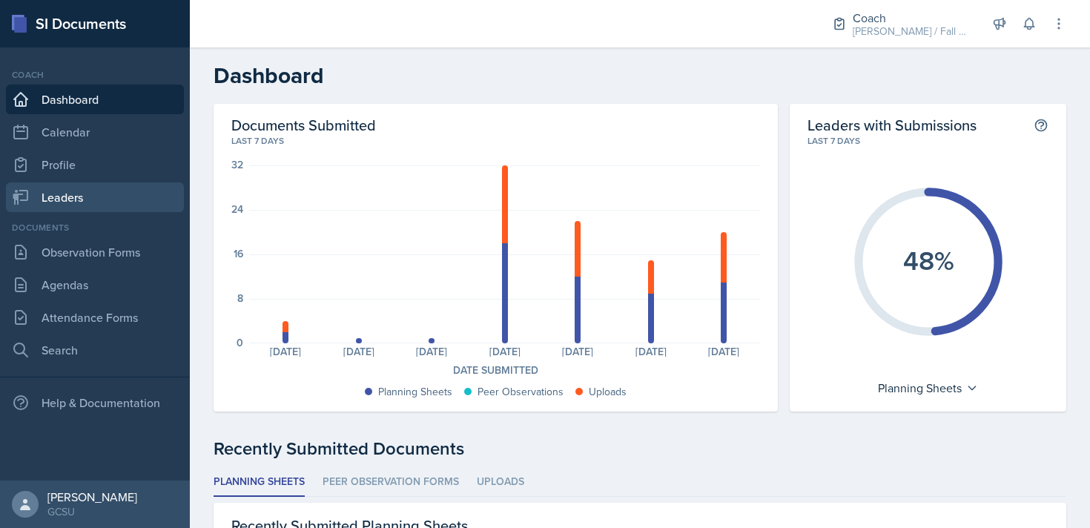
click at [66, 200] on link "Leaders" at bounding box center [95, 197] width 178 height 30
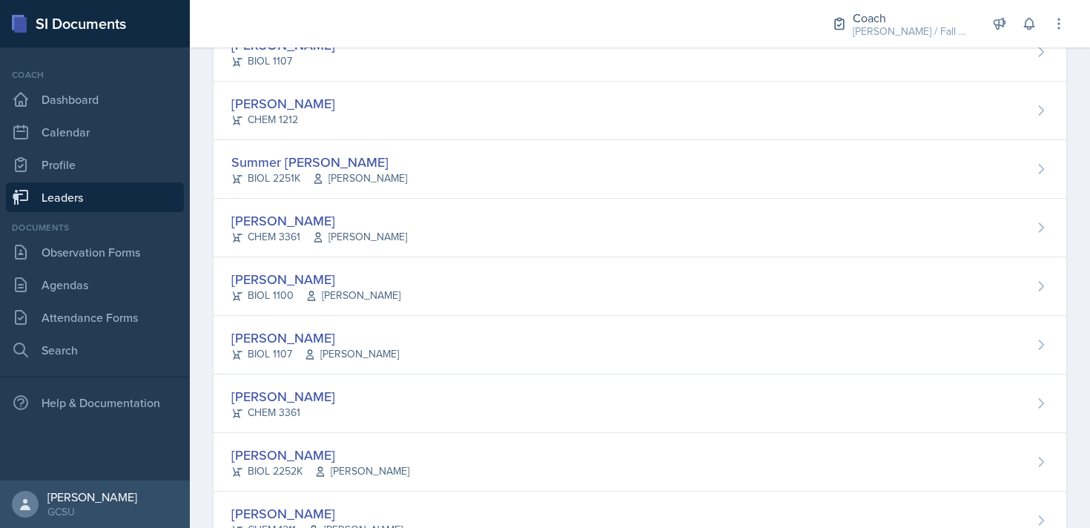
scroll to position [1516, 0]
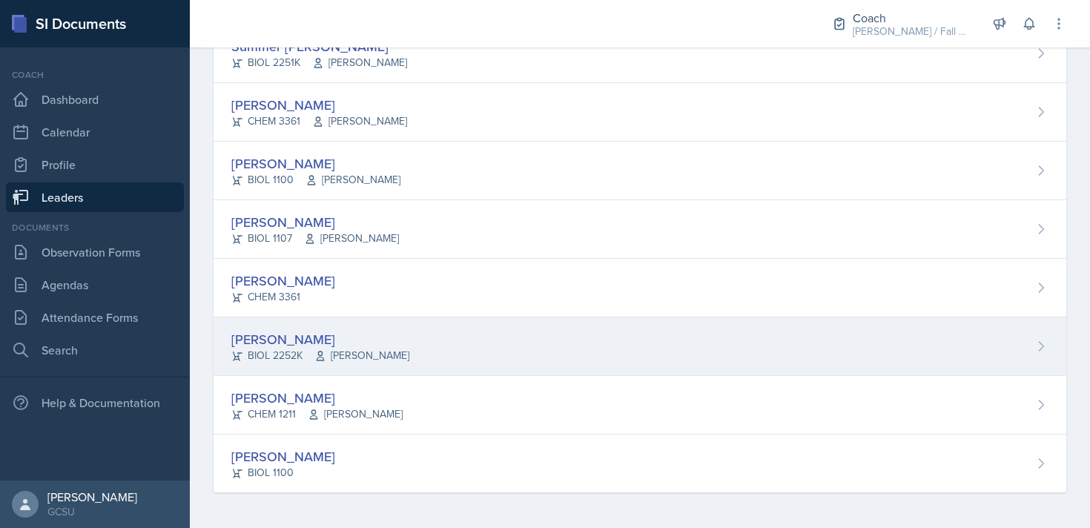
click at [346, 333] on div "[PERSON_NAME]" at bounding box center [320, 339] width 178 height 20
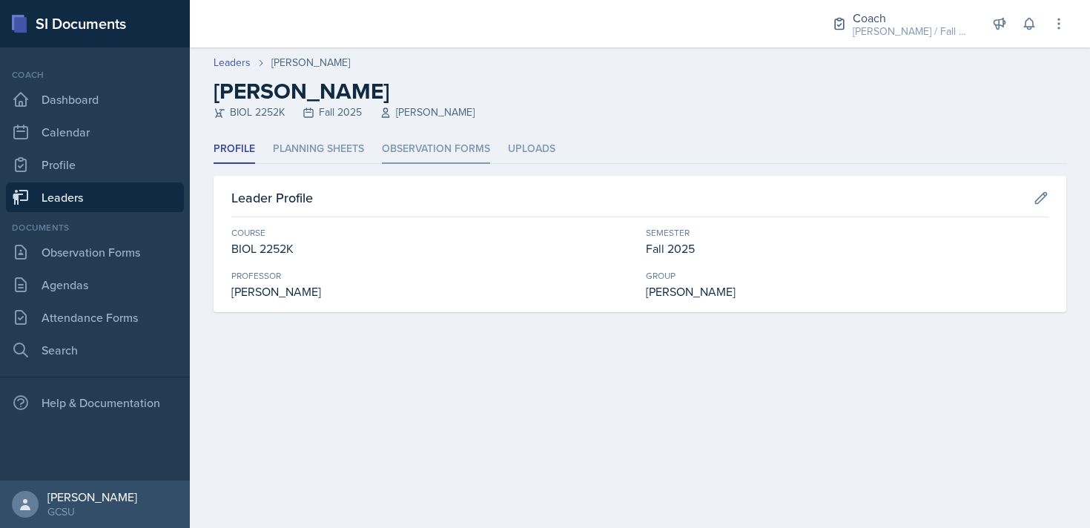
click at [450, 152] on li "Observation Forms" at bounding box center [436, 149] width 108 height 29
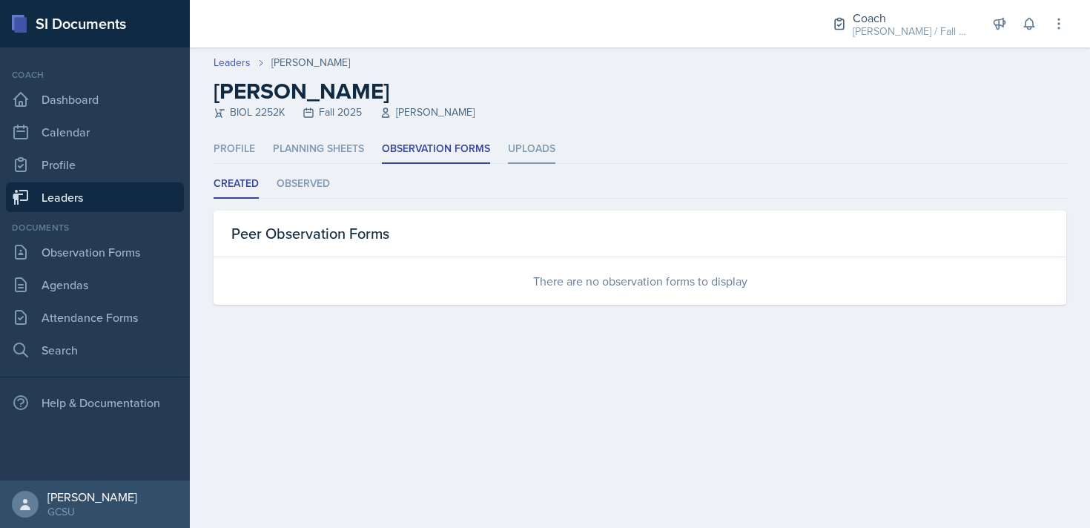
click at [533, 158] on li "Uploads" at bounding box center [531, 149] width 47 height 29
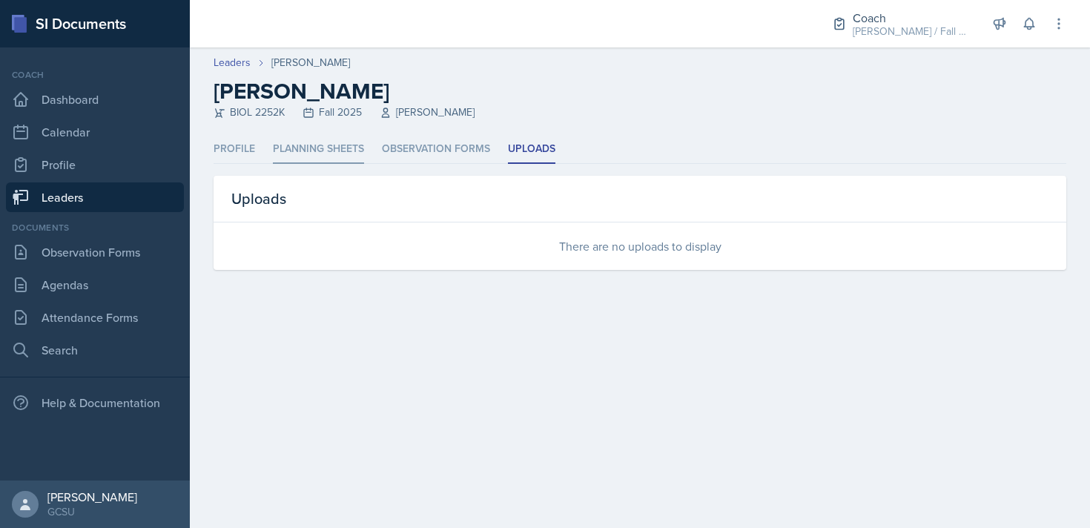
click at [301, 159] on li "Planning Sheets" at bounding box center [318, 149] width 91 height 29
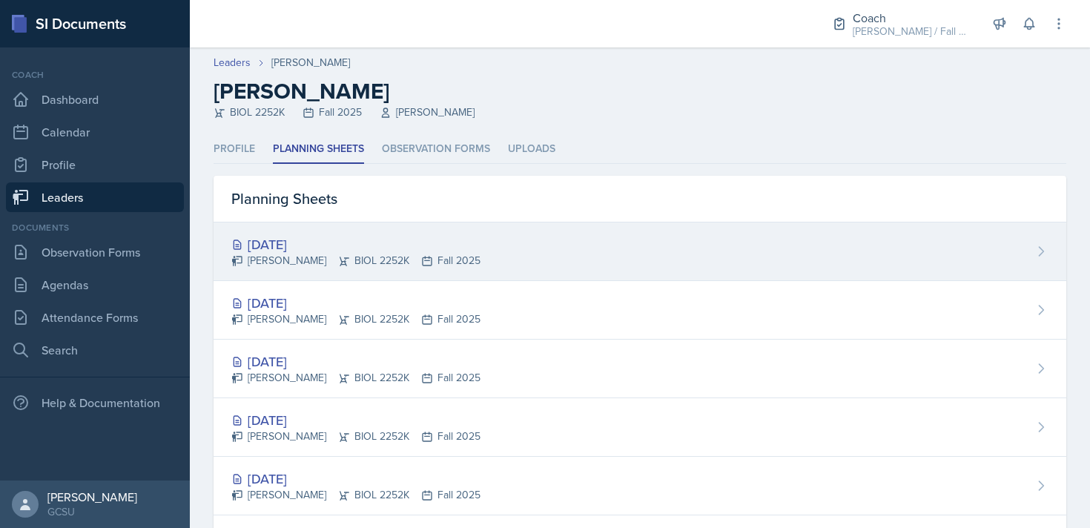
click at [469, 253] on div "Oct 9th, 2025 Abigail Todd BIOL 2252K Fall 2025" at bounding box center [640, 252] width 853 height 59
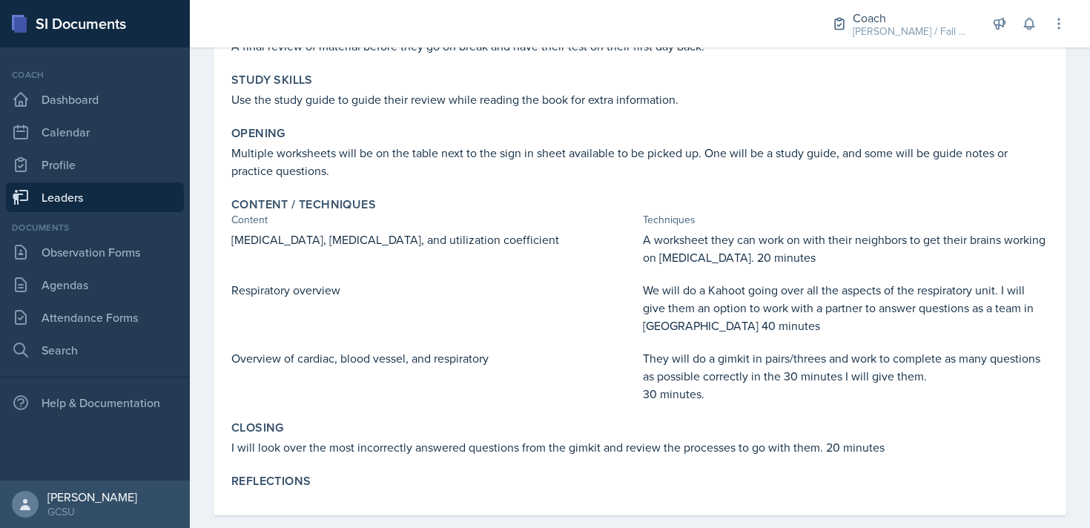
scroll to position [191, 0]
click at [79, 321] on link "Attendance Forms" at bounding box center [95, 318] width 178 height 30
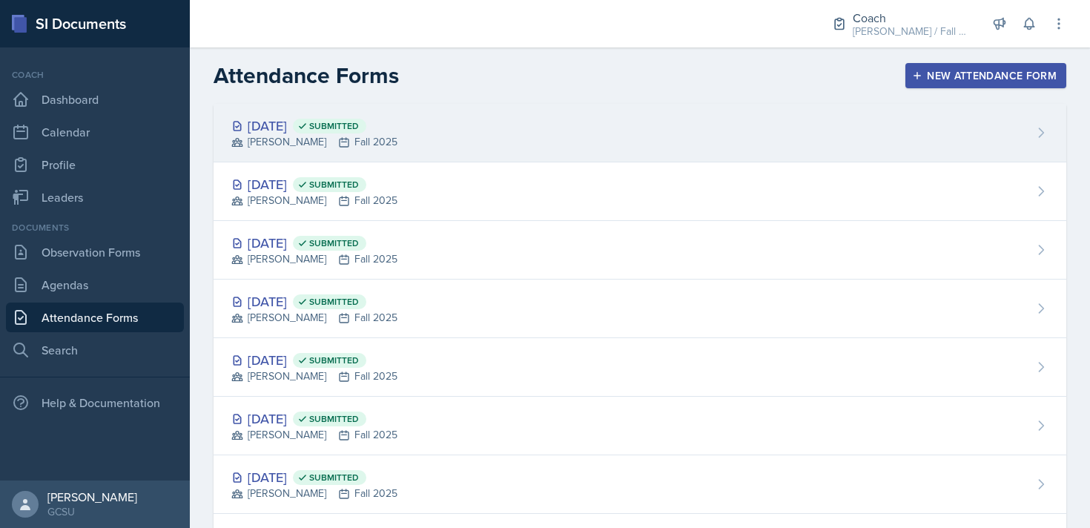
click at [519, 131] on div "Oct 6th, 2025 Submitted BECK Fall 2025" at bounding box center [640, 133] width 853 height 59
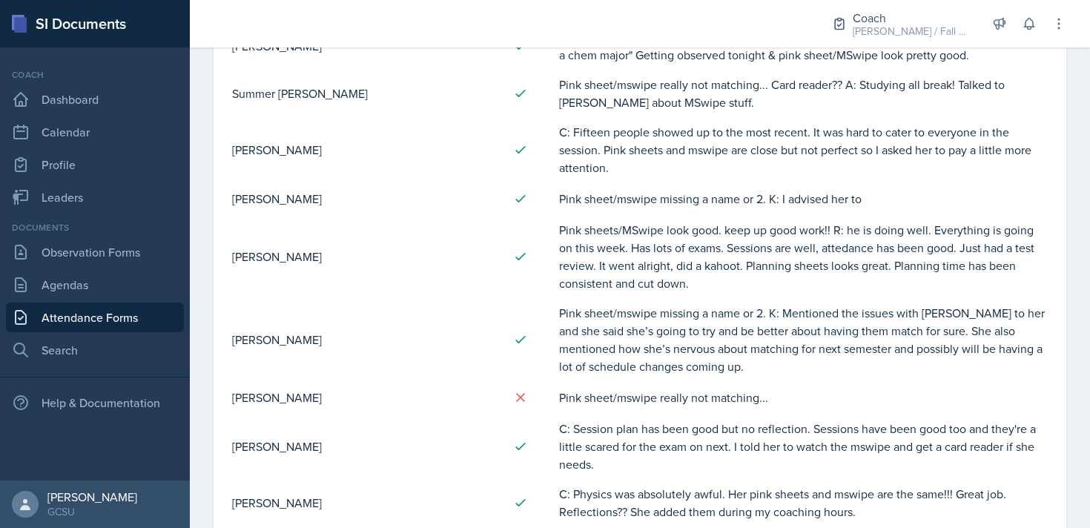
scroll to position [1586, 0]
click at [47, 313] on link "Attendance Forms" at bounding box center [95, 318] width 178 height 30
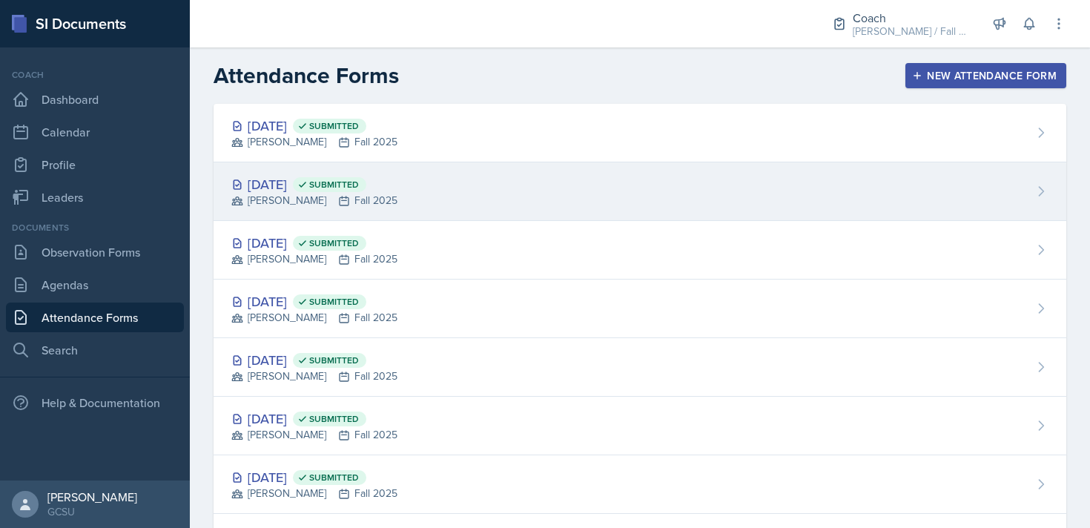
click at [530, 174] on div "Sep 29th, 2025 Submitted BECK Fall 2025" at bounding box center [640, 191] width 853 height 59
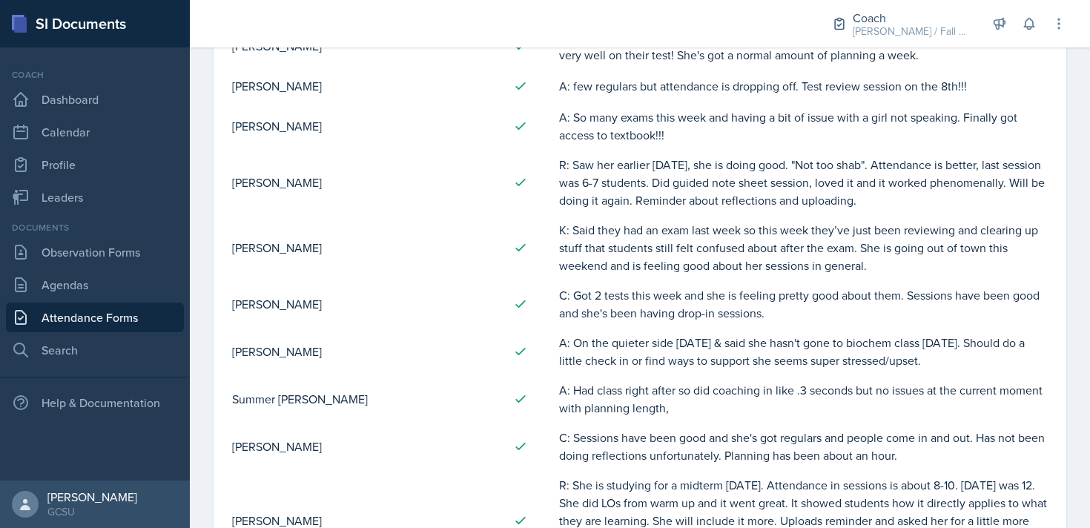
scroll to position [1741, 0]
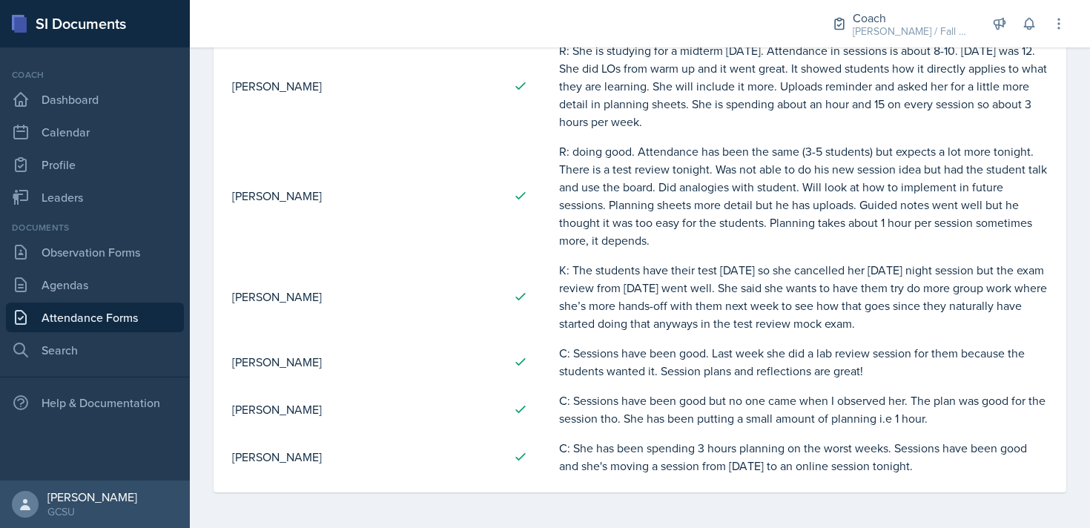
click at [97, 311] on link "Attendance Forms" at bounding box center [95, 318] width 178 height 30
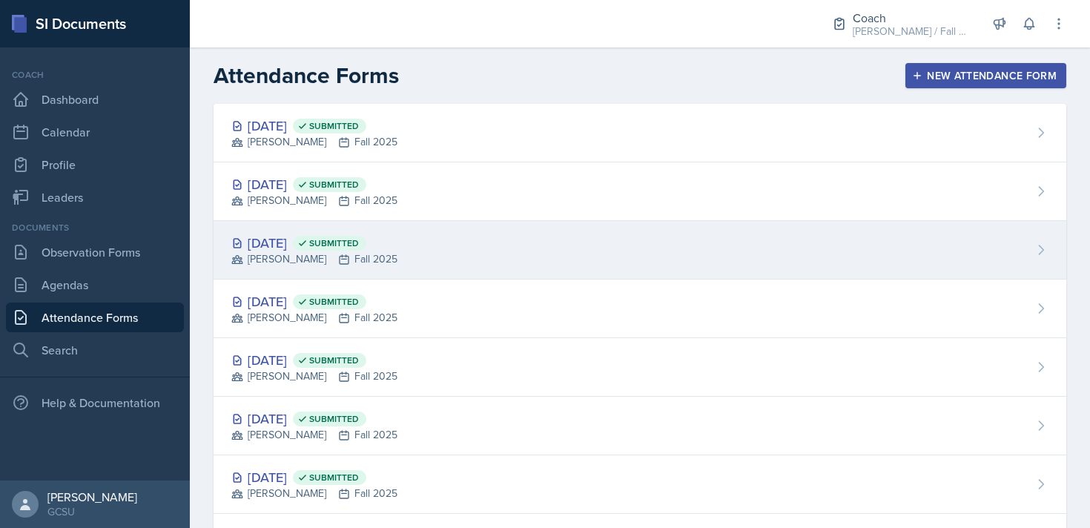
click at [529, 241] on div "Sep 22nd, 2025 Submitted BECK Fall 2025" at bounding box center [640, 250] width 853 height 59
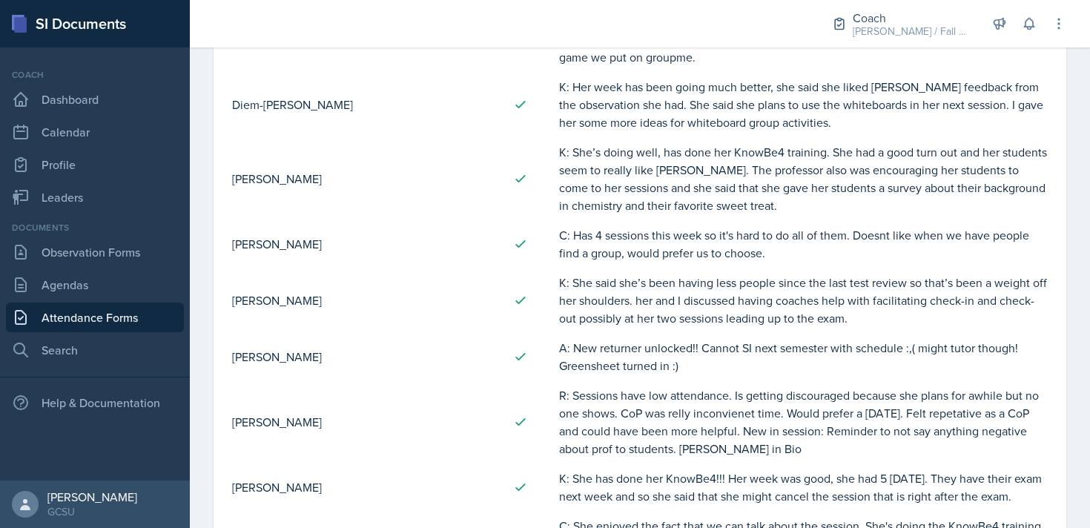
scroll to position [655, 0]
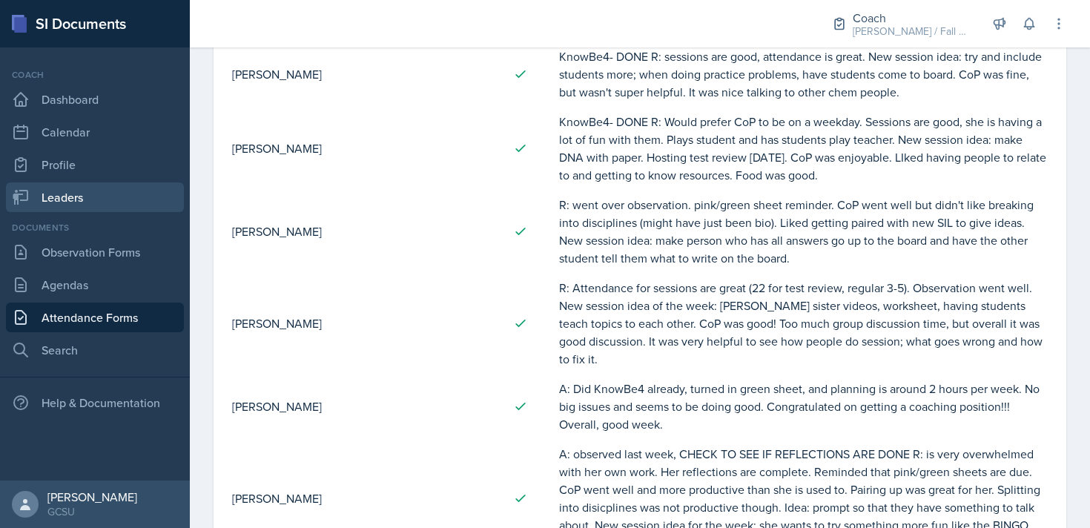
click at [75, 185] on link "Leaders" at bounding box center [95, 197] width 178 height 30
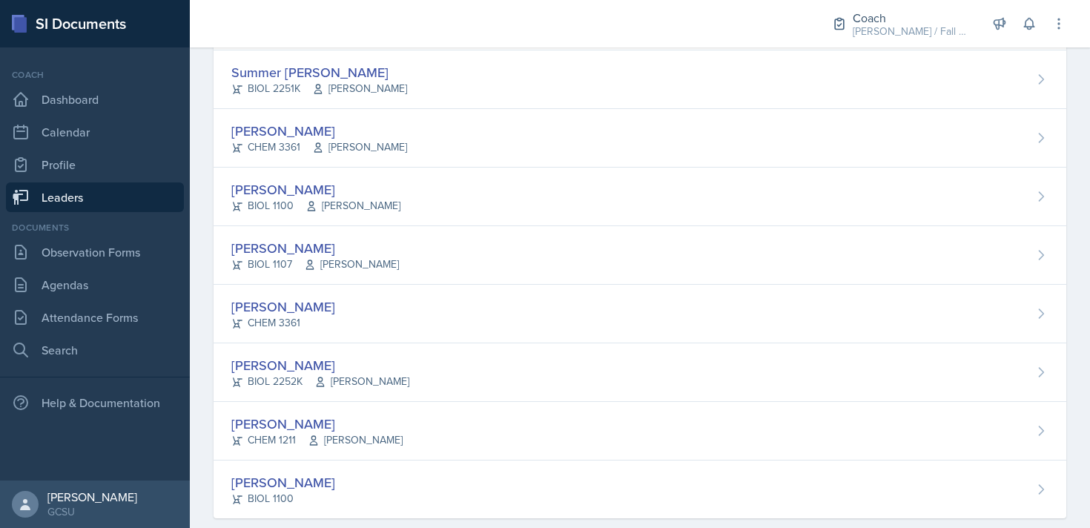
scroll to position [1516, 0]
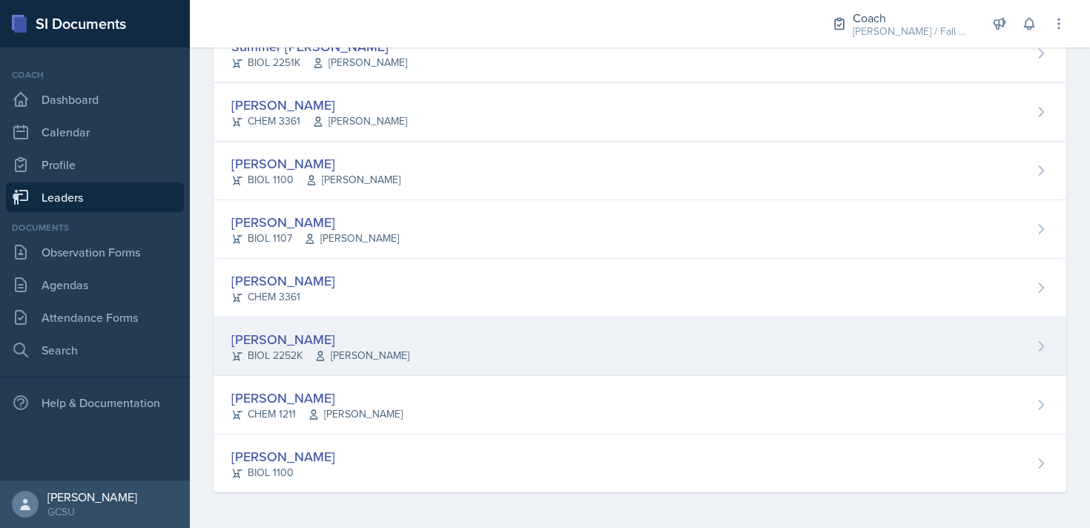
click at [401, 352] on div "Abigail Todd BIOL 2252K Kwan" at bounding box center [640, 346] width 853 height 59
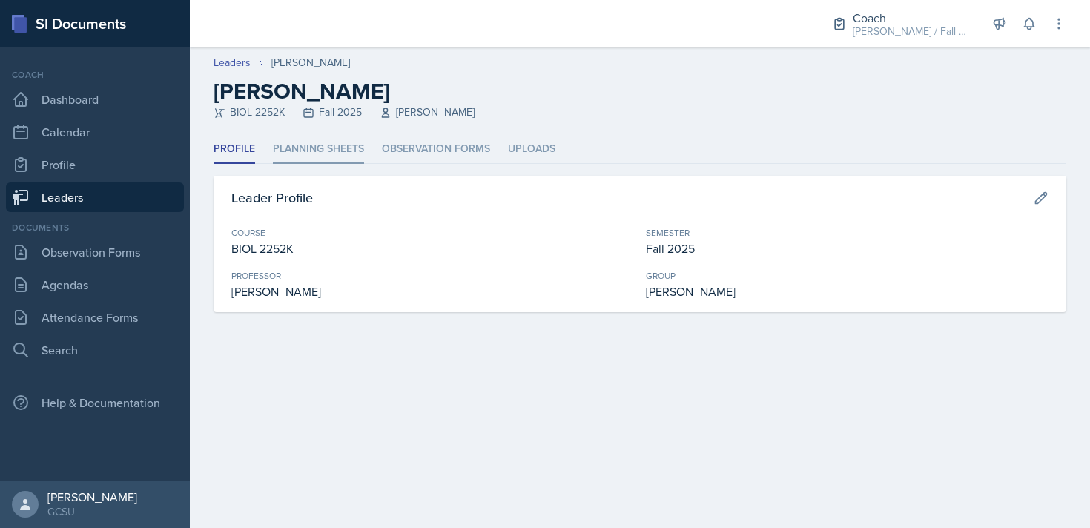
click at [323, 151] on li "Planning Sheets" at bounding box center [318, 149] width 91 height 29
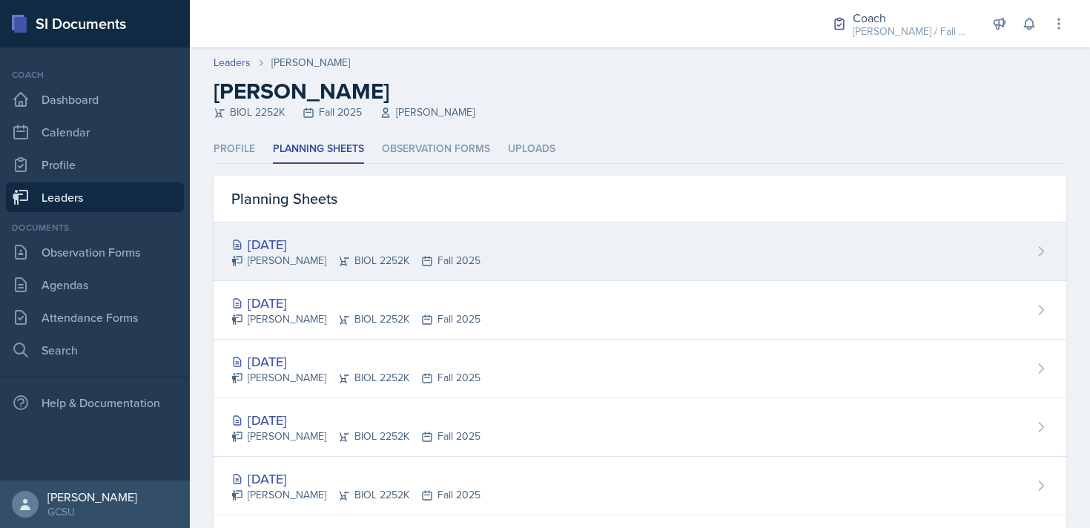
click at [527, 263] on div "Oct 9th, 2025 Abigail Todd BIOL 2252K Fall 2025" at bounding box center [640, 252] width 853 height 59
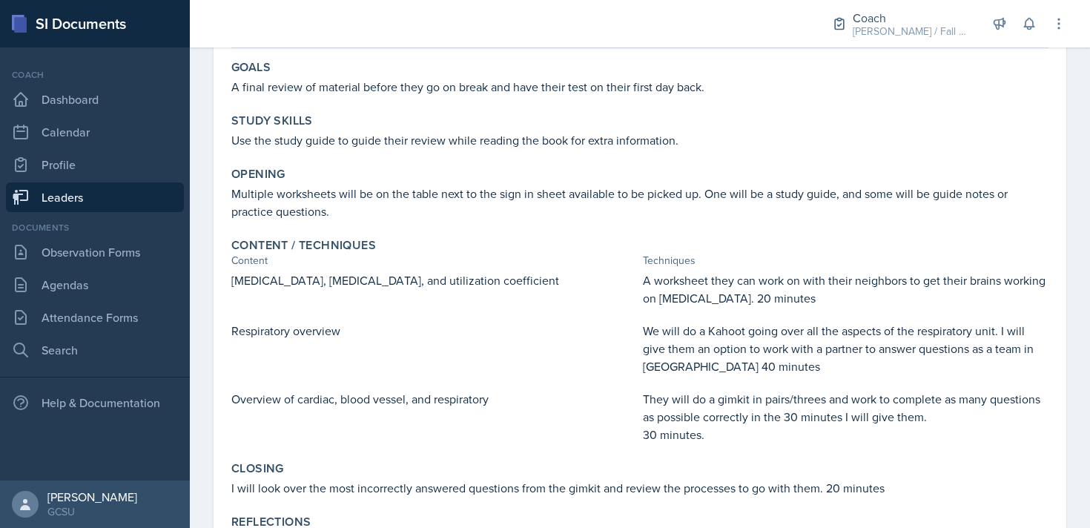
scroll to position [213, 0]
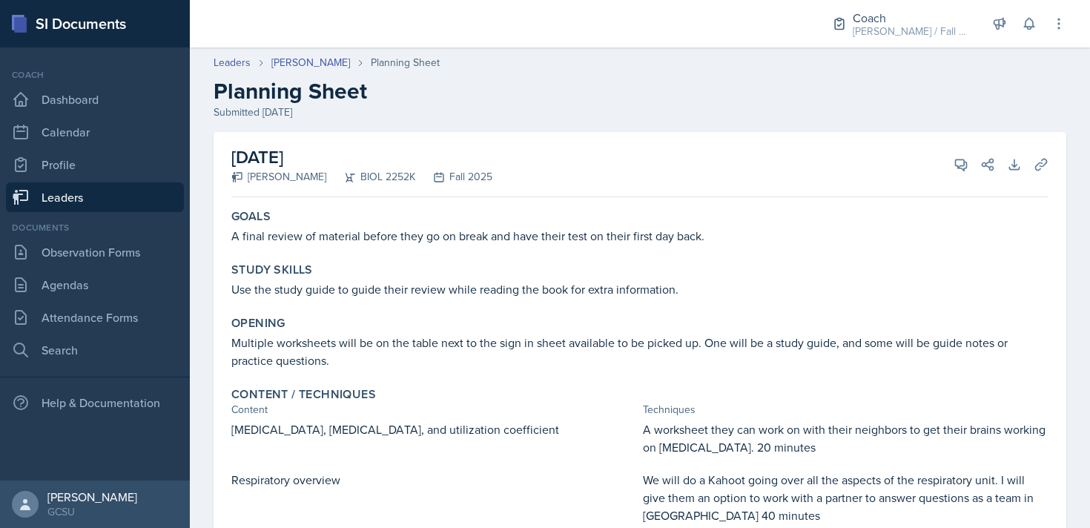
scroll to position [213, 0]
